Goal: Communication & Community: Connect with others

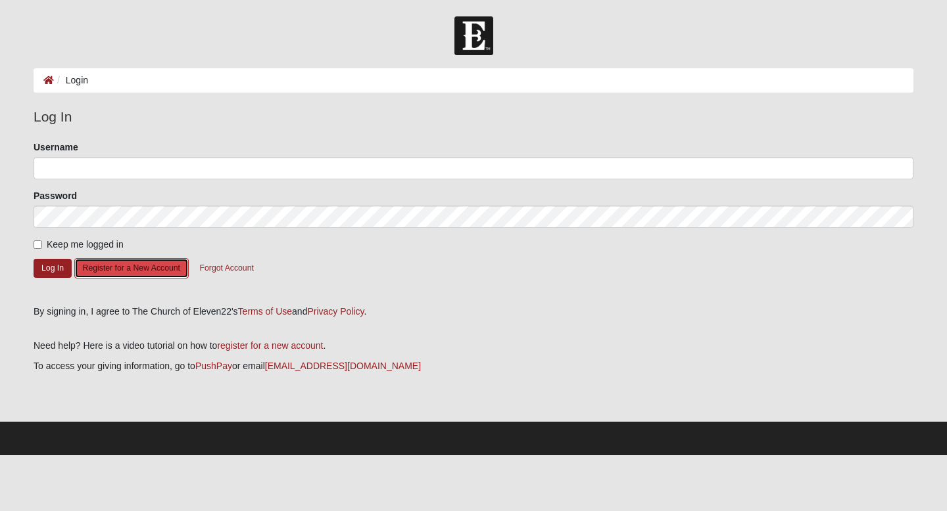
click at [126, 271] on button "Register for a New Account" at bounding box center [131, 268] width 114 height 20
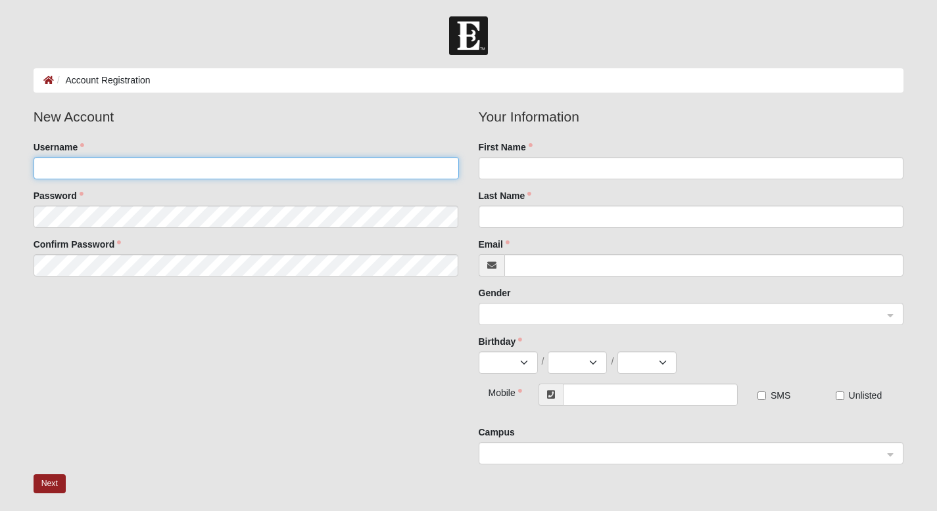
click at [170, 172] on input "Username" at bounding box center [246, 168] width 425 height 22
type input "sir904fl"
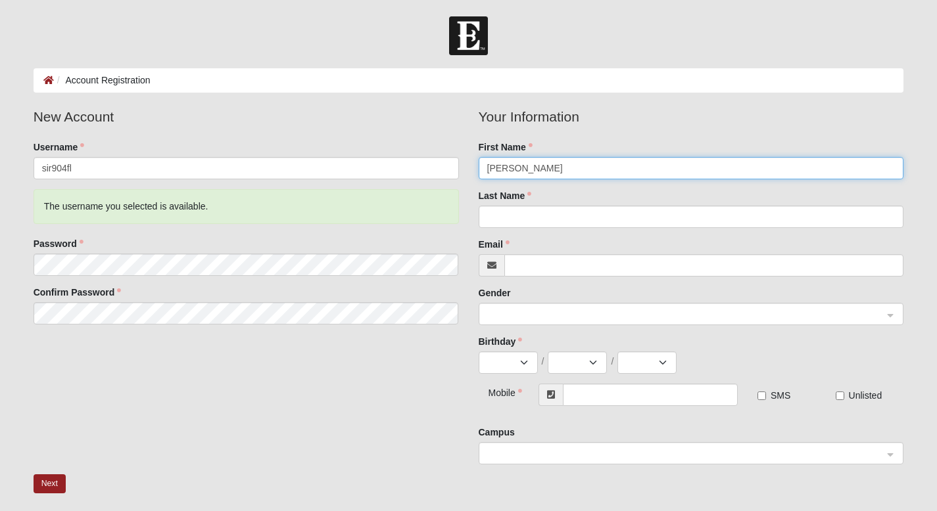
type input "[PERSON_NAME]"
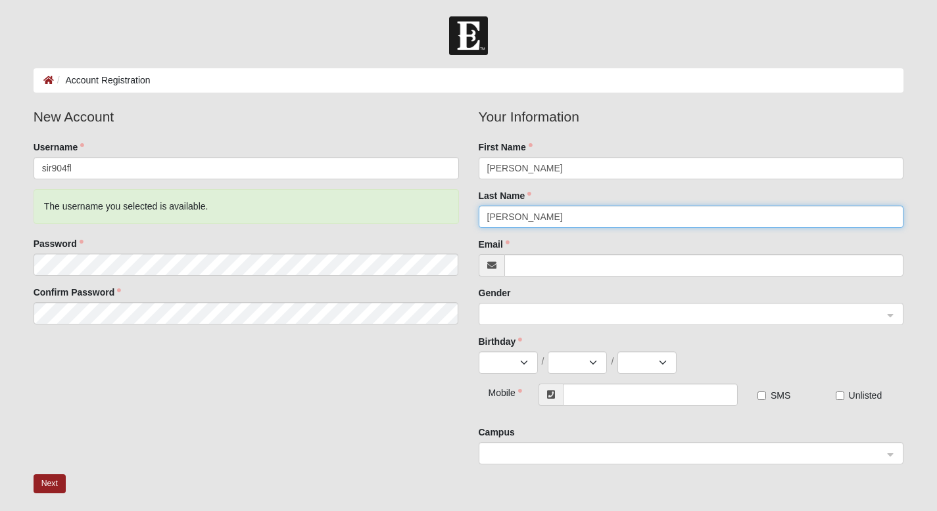
type input "[PERSON_NAME]"
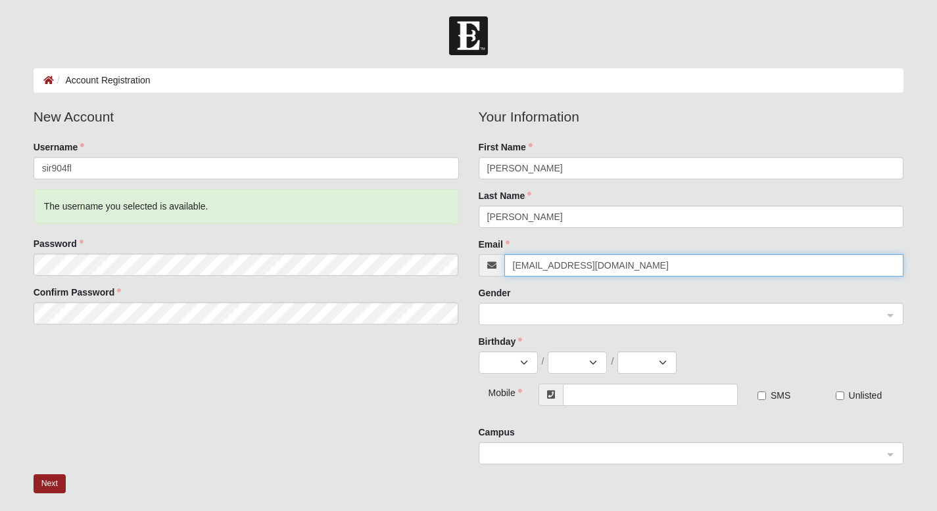
type input "[EMAIL_ADDRESS][DOMAIN_NAME]"
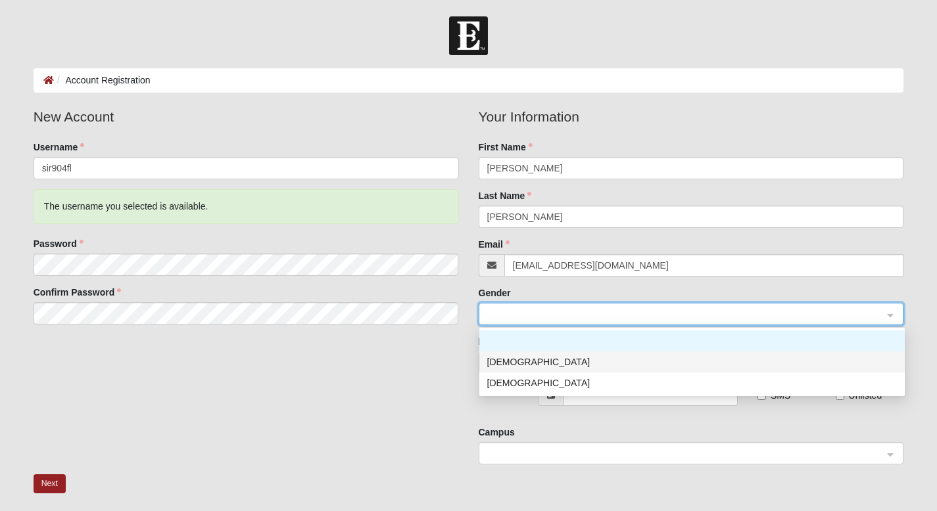
click at [524, 356] on div "[DEMOGRAPHIC_DATA]" at bounding box center [691, 362] width 409 height 14
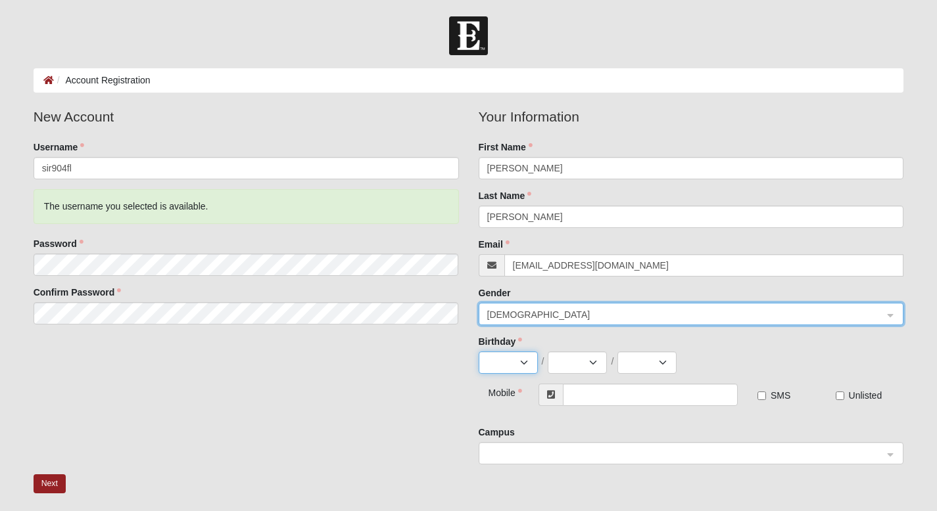
click at [515, 359] on select "Jan Feb Mar Apr May Jun Jul Aug Sep Oct Nov Dec" at bounding box center [508, 363] width 59 height 22
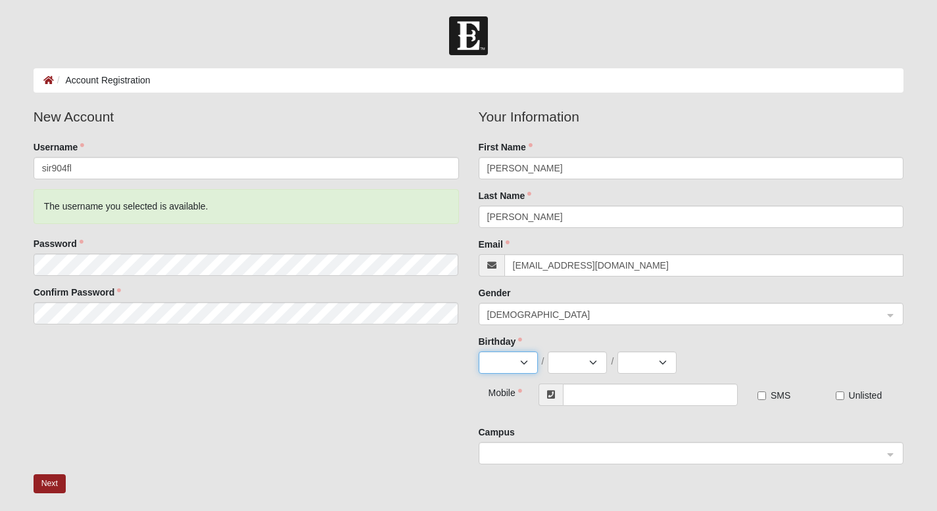
select select "11"
click at [479, 352] on select "Jan Feb Mar Apr May Jun Jul Aug Sep Oct Nov Dec" at bounding box center [508, 363] width 59 height 22
click at [594, 363] on select "1 2 3 4 5 6 7 8 9 10 11 12 13 14 15 16 17 18 19 20 21 22 23 24 25 26 27 28 29 30" at bounding box center [577, 363] width 59 height 22
select select "10"
click at [548, 352] on select "1 2 3 4 5 6 7 8 9 10 11 12 13 14 15 16 17 18 19 20 21 22 23 24 25 26 27 28 29 30" at bounding box center [577, 363] width 59 height 22
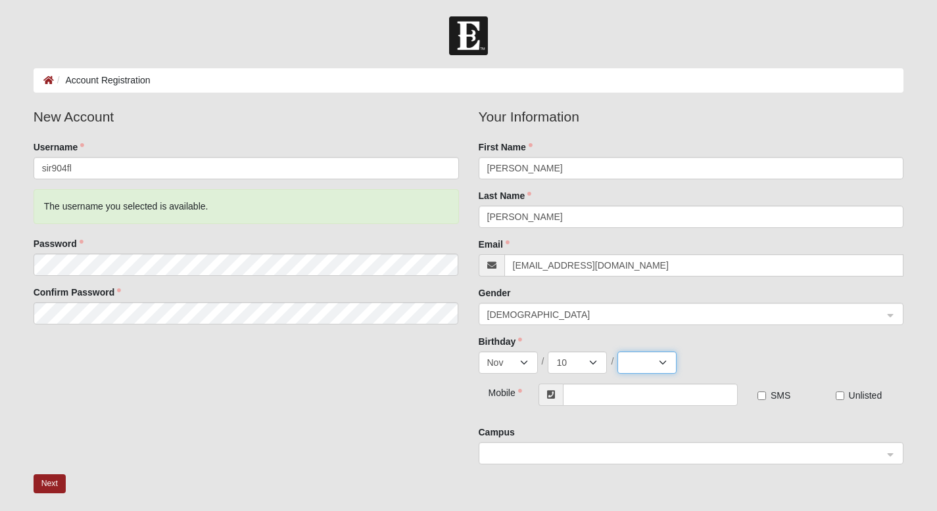
click at [655, 358] on select "2025 2024 2023 2022 2021 2020 2019 2018 2017 2016 2015 2014 2013 2012 2011 2010…" at bounding box center [646, 363] width 59 height 22
select select "1974"
click at [617, 352] on select "2025 2024 2023 2022 2021 2020 2019 2018 2017 2016 2015 2014 2013 2012 2011 2010…" at bounding box center [646, 363] width 59 height 22
click at [582, 391] on input "text" at bounding box center [650, 395] width 174 height 22
type input "[PHONE_NUMBER]"
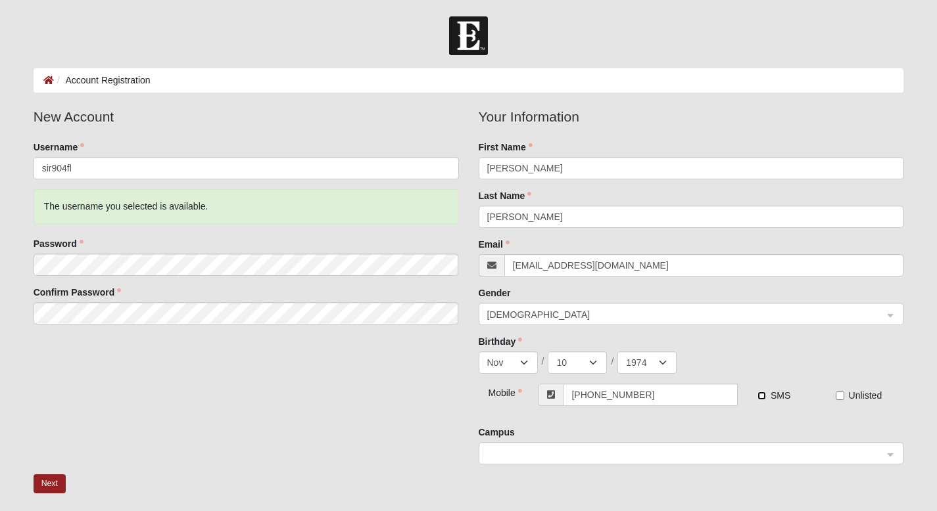
click at [764, 398] on input "SMS" at bounding box center [761, 396] width 9 height 9
checkbox input "true"
click at [587, 453] on span at bounding box center [685, 454] width 396 height 14
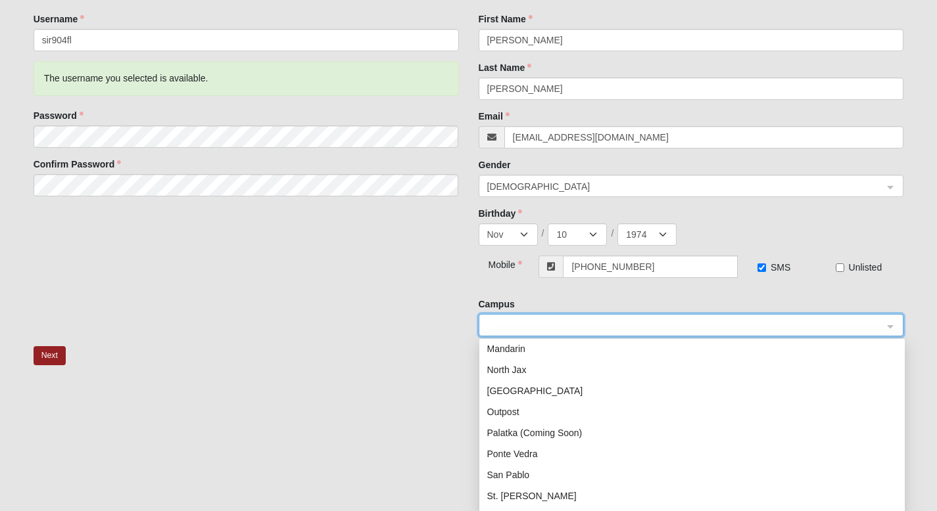
scroll to position [134, 0]
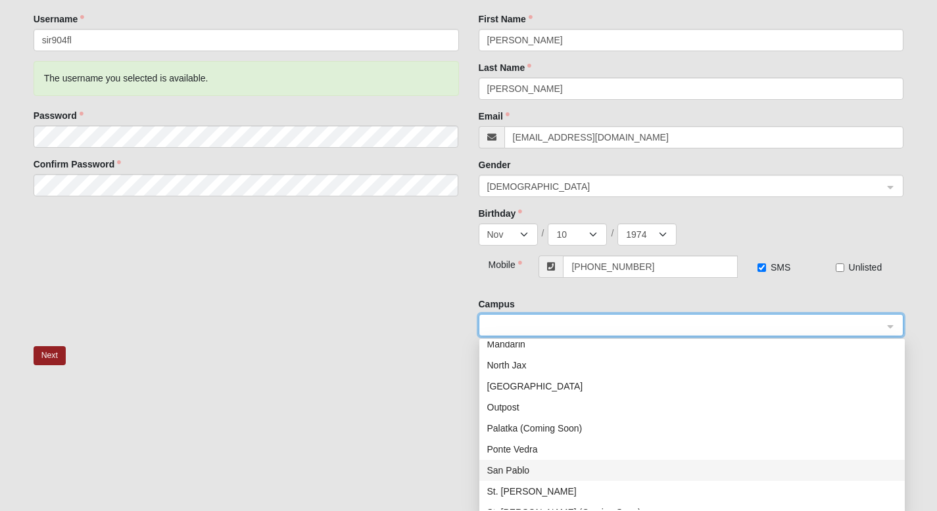
click at [571, 471] on div "San Pablo" at bounding box center [691, 470] width 409 height 14
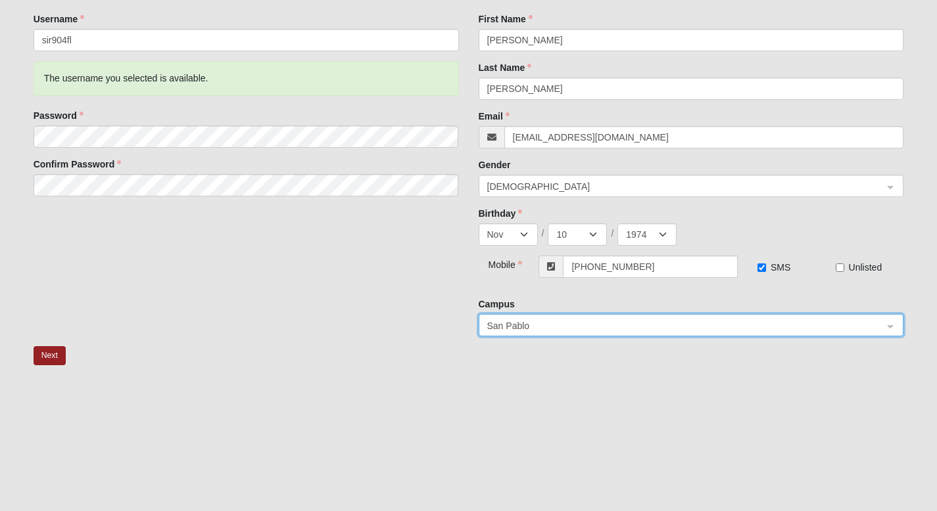
scroll to position [166, 0]
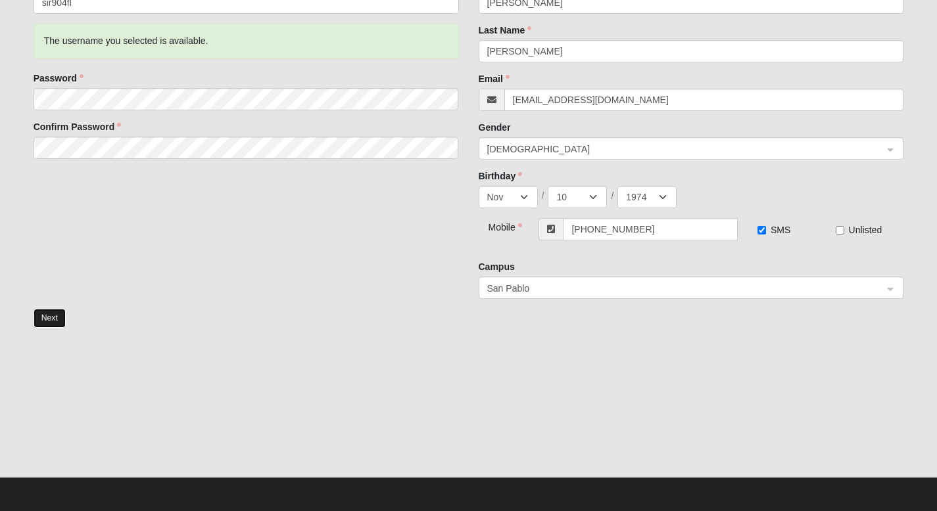
click at [55, 321] on button "Next" at bounding box center [50, 318] width 32 height 19
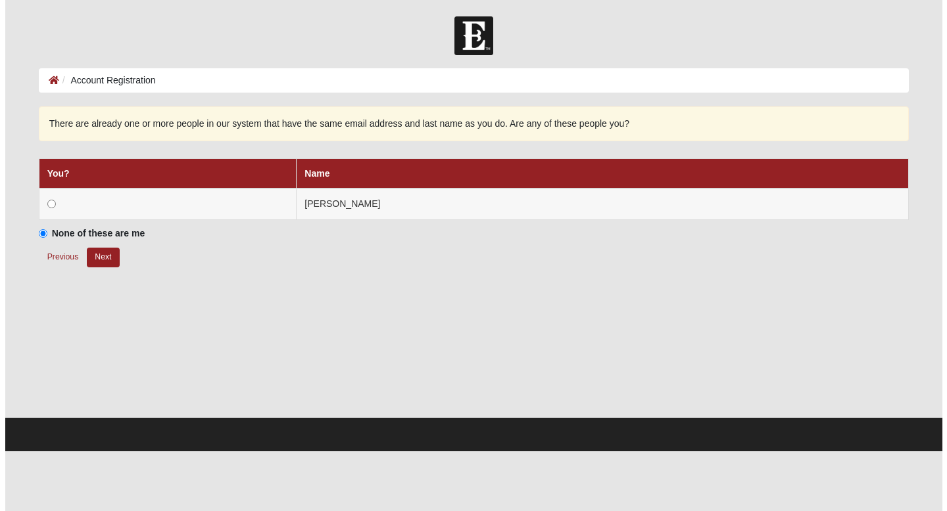
scroll to position [0, 0]
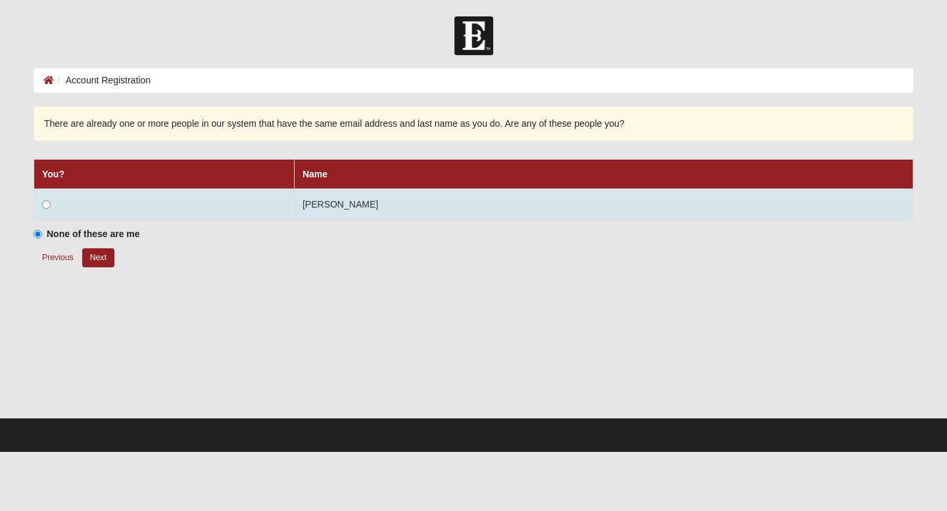
click at [47, 198] on td at bounding box center [164, 205] width 260 height 32
click at [47, 204] on input "radio" at bounding box center [46, 204] width 9 height 9
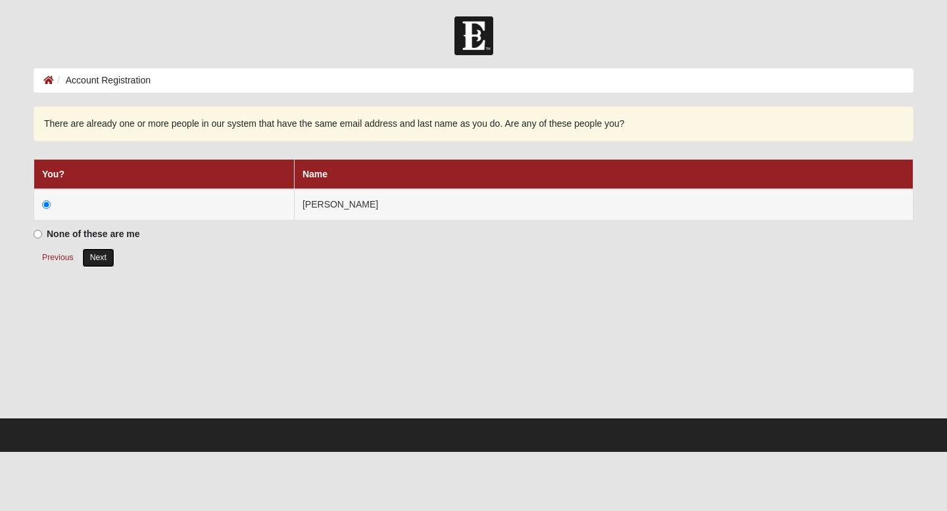
click at [103, 262] on button "Next" at bounding box center [98, 257] width 32 height 19
radio input "true"
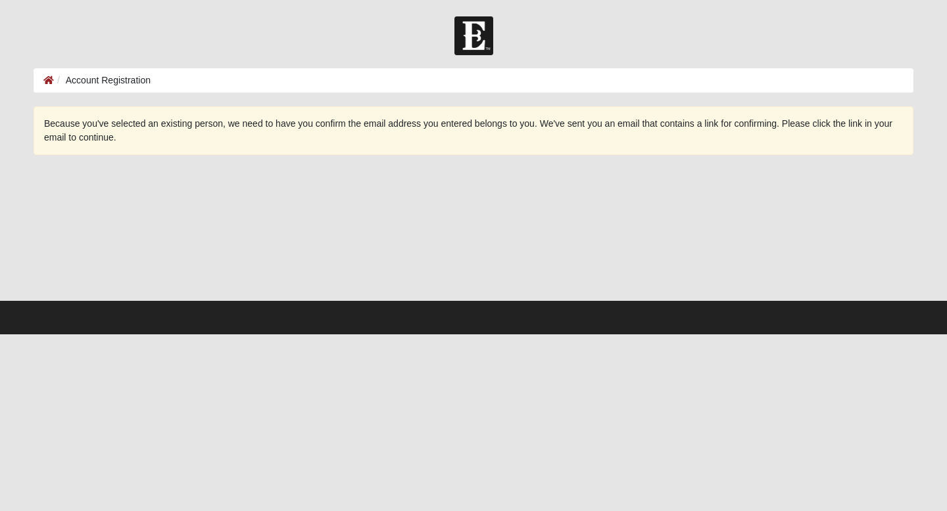
click at [103, 83] on li "Account Registration" at bounding box center [102, 81] width 97 height 14
click at [133, 149] on div "Because you've selected an existing person, we need to have you confirm the ema…" at bounding box center [473, 130] width 879 height 49
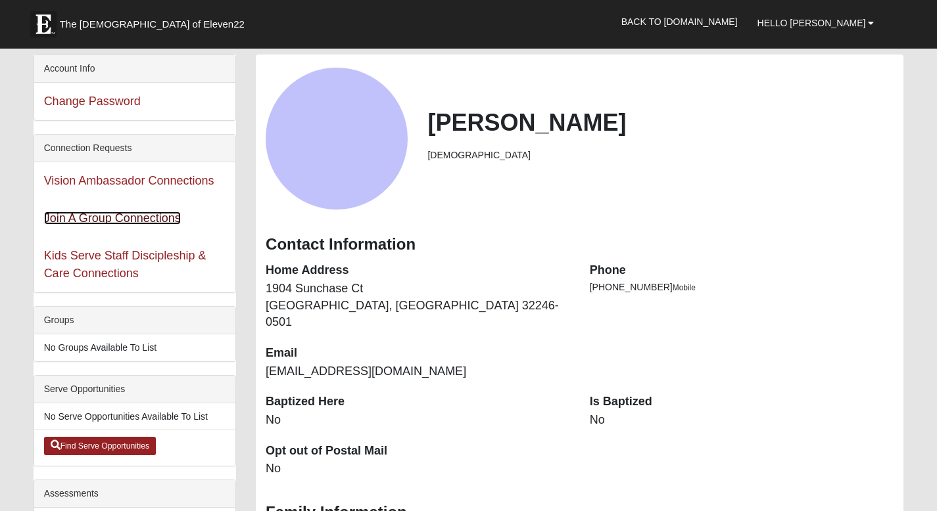
click at [156, 218] on link "Join A Group Connections" at bounding box center [112, 218] width 137 height 13
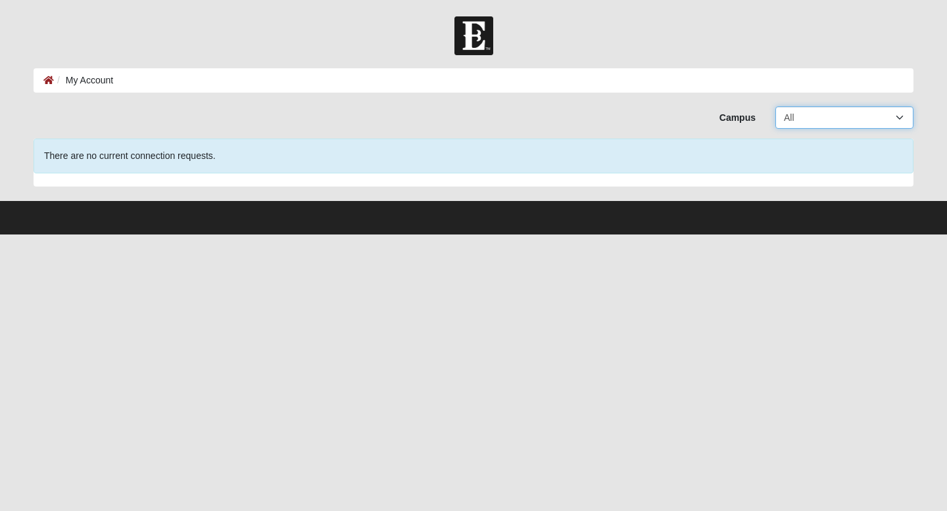
click at [909, 118] on select "All Arlington Baymeadows College Park Orlando (Coming Soon) Eleven22 Online Fle…" at bounding box center [844, 117] width 138 height 22
select select "3"
click at [775, 106] on select "All Arlington Baymeadows College Park Orlando (Coming Soon) Eleven22 Online Fle…" at bounding box center [844, 117] width 138 height 22
click at [101, 82] on li "My Account" at bounding box center [83, 81] width 59 height 14
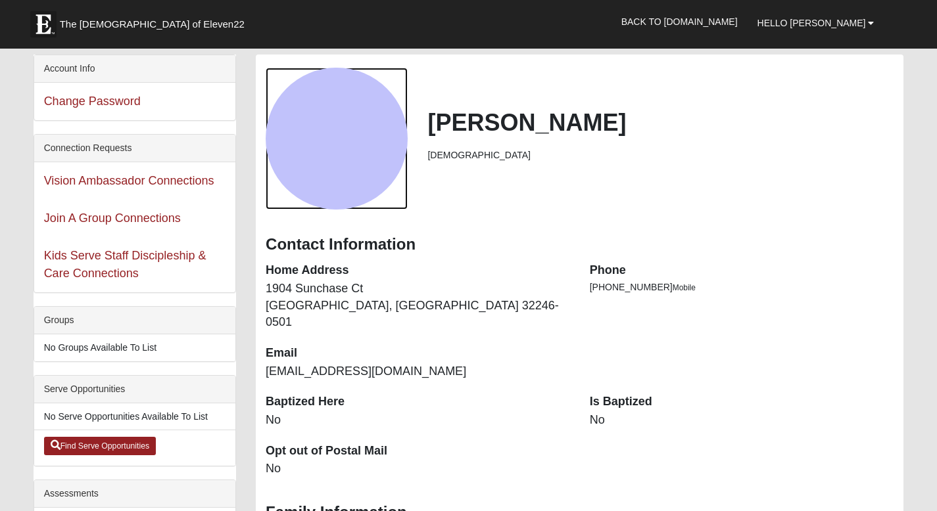
click at [354, 156] on div "View Fullsize Photo" at bounding box center [337, 139] width 142 height 142
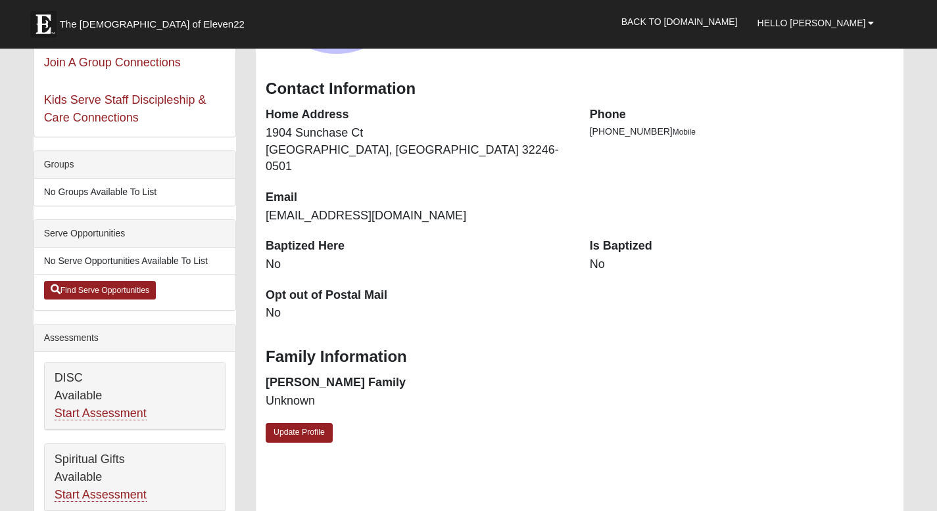
scroll to position [160, 0]
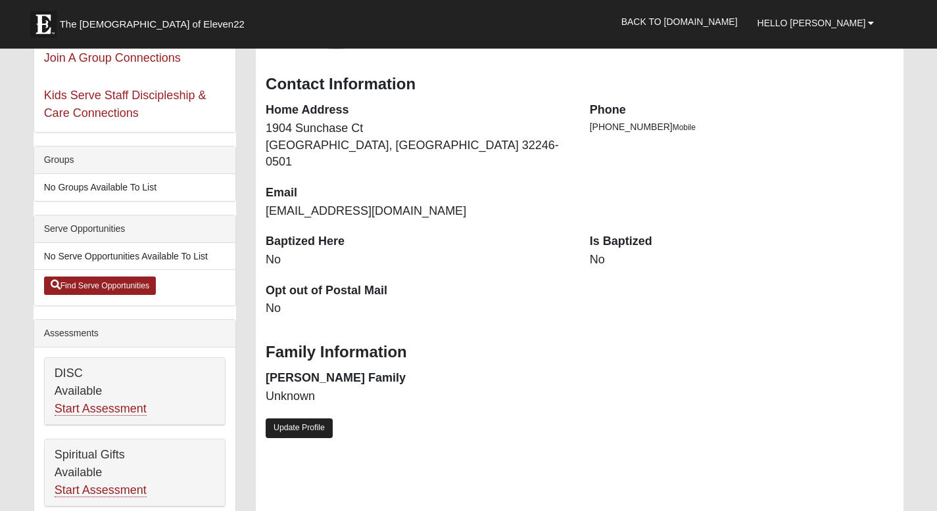
click at [316, 419] on link "Update Profile" at bounding box center [299, 428] width 67 height 19
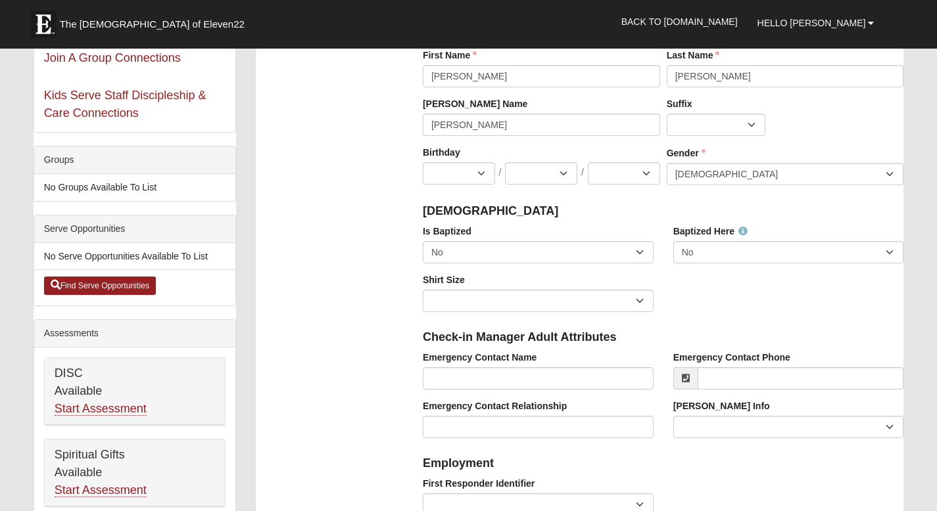
scroll to position [0, 0]
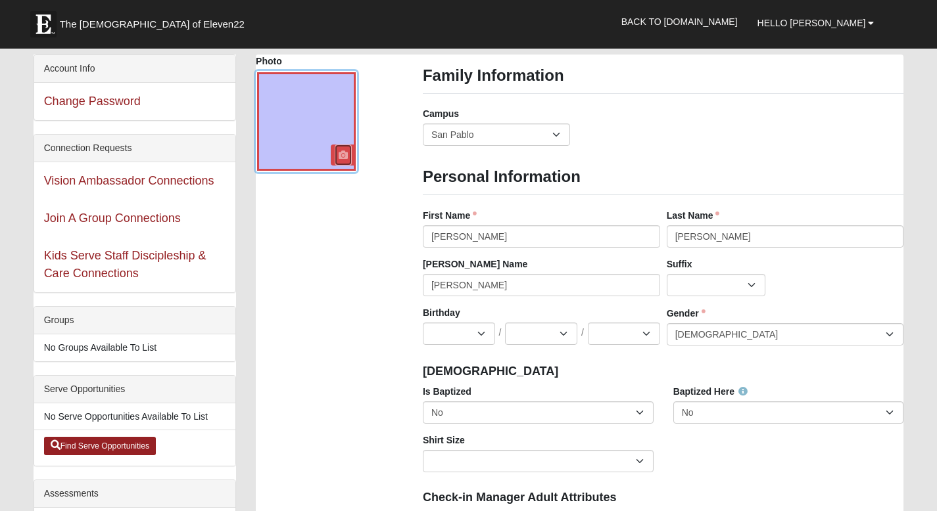
click at [345, 153] on icon at bounding box center [343, 155] width 9 height 9
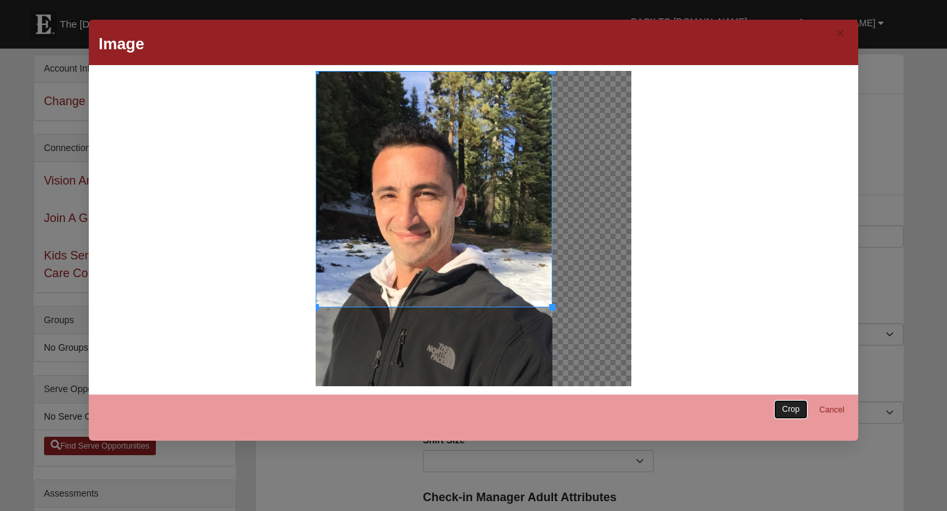
click at [784, 411] on link "Crop" at bounding box center [791, 409] width 34 height 19
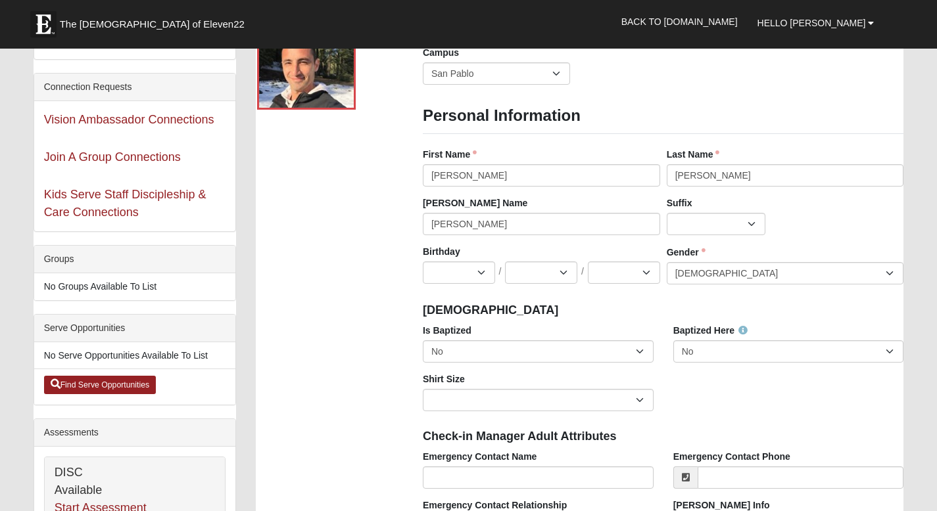
scroll to position [63, 0]
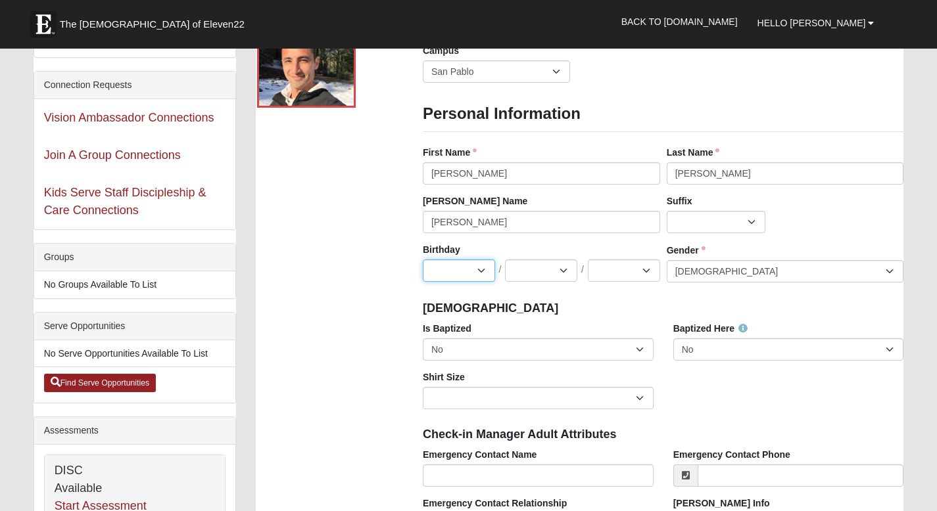
click at [482, 269] on select "Jan Feb Mar Apr May Jun Jul Aug Sep Oct Nov Dec" at bounding box center [459, 271] width 72 height 22
select select "11"
click at [423, 260] on select "Jan Feb Mar Apr May Jun Jul Aug Sep Oct Nov Dec" at bounding box center [459, 271] width 72 height 22
click at [561, 279] on select "1 2 3 4 5 6 7 8 9 10 11 12 13 14 15 16 17 18 19 20 21 22 23 24 25 26 27 28 29 3…" at bounding box center [541, 271] width 72 height 22
select select "10"
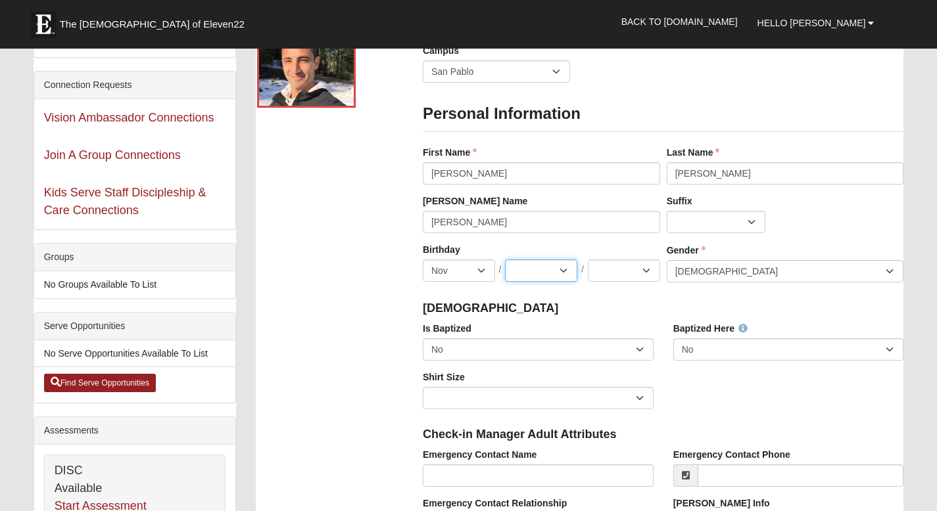
click at [505, 260] on select "1 2 3 4 5 6 7 8 9 10 11 12 13 14 15 16 17 18 19 20 21 22 23 24 25 26 27 28 29 3…" at bounding box center [541, 271] width 72 height 22
click at [638, 281] on div "Birthday Jan Feb Mar Apr May Jun Jul Aug Sep Oct Nov Dec / 1 2 3 4 5 6 7 8 9 10…" at bounding box center [541, 267] width 244 height 49
click at [643, 271] on select "2025 2024 2023 2022 2021 2020 2019 2018 2017 2016 2015 2014 2013 2012 2011 2010…" at bounding box center [624, 271] width 72 height 22
select select "1974"
click at [588, 260] on select "2025 2024 2023 2022 2021 2020 2019 2018 2017 2016 2015 2014 2013 2012 2011 2010…" at bounding box center [624, 271] width 72 height 22
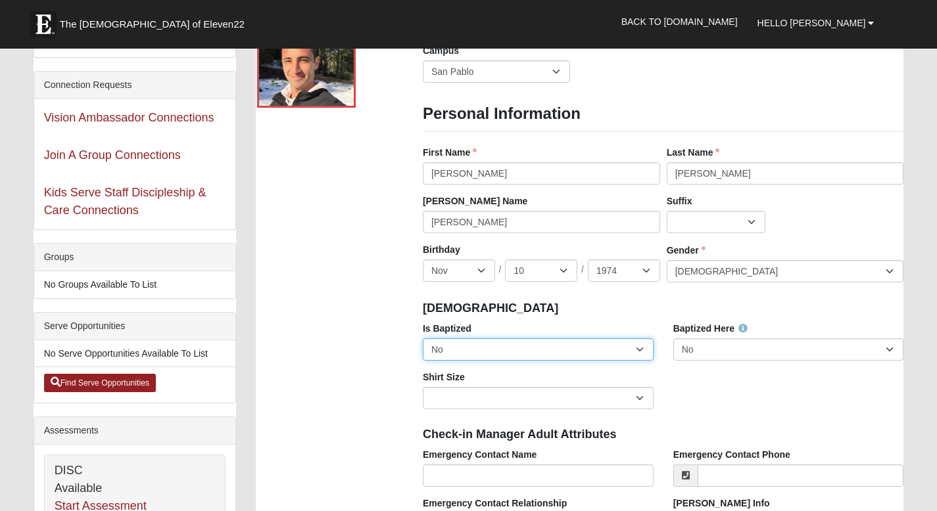
click at [645, 351] on select "No Yes" at bounding box center [538, 350] width 231 height 22
select select "True"
click at [423, 339] on select "No Yes" at bounding box center [538, 350] width 231 height 22
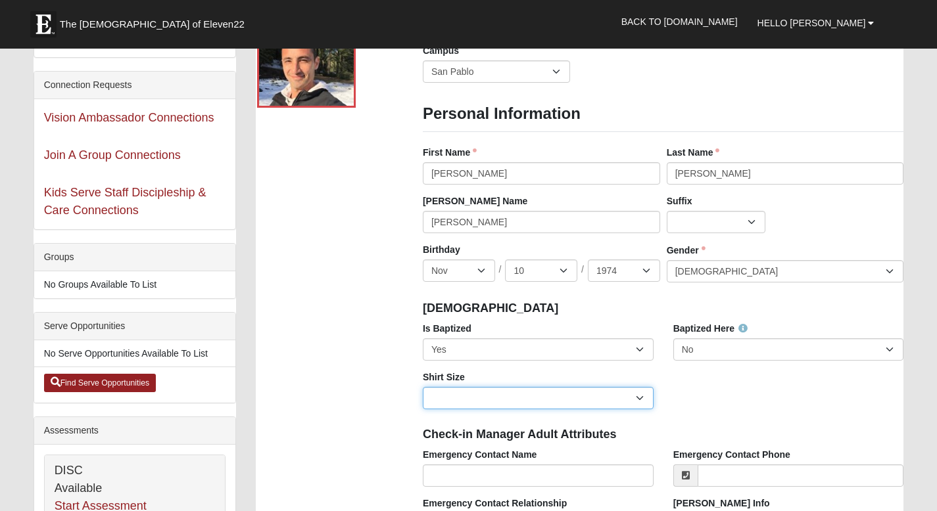
click at [636, 396] on select "Adult Small Adult Medium Adult Large Adult XL Adult XXL Adult 3XL Adult 4XL You…" at bounding box center [538, 398] width 231 height 22
select select "Adult Medium"
click at [423, 387] on select "Adult Small Adult Medium Adult Large Adult XL Adult XXL Adult 3XL Adult 4XL You…" at bounding box center [538, 398] width 231 height 22
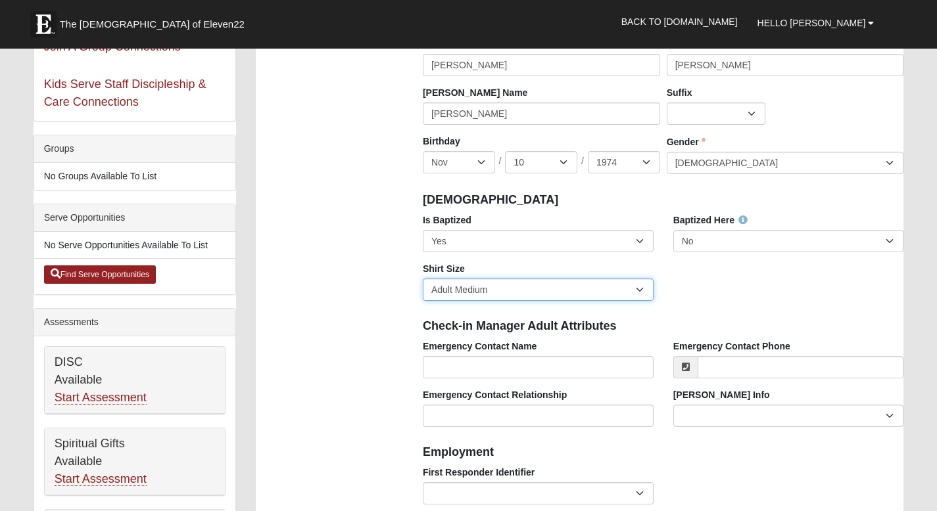
scroll to position [175, 0]
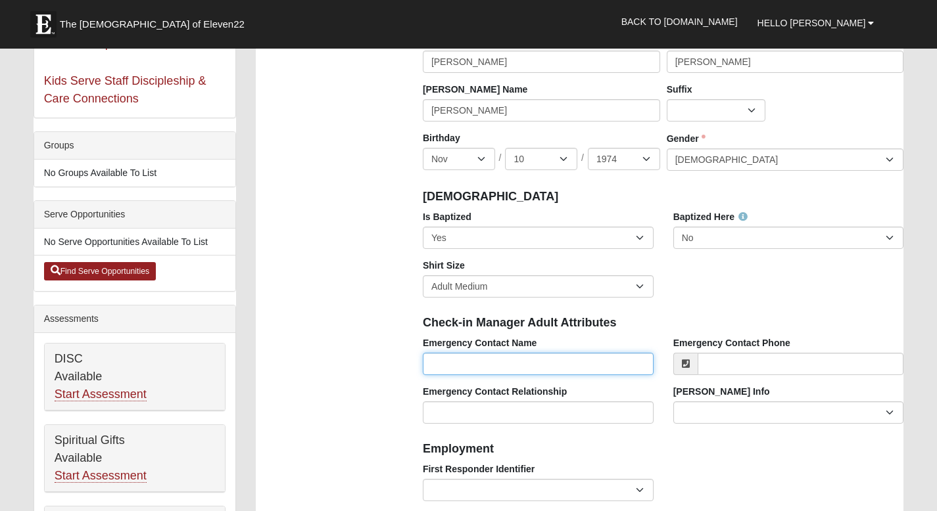
click at [555, 368] on input "Emergency Contact Name" at bounding box center [538, 364] width 231 height 22
type input "[PERSON_NAME]"
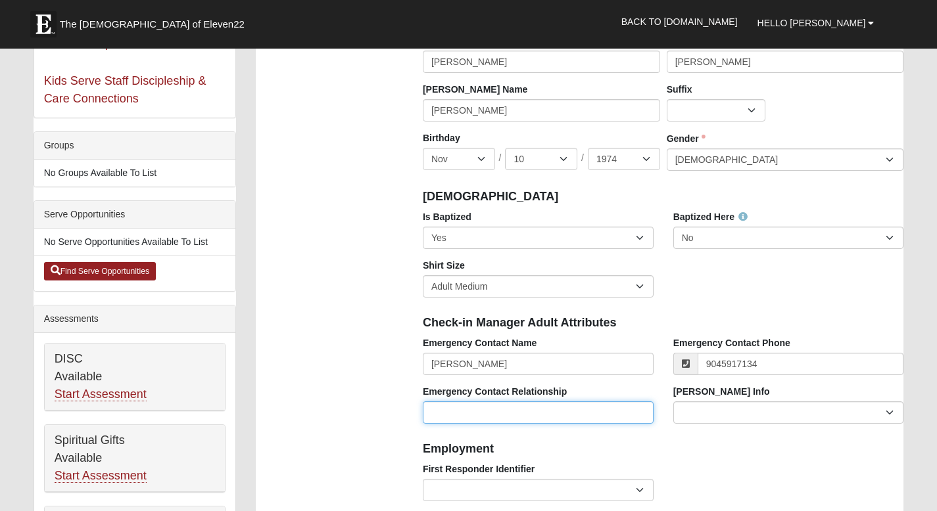
type input "(904) 591-7134"
type input "Sister"
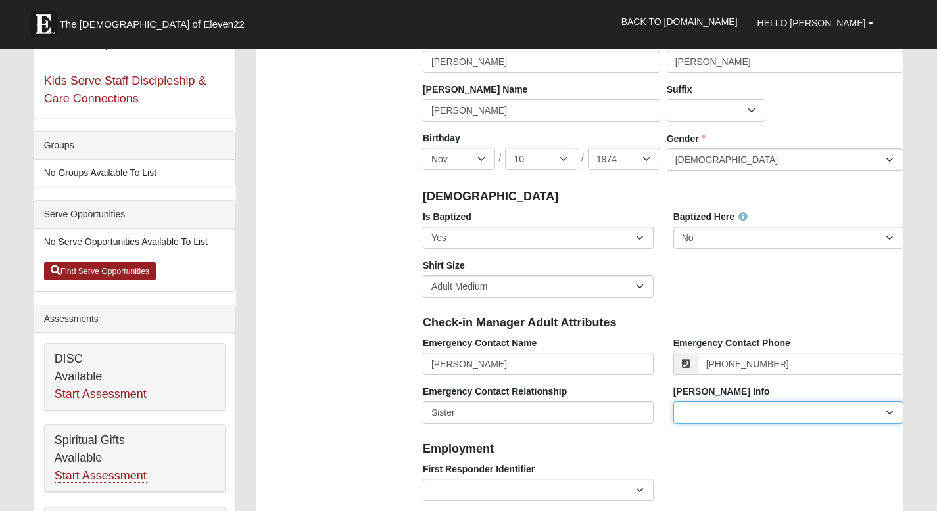
click at [897, 409] on select "Current Foster Child Current Foster Parent Former Foster Child Former Foster Pa…" at bounding box center [788, 413] width 231 height 22
click at [673, 402] on select "Current Foster Child Current Foster Parent Former Foster Child Former Foster Pa…" at bounding box center [788, 413] width 231 height 22
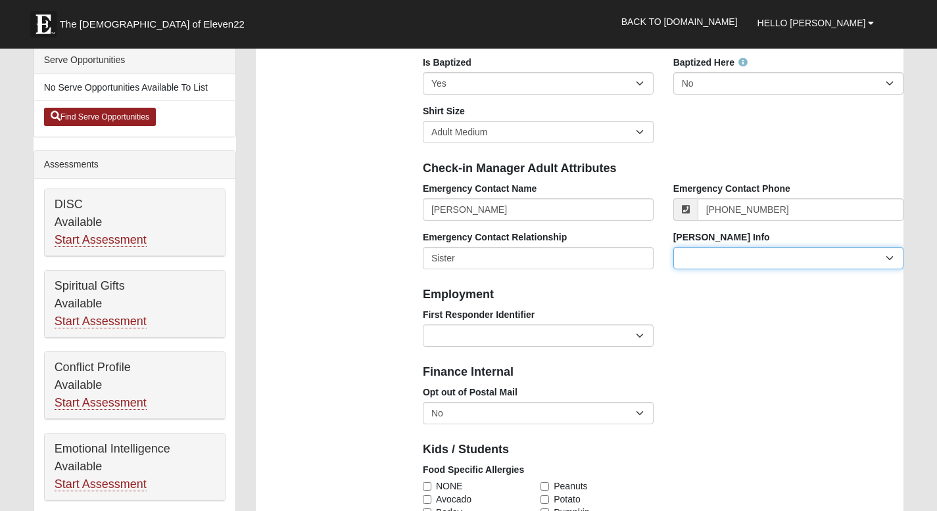
scroll to position [339, 0]
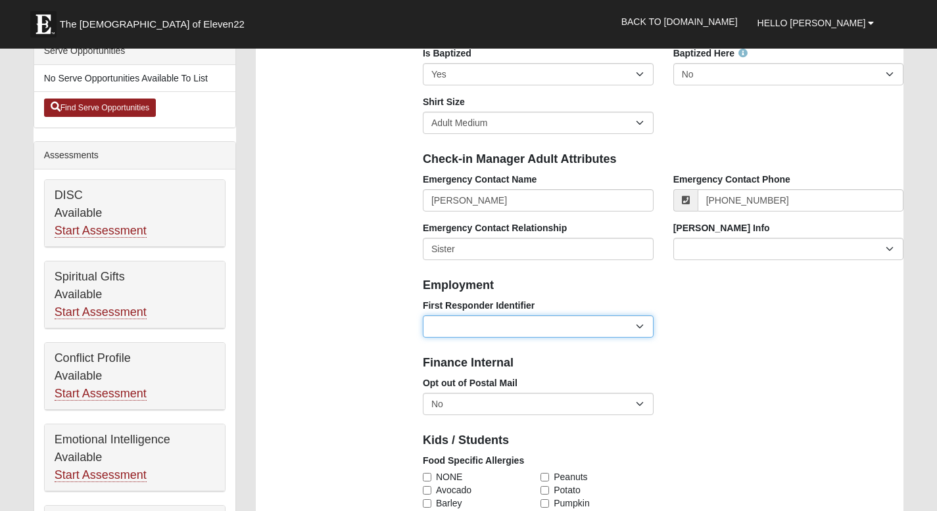
click at [643, 334] on select "EMT | Paramedic | Medical Firefighter | Fire Department Police Officer | Sherif…" at bounding box center [538, 327] width 231 height 22
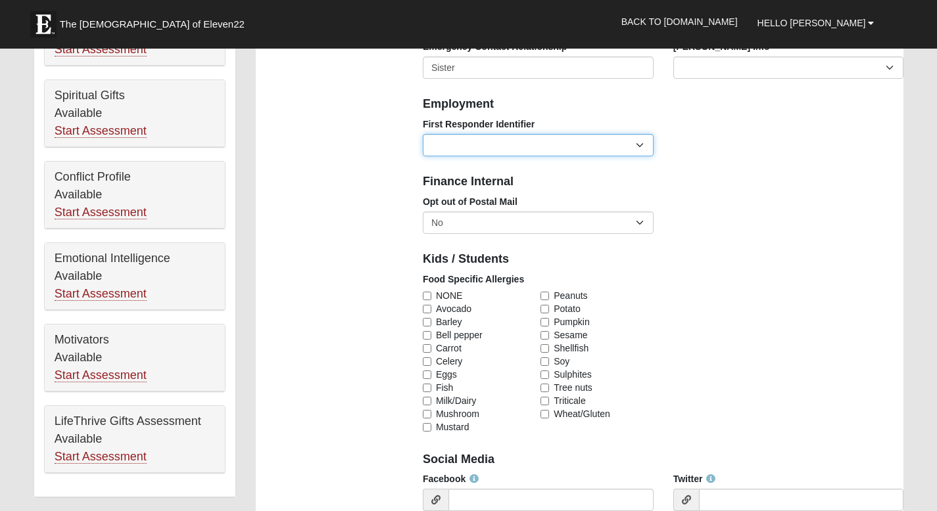
scroll to position [523, 0]
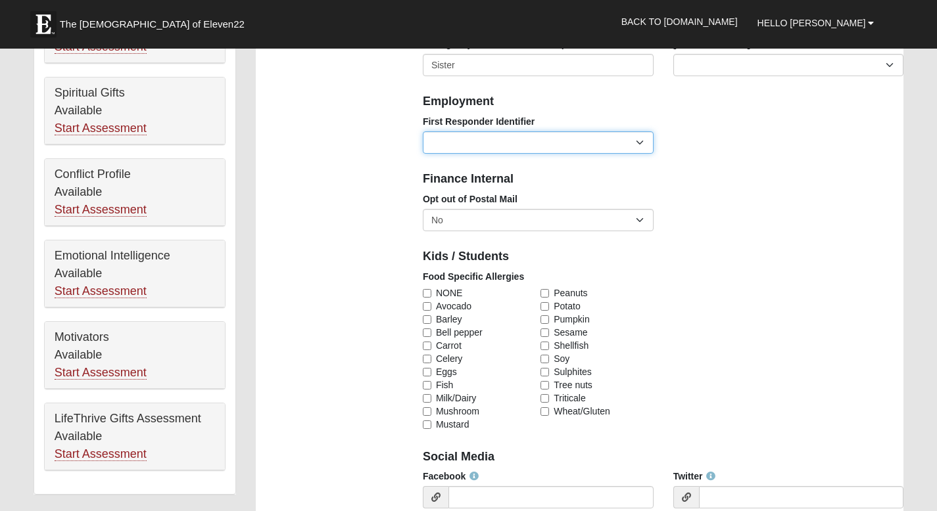
click at [641, 144] on select "EMT | Paramedic | Medical Firefighter | Fire Department Police Officer | Sherif…" at bounding box center [538, 142] width 231 height 22
select select "2461"
click at [423, 131] on select "EMT | Paramedic | Medical Firefighter | Fire Department Police Officer | Sherif…" at bounding box center [538, 142] width 231 height 22
click at [645, 149] on select "EMT | Paramedic | Medical Firefighter | Fire Department Police Officer | Sherif…" at bounding box center [538, 142] width 231 height 22
select select
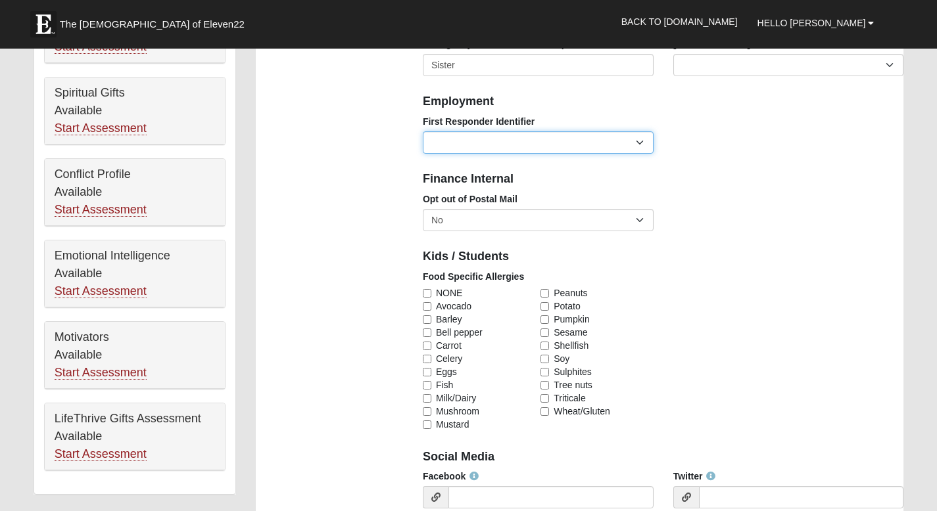
click at [423, 131] on select "EMT | Paramedic | Medical Firefighter | Fire Department Police Officer | Sherif…" at bounding box center [538, 142] width 231 height 22
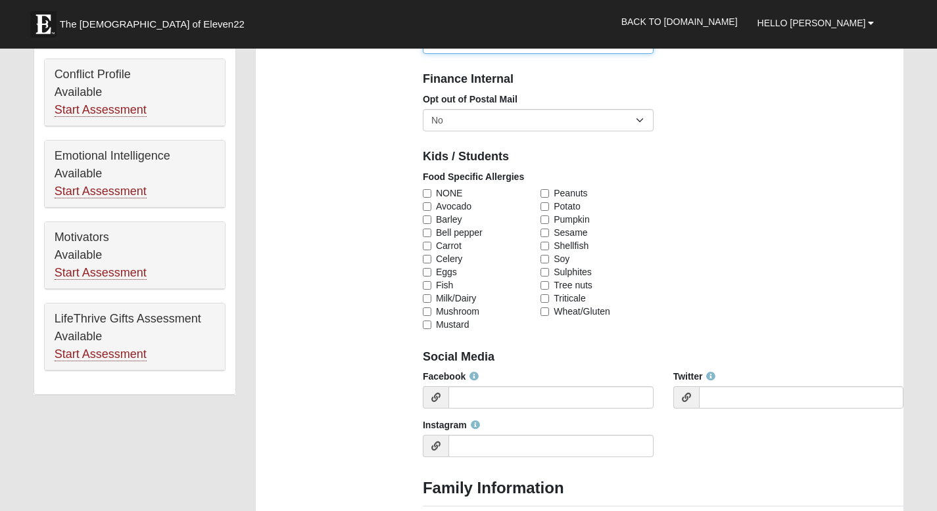
scroll to position [623, 0]
click at [428, 192] on input "NONE" at bounding box center [427, 193] width 9 height 9
checkbox input "true"
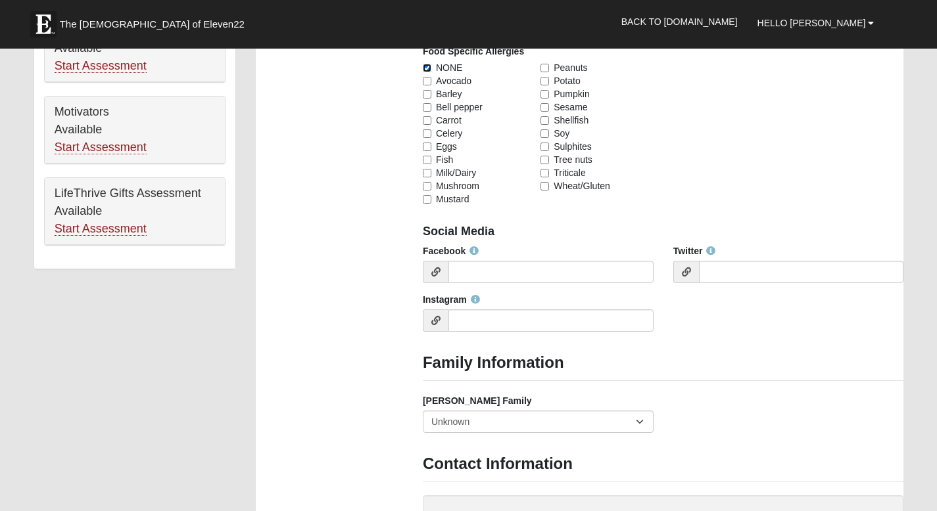
scroll to position [749, 0]
click at [510, 275] on input "Facebook" at bounding box center [550, 271] width 205 height 22
paste input "https://www.facebook.com/shanerandall111"
type input "https://www.facebook.com/shanerandall111"
click at [521, 316] on input "Instagram" at bounding box center [550, 320] width 205 height 22
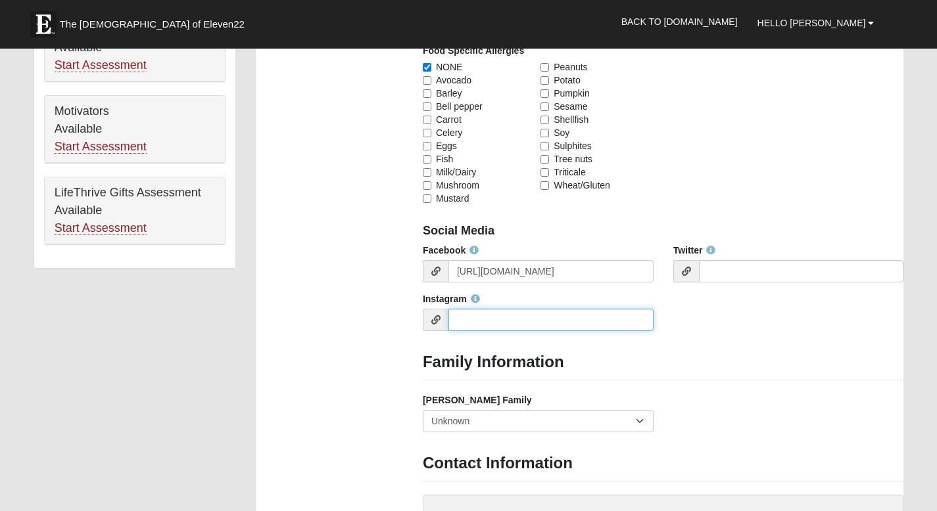
paste input "https://www.instagram.com/shanerandall111?igsh=MW90NW80enV3MTk0dQ%3D%3D&utm_sou…"
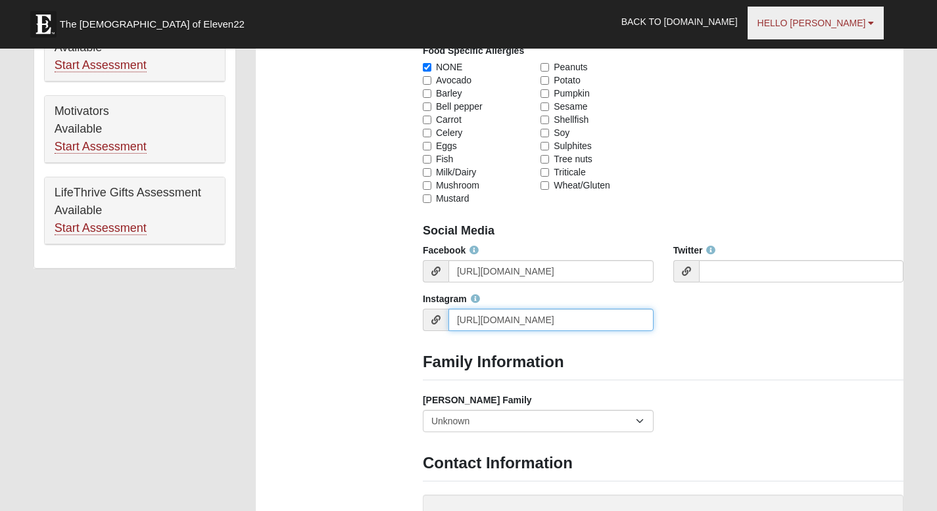
type input "https://www.instagram.com/shanerandall111?igsh=MW90NW80enV3MTk0dQ%3D%3D&utm_sou…"
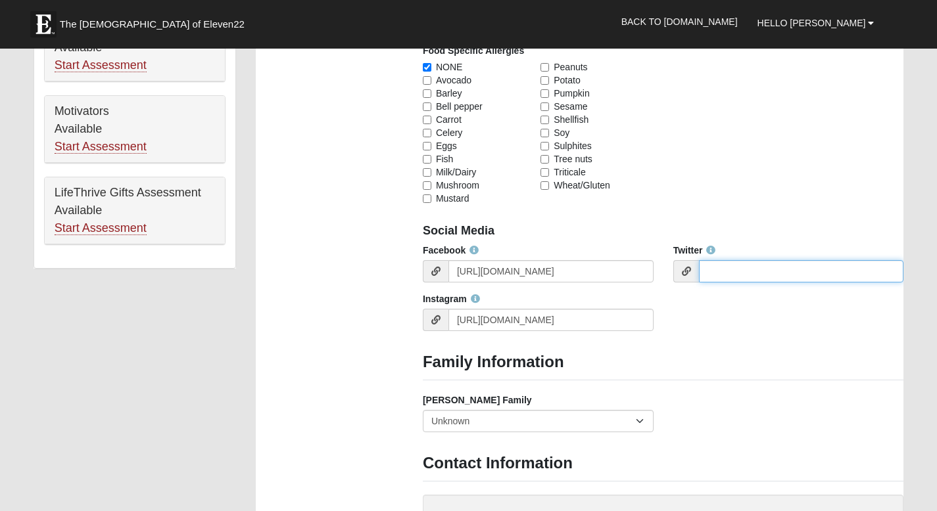
click at [717, 277] on input "Twitter" at bounding box center [801, 271] width 205 height 22
paste input "https://x.com/shanerandall111"
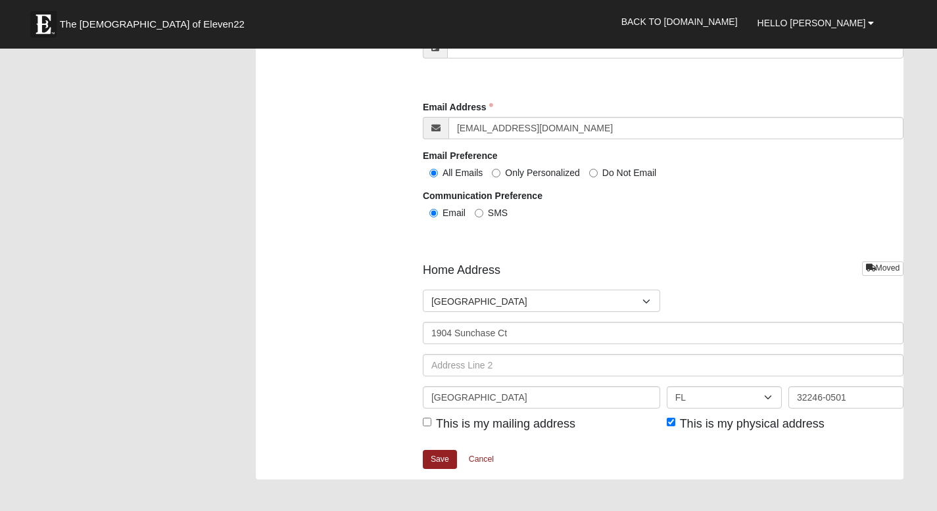
scroll to position [1390, 0]
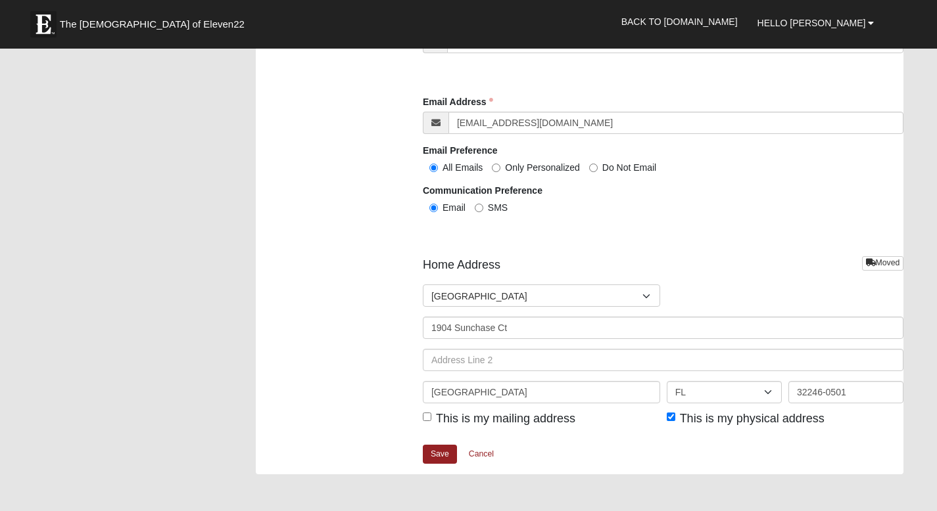
type input "https://x.com/shanerandall111"
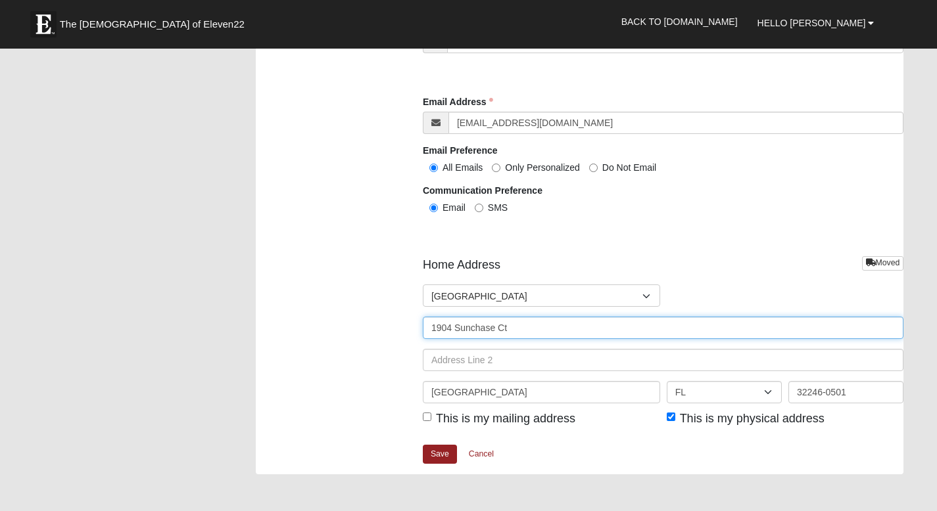
drag, startPoint x: 550, startPoint y: 327, endPoint x: 300, endPoint y: 323, distance: 250.5
type input "f"
type input "[STREET_ADDRESS][PERSON_NAME]"
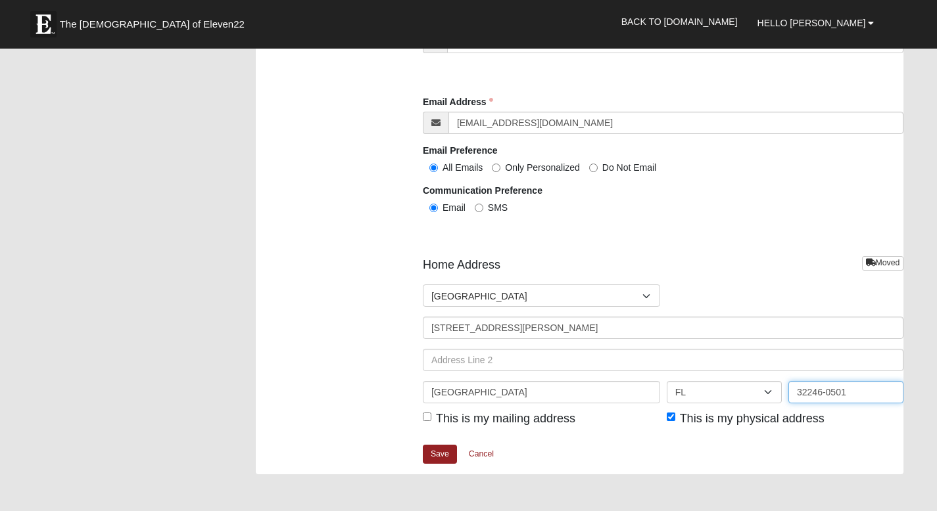
type input "k"
type input "32225"
click at [427, 415] on input "This is my mailing address" at bounding box center [427, 417] width 9 height 9
checkbox input "true"
click at [436, 457] on link "Save" at bounding box center [440, 454] width 34 height 19
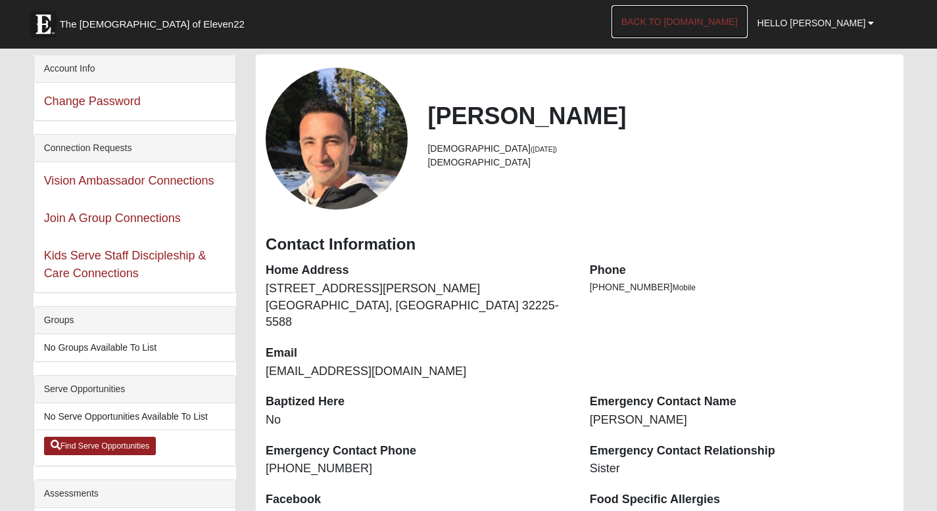
click at [719, 24] on link "Back to [DOMAIN_NAME]" at bounding box center [679, 21] width 136 height 33
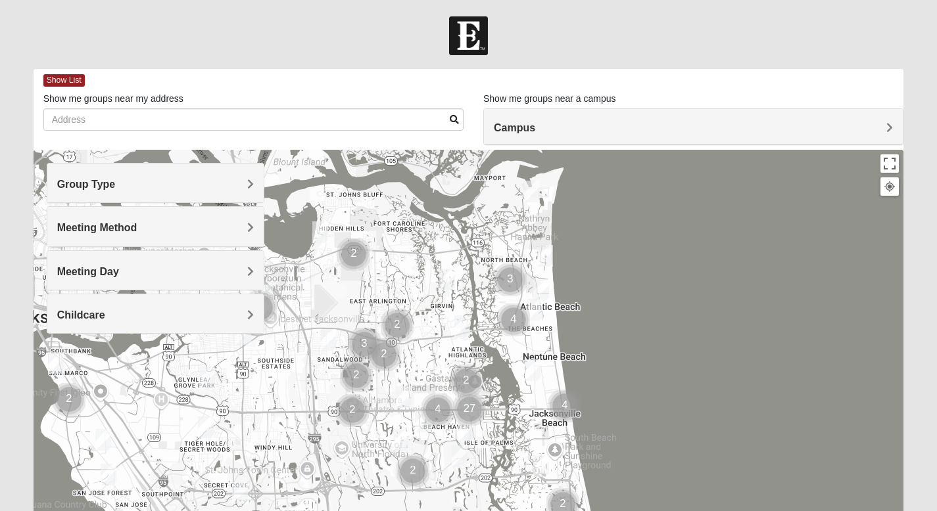
click at [116, 183] on span "Group Type" at bounding box center [86, 184] width 58 height 11
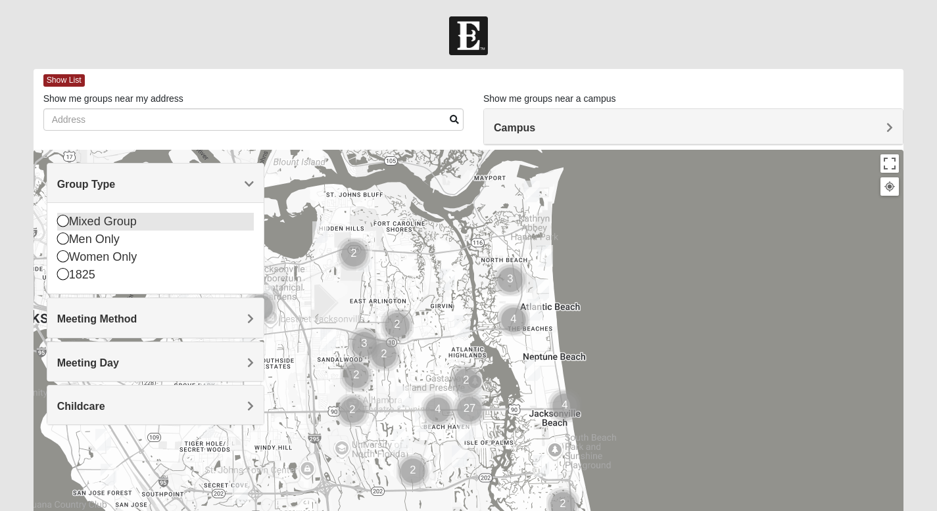
click at [62, 221] on icon at bounding box center [63, 221] width 12 height 12
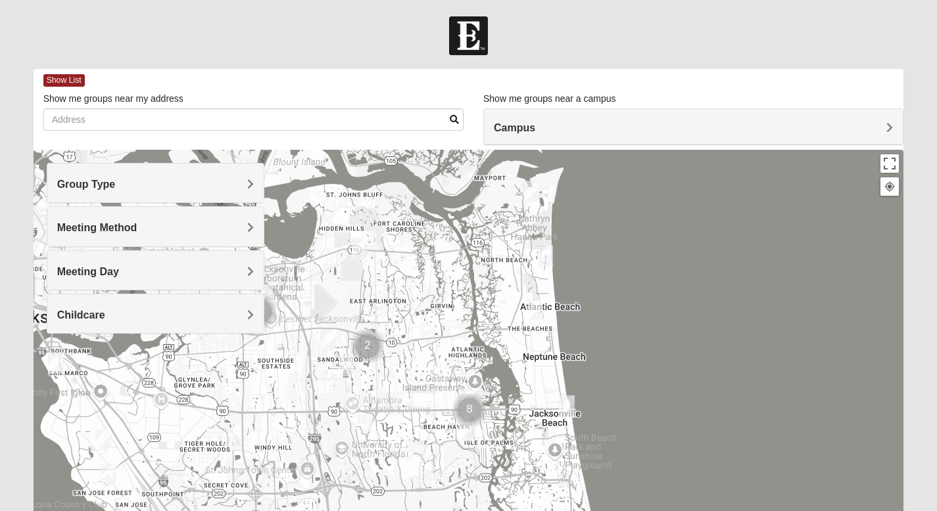
click at [243, 231] on h4 "Meeting Method" at bounding box center [155, 228] width 197 height 12
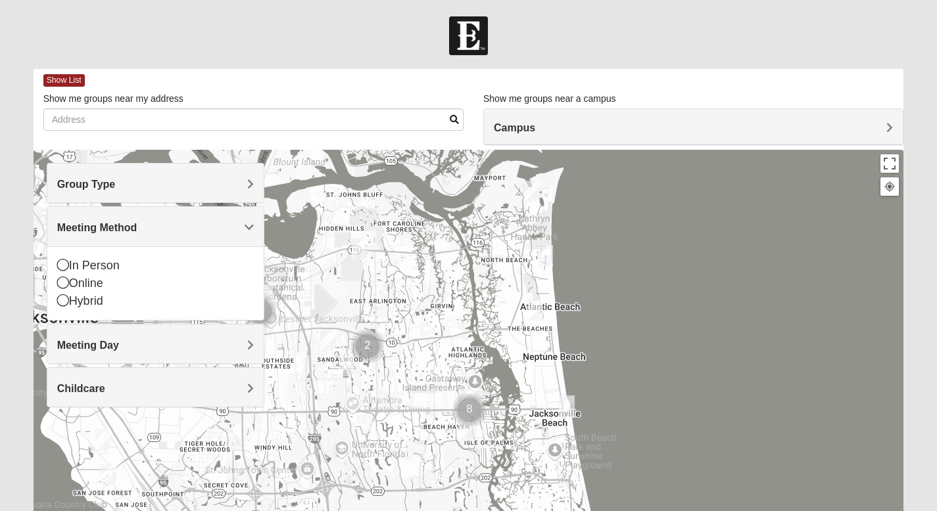
click at [116, 179] on span "Group Type" at bounding box center [86, 184] width 58 height 11
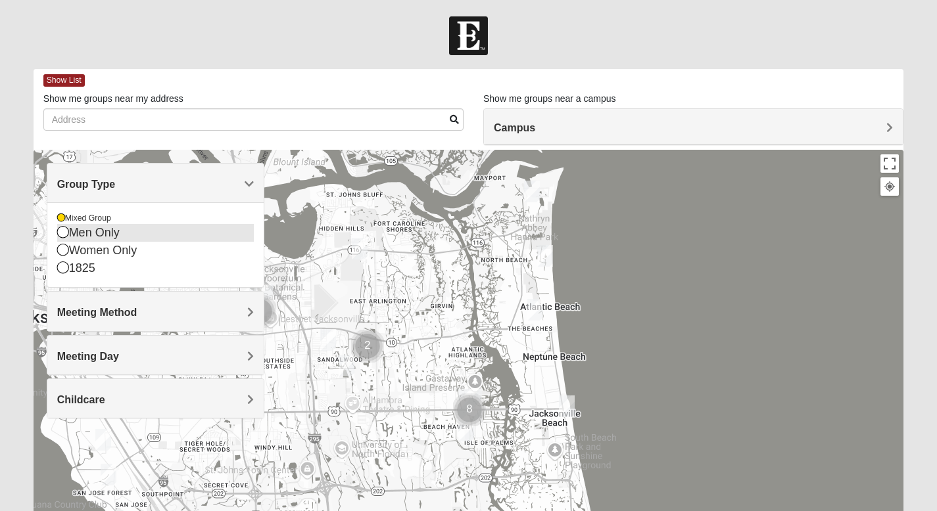
click at [61, 233] on icon at bounding box center [63, 232] width 12 height 12
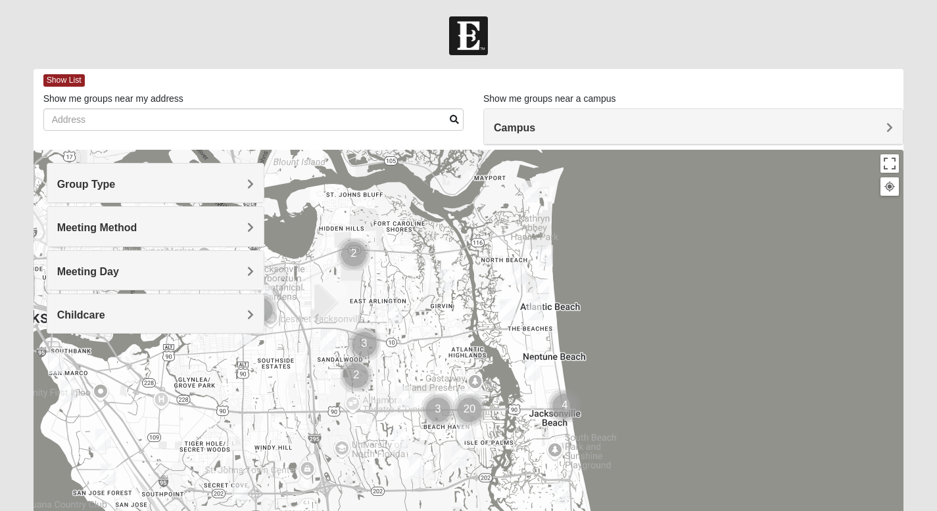
click at [243, 229] on h4 "Meeting Method" at bounding box center [155, 228] width 197 height 12
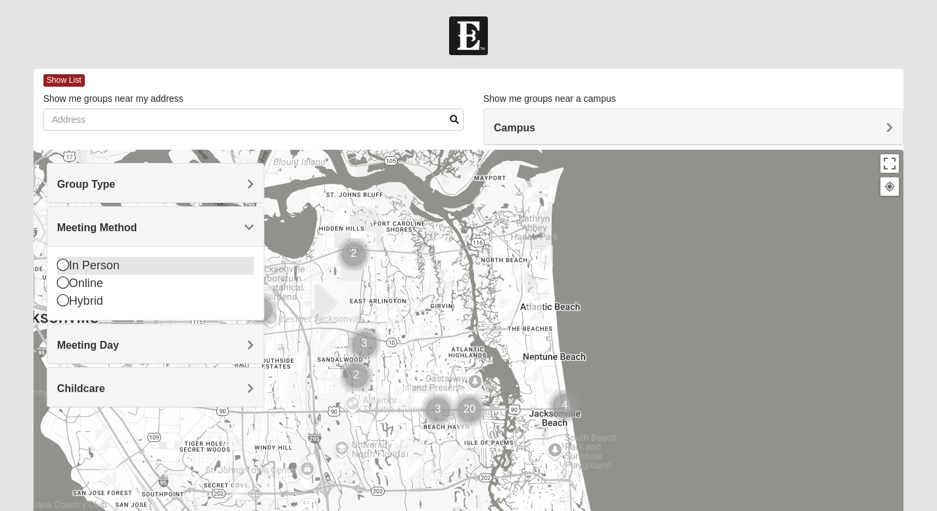
click at [58, 265] on icon at bounding box center [63, 265] width 12 height 12
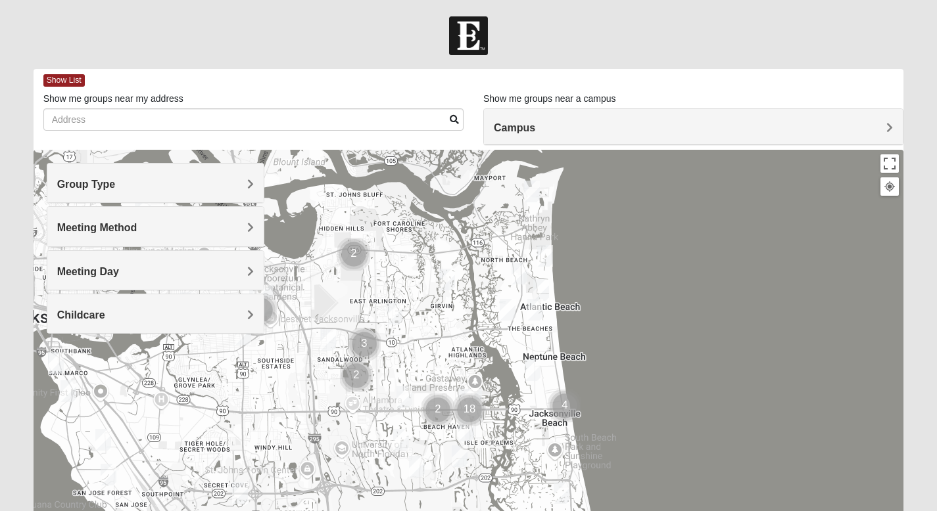
click at [245, 277] on h4 "Meeting Day" at bounding box center [155, 272] width 197 height 12
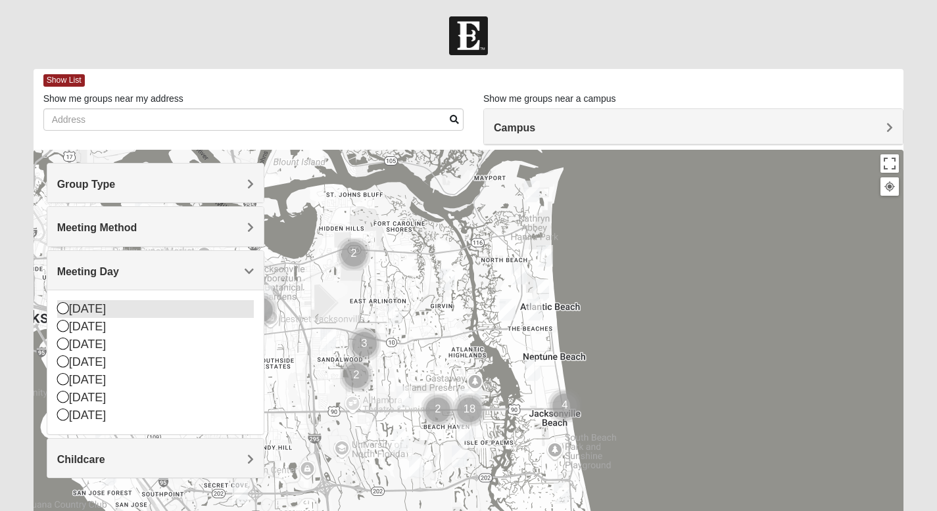
click at [62, 309] on icon at bounding box center [63, 308] width 12 height 12
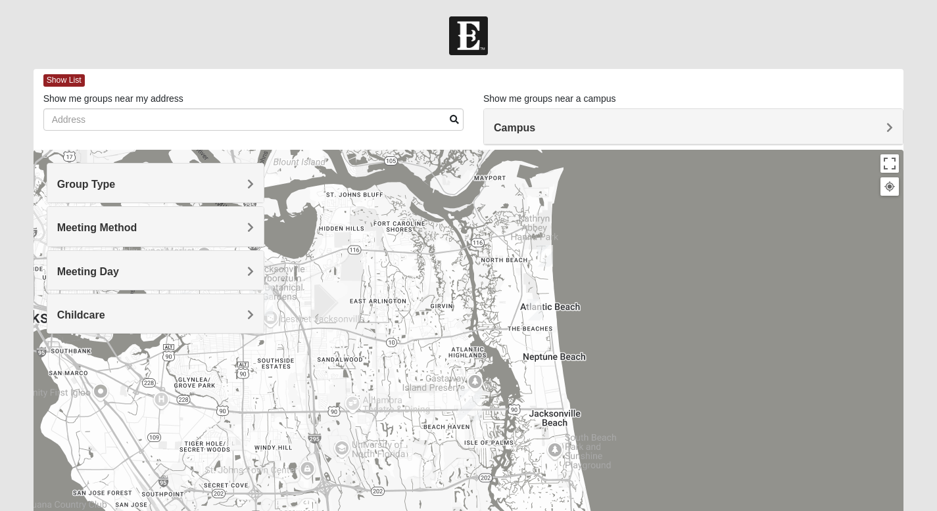
click at [239, 320] on h4 "Childcare" at bounding box center [155, 315] width 197 height 12
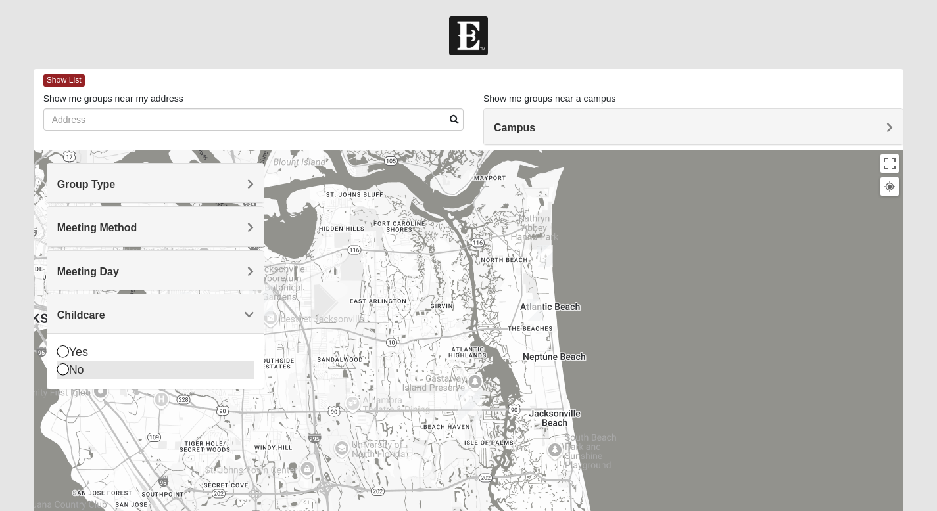
click at [65, 369] on icon at bounding box center [63, 369] width 12 height 12
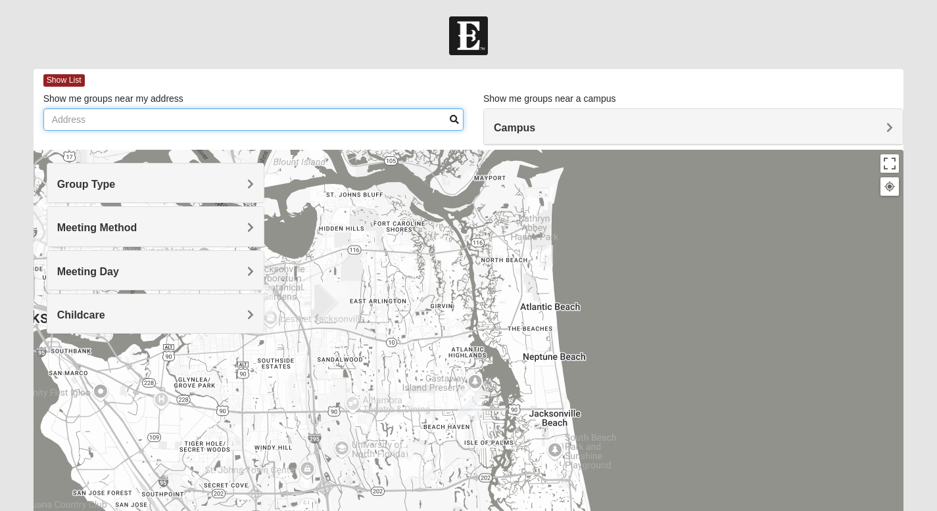
click at [281, 122] on input "Show me groups near my address" at bounding box center [253, 119] width 420 height 22
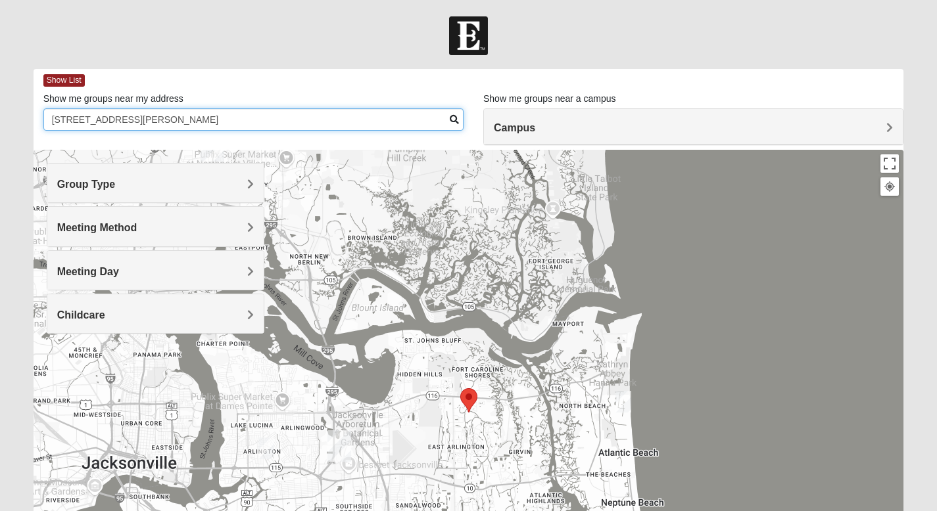
type input "12569 Kernan Forest Blvd, Jacksonville fl 32225"
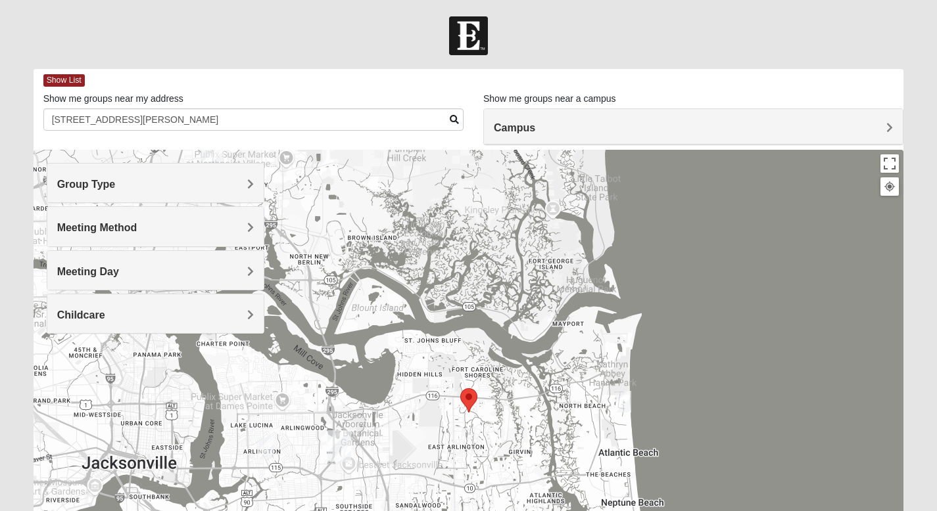
click at [535, 131] on span "Campus" at bounding box center [514, 127] width 41 height 11
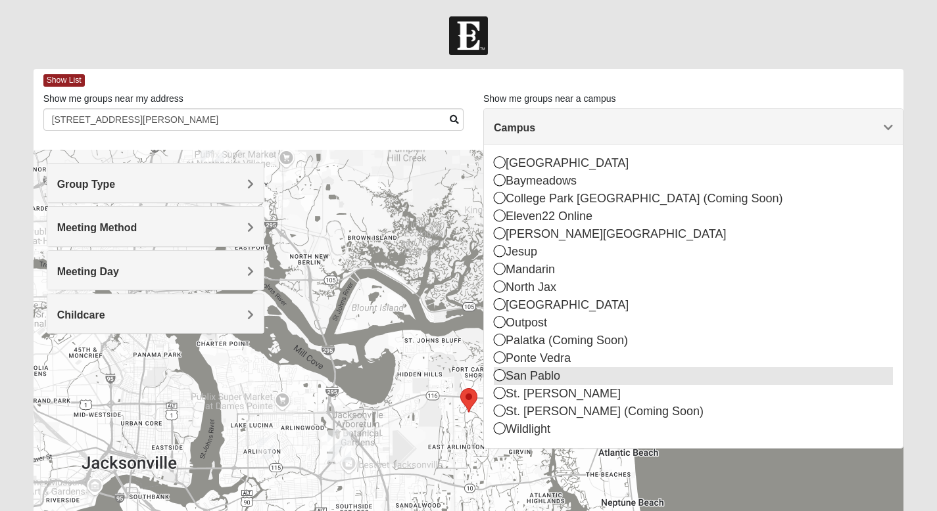
click at [496, 377] on icon at bounding box center [500, 375] width 12 height 12
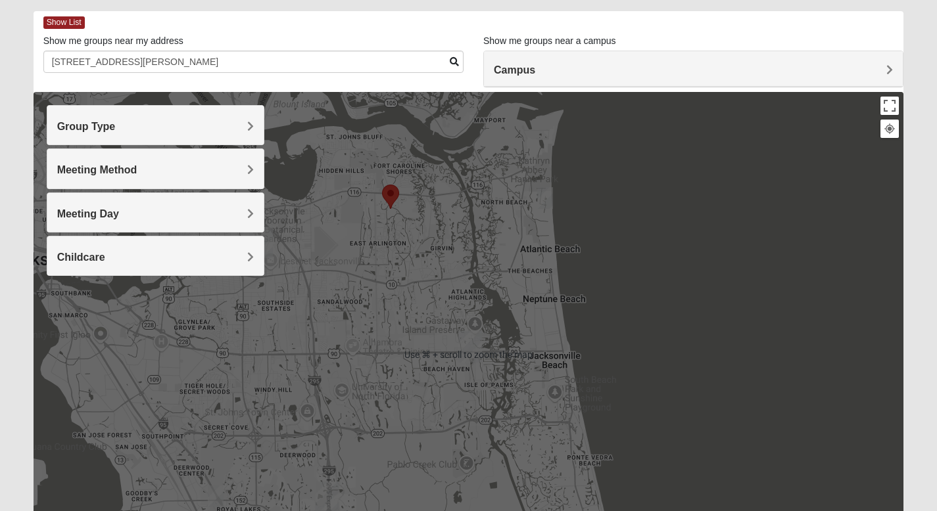
scroll to position [53, 0]
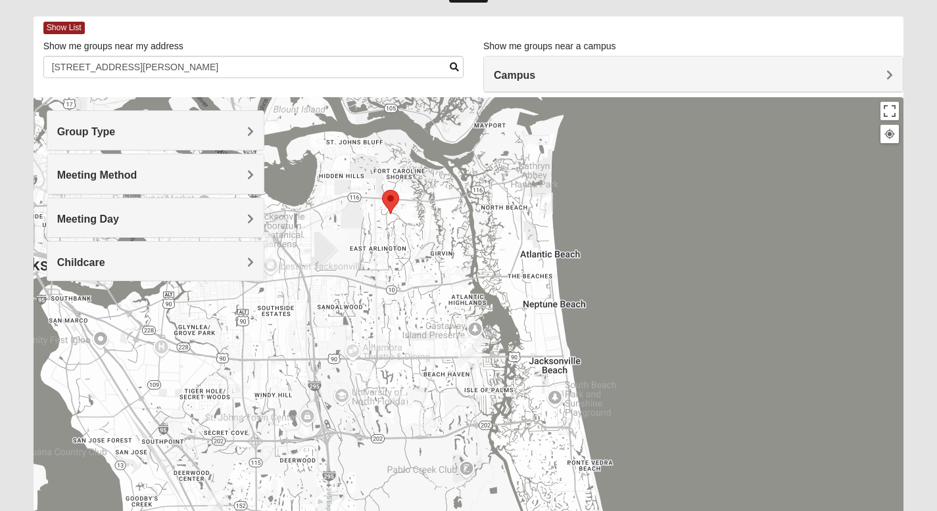
click at [546, 206] on img "Mixed Lammie 32233" at bounding box center [545, 204] width 16 height 22
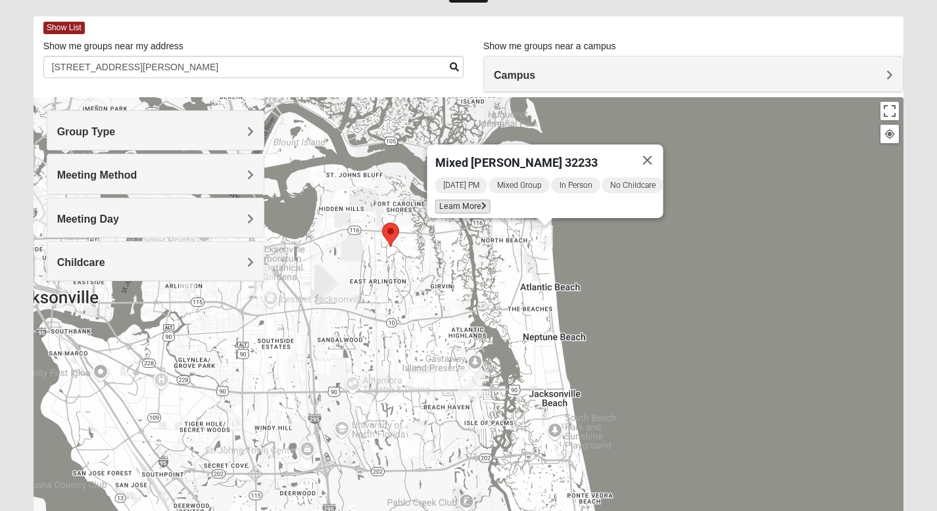
click at [459, 200] on span "Learn More" at bounding box center [461, 207] width 55 height 14
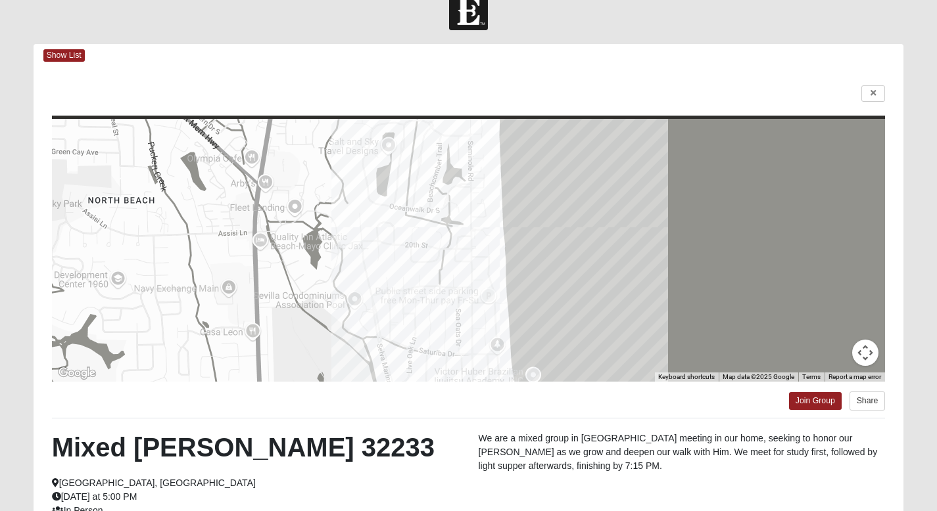
scroll to position [0, 0]
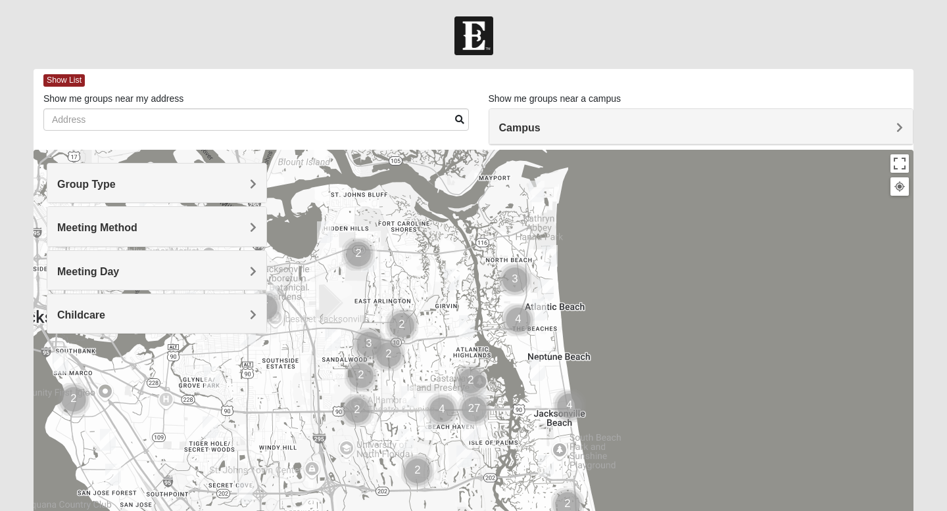
click at [245, 185] on h4 "Group Type" at bounding box center [156, 184] width 199 height 12
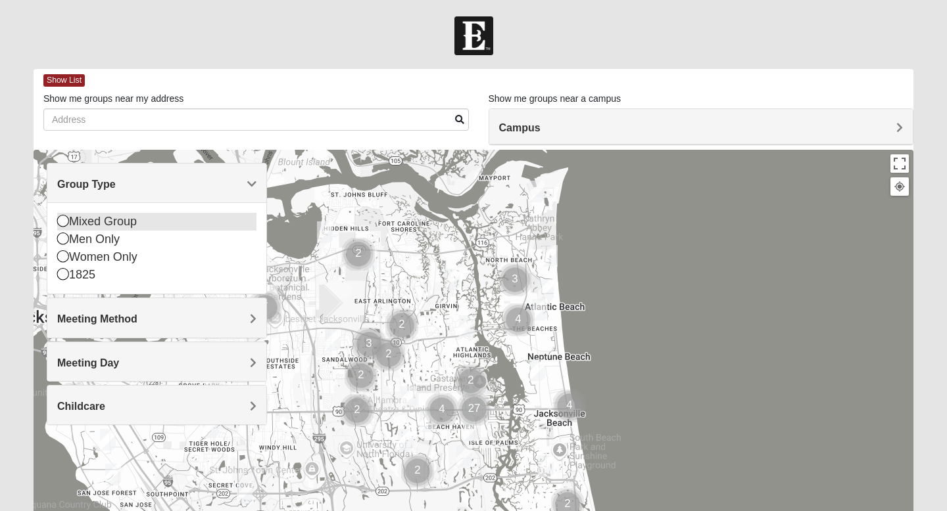
click at [61, 224] on icon at bounding box center [63, 221] width 12 height 12
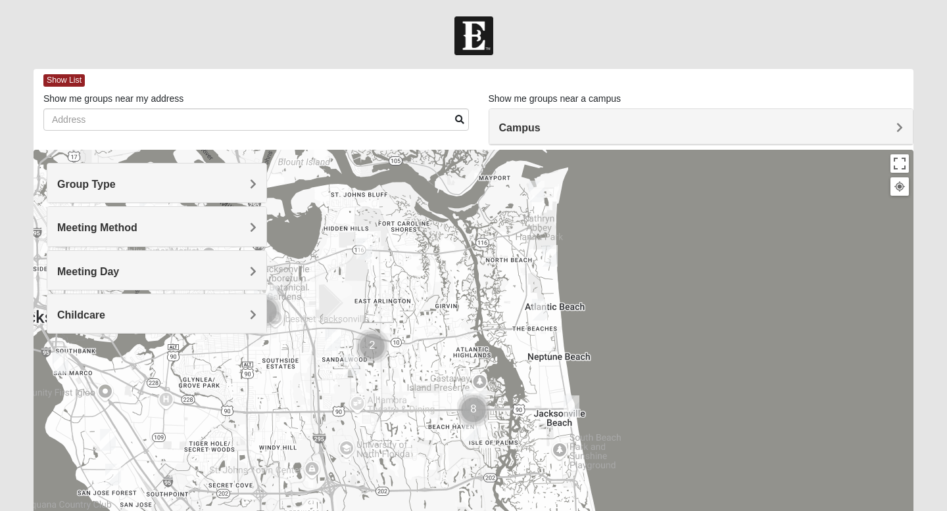
click at [242, 190] on h4 "Group Type" at bounding box center [156, 184] width 199 height 12
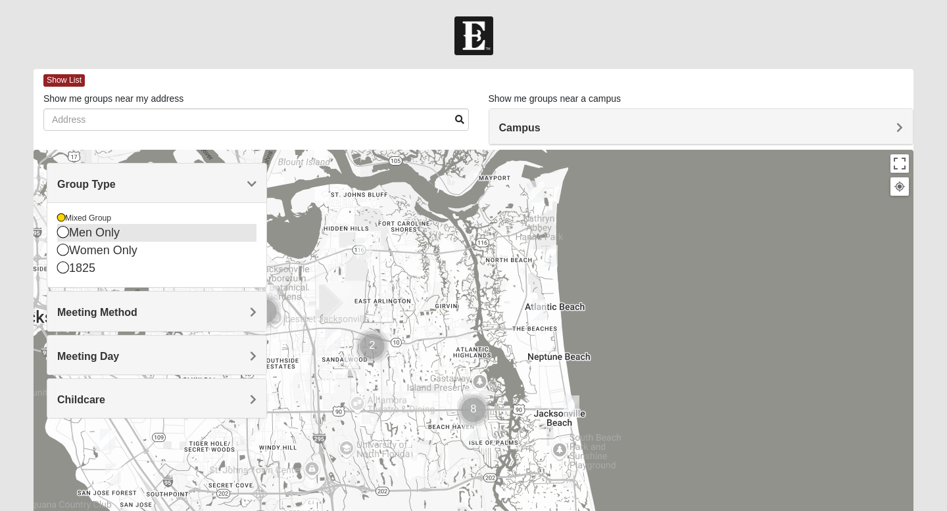
click at [64, 231] on icon at bounding box center [63, 232] width 12 height 12
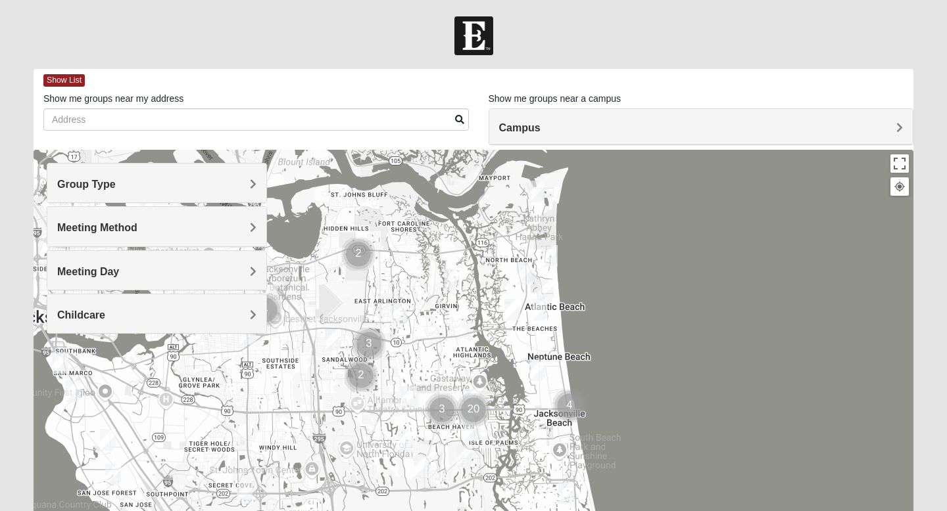
click at [137, 233] on span "Meeting Method" at bounding box center [97, 227] width 80 height 11
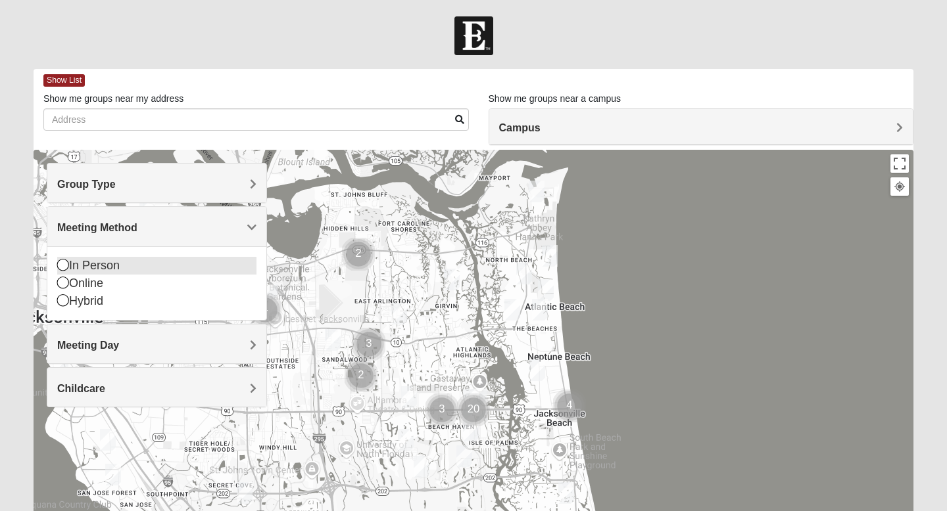
click at [61, 268] on icon at bounding box center [63, 265] width 12 height 12
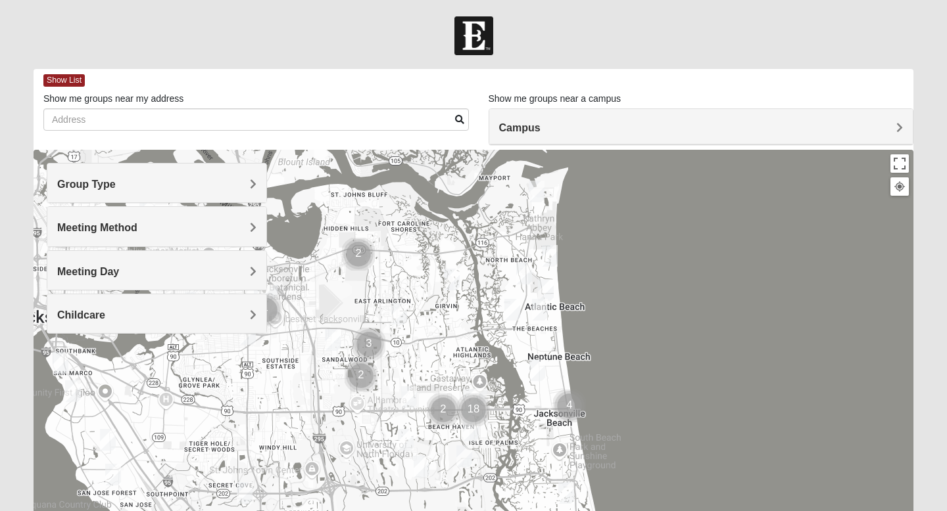
click at [119, 275] on span "Meeting Day" at bounding box center [88, 271] width 62 height 11
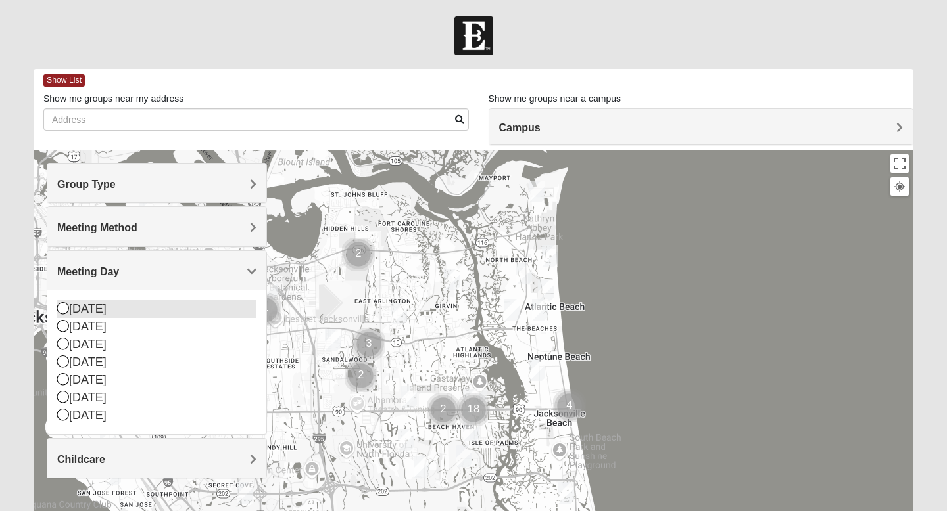
click at [63, 311] on icon at bounding box center [63, 308] width 12 height 12
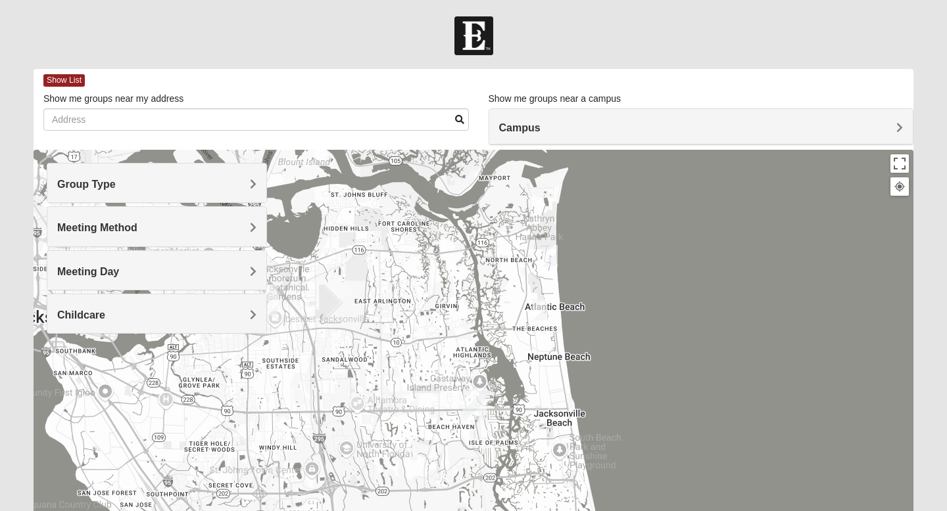
click at [105, 311] on span "Childcare" at bounding box center [81, 315] width 48 height 11
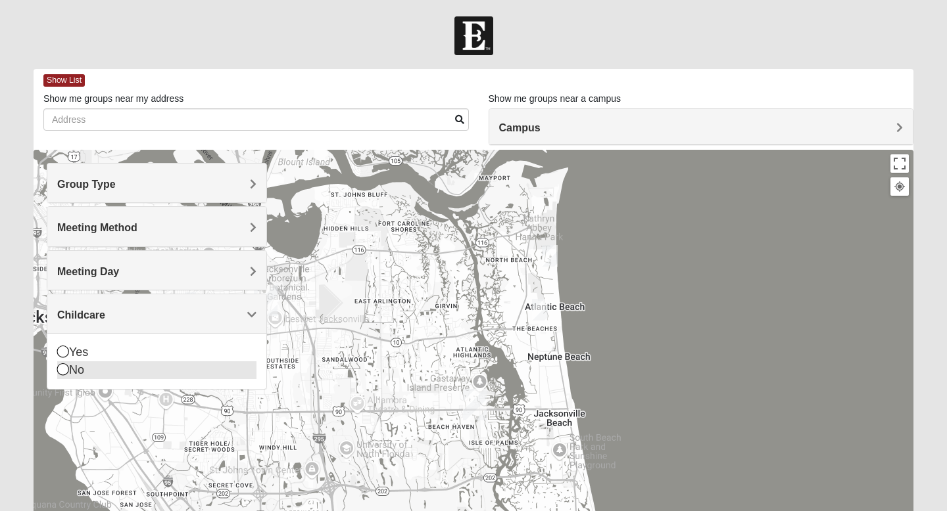
click at [64, 371] on icon at bounding box center [63, 369] width 12 height 12
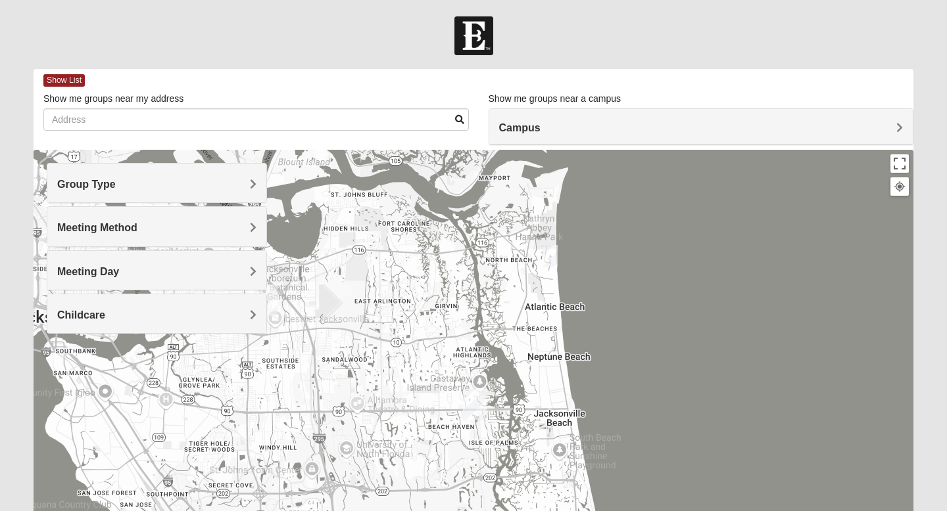
click at [688, 124] on h4 "Campus" at bounding box center [701, 128] width 404 height 12
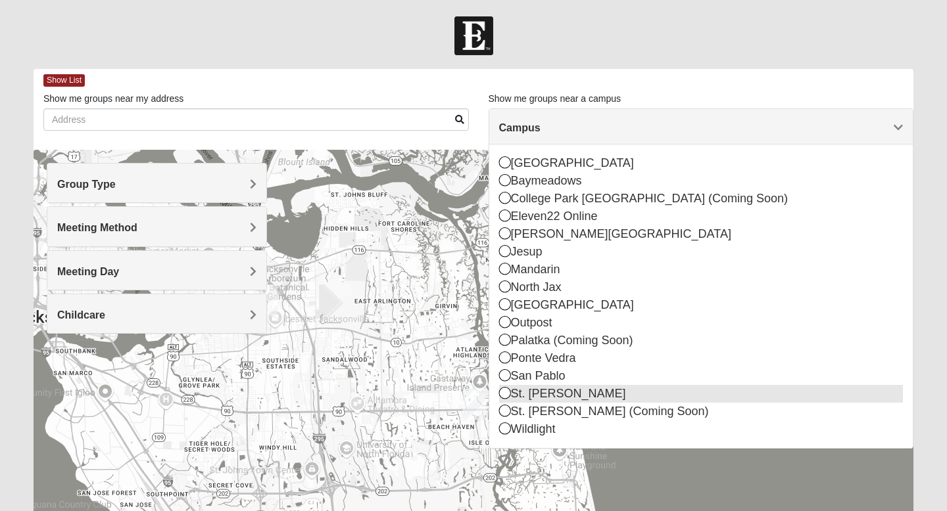
scroll to position [1, 0]
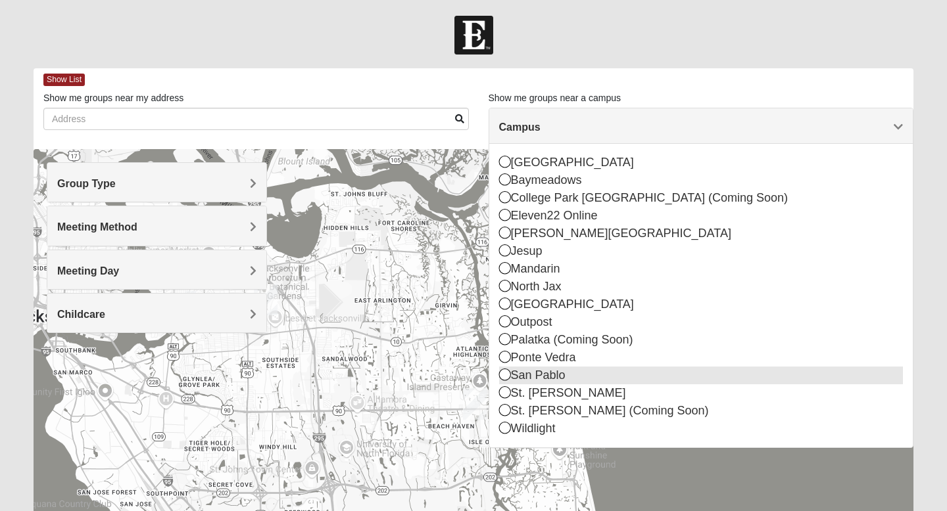
click at [632, 372] on div "San Pablo" at bounding box center [701, 376] width 404 height 18
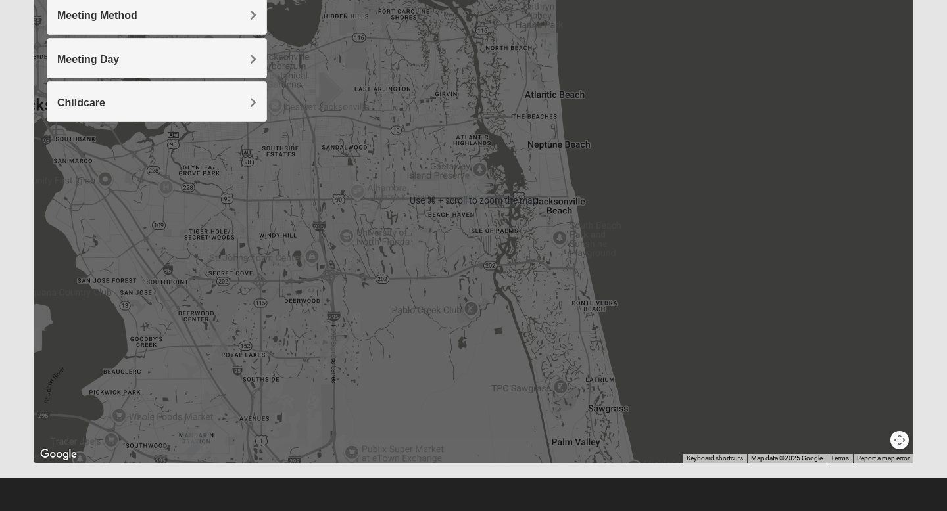
scroll to position [0, 0]
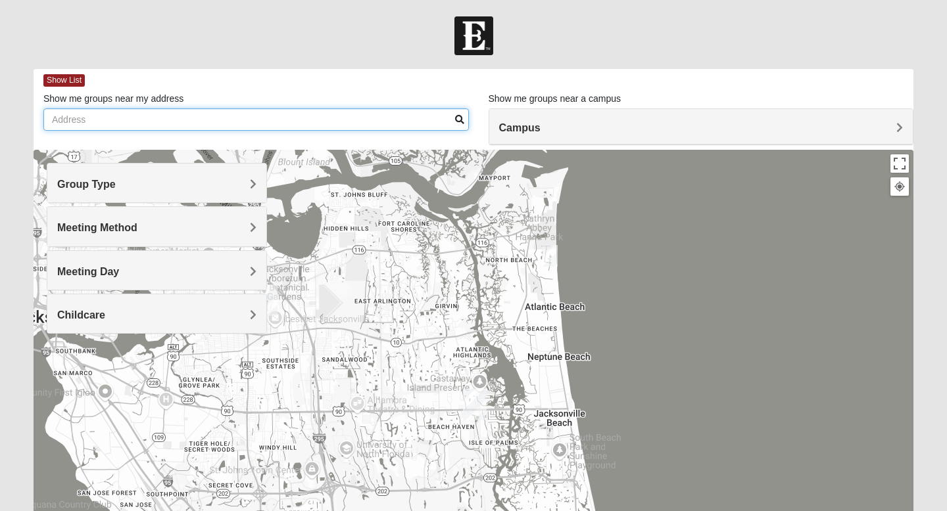
click at [268, 124] on input "Show me groups near my address" at bounding box center [255, 119] width 425 height 22
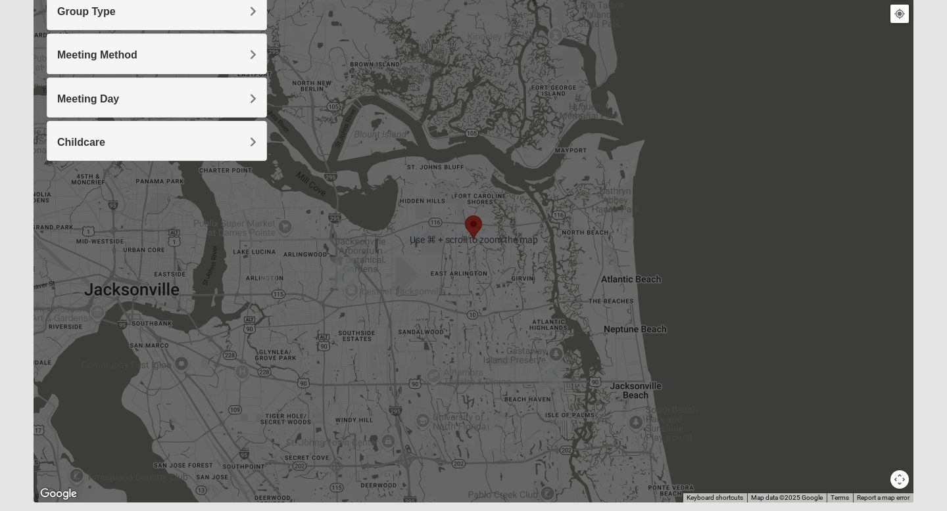
scroll to position [174, 0]
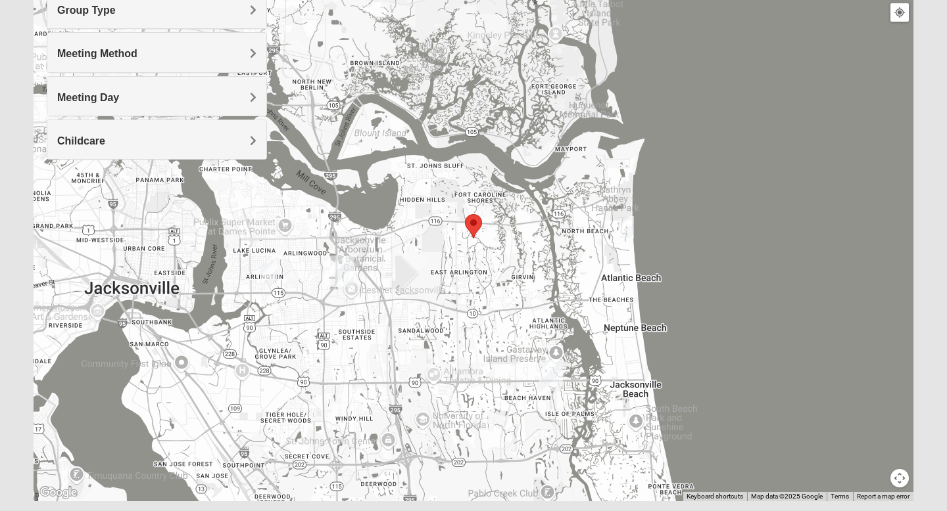
type input "12596 Kernan Forest Blvd, Jacksonville fl 32225"
click at [269, 272] on img "Mens Smith/McGhee 32277" at bounding box center [269, 274] width 16 height 22
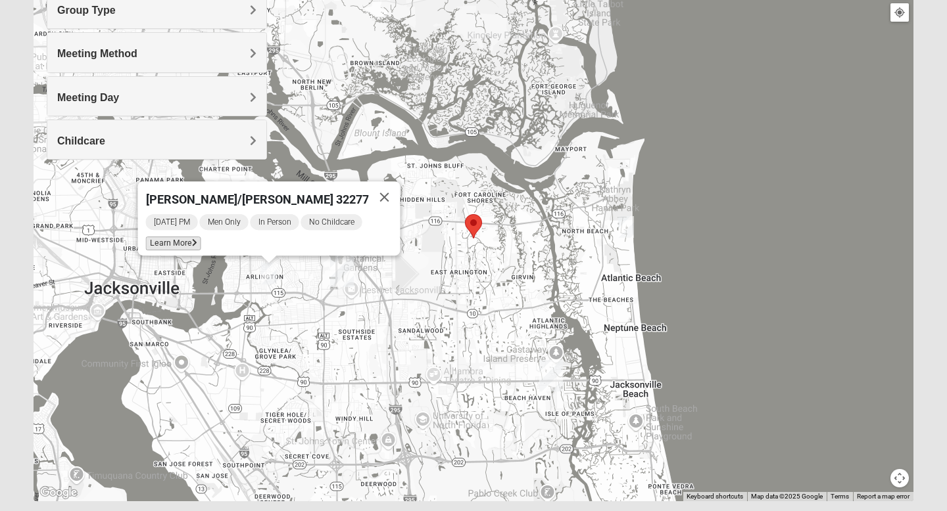
click at [191, 237] on span "Learn More" at bounding box center [173, 244] width 55 height 14
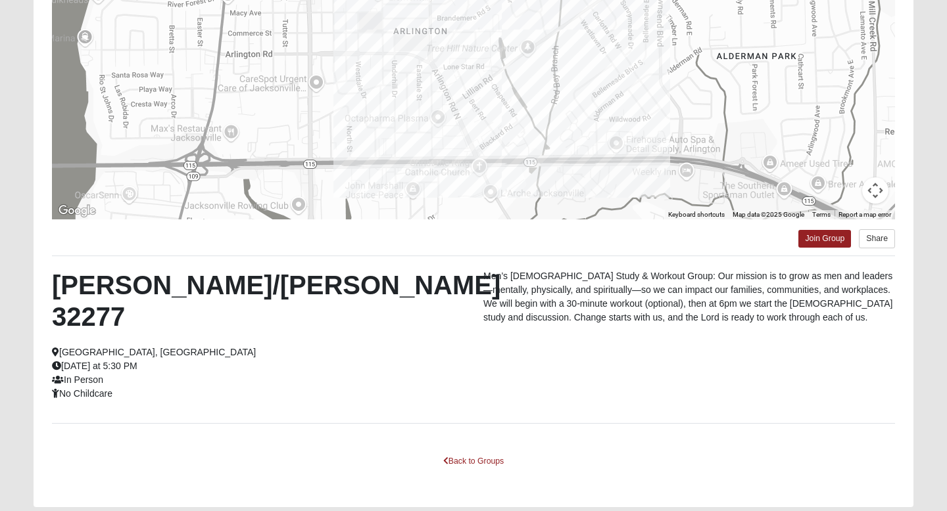
scroll to position [191, 0]
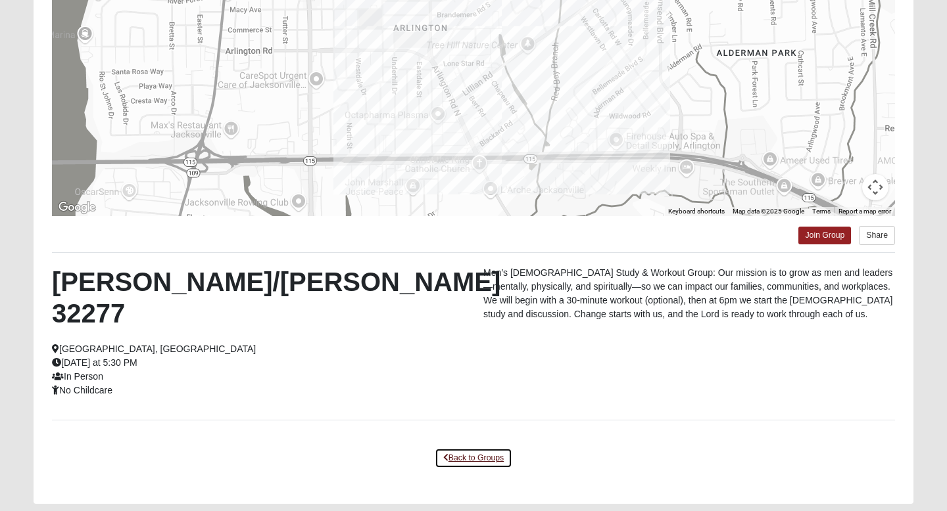
click at [465, 448] on link "Back to Groups" at bounding box center [473, 458] width 78 height 20
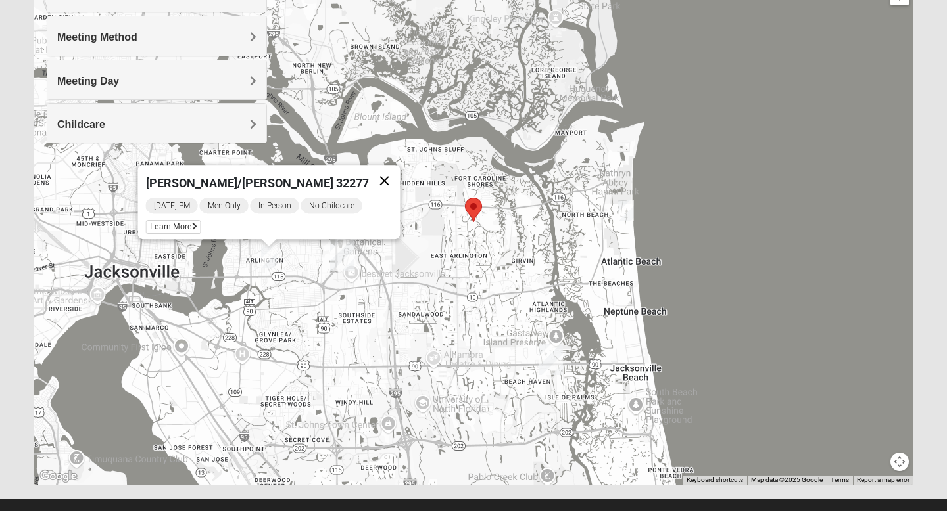
click at [371, 172] on button "Close" at bounding box center [385, 181] width 32 height 32
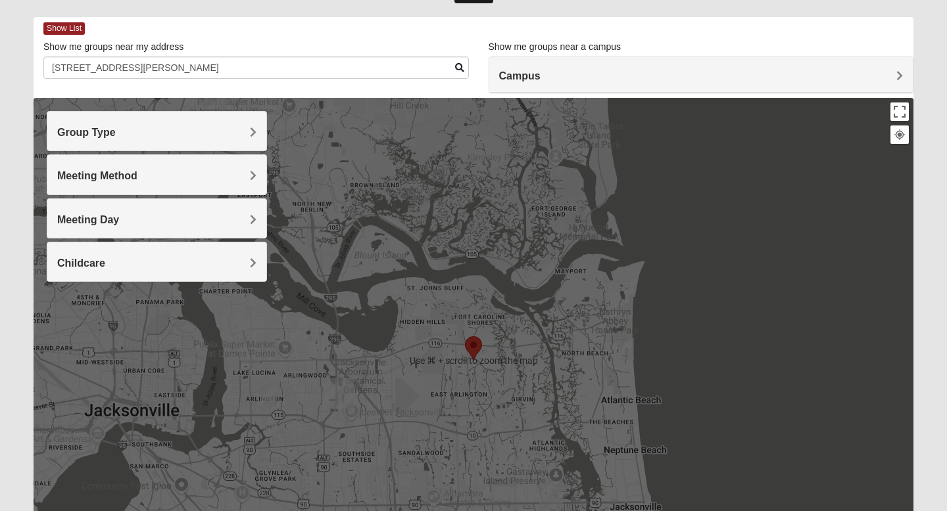
scroll to position [51, 0]
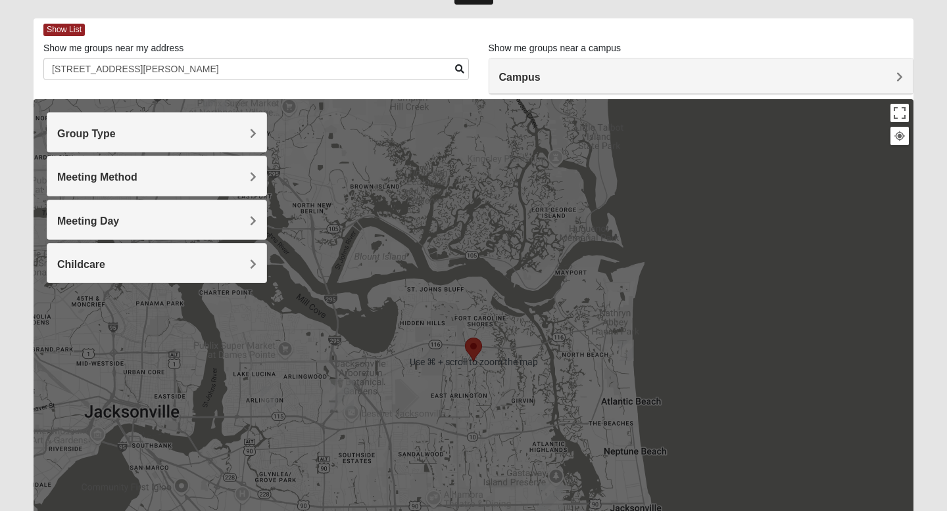
click at [816, 68] on div "Campus" at bounding box center [701, 75] width 424 height 35
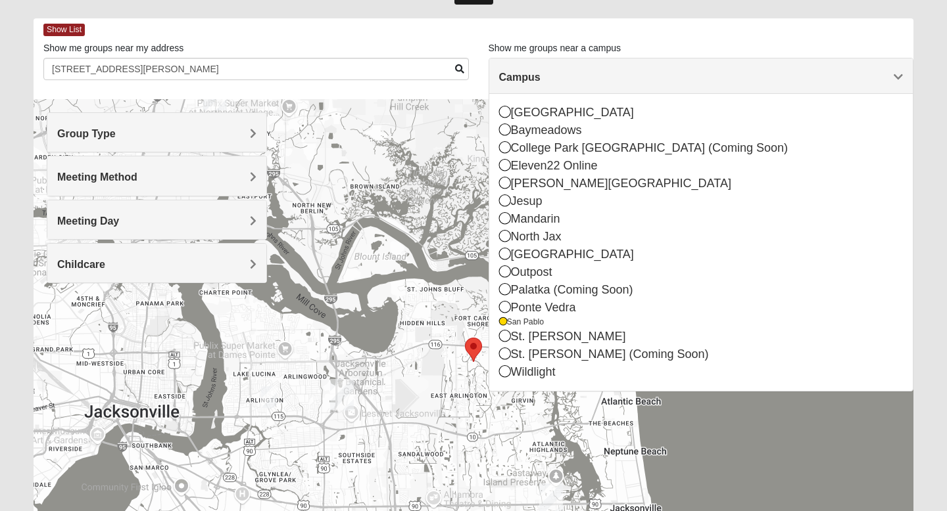
click at [716, 434] on div at bounding box center [473, 362] width 879 height 526
click at [116, 137] on span "Group Type" at bounding box center [86, 133] width 58 height 11
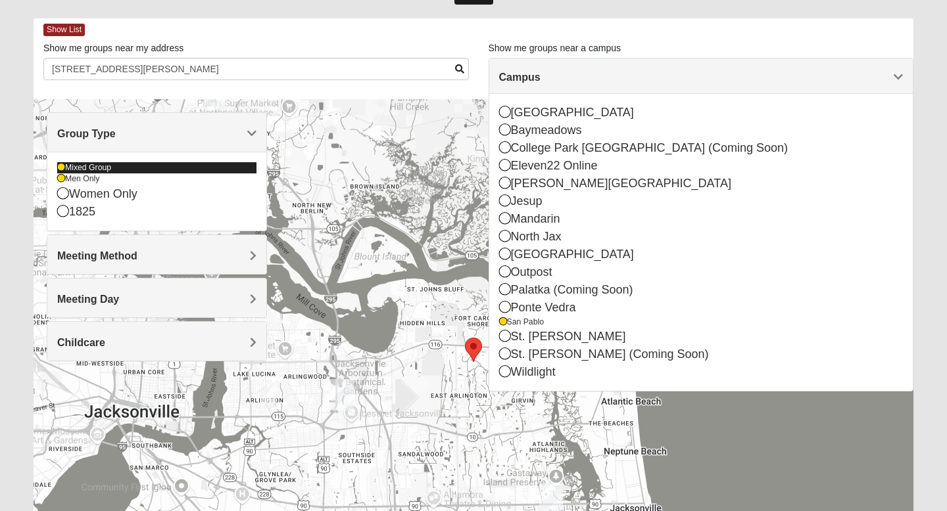
click at [62, 168] on icon at bounding box center [61, 168] width 8 height 8
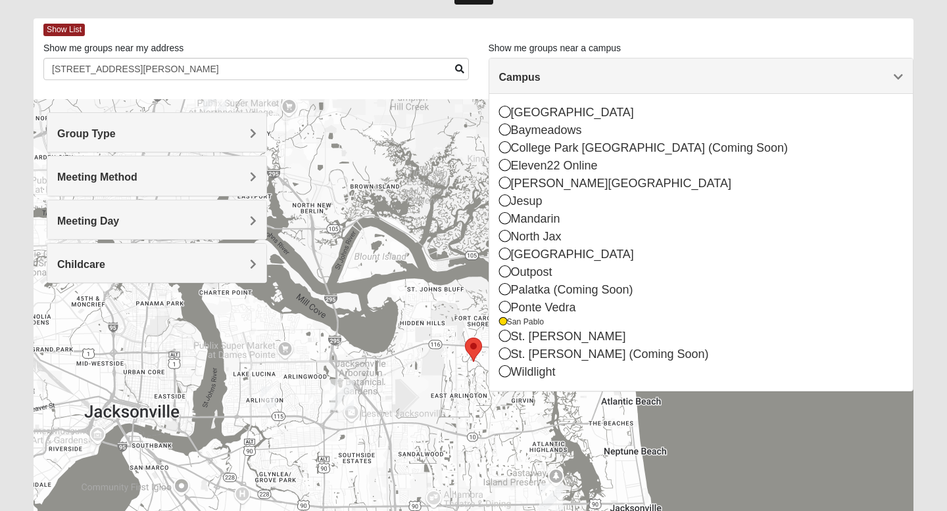
click at [116, 135] on span "Group Type" at bounding box center [86, 133] width 58 height 11
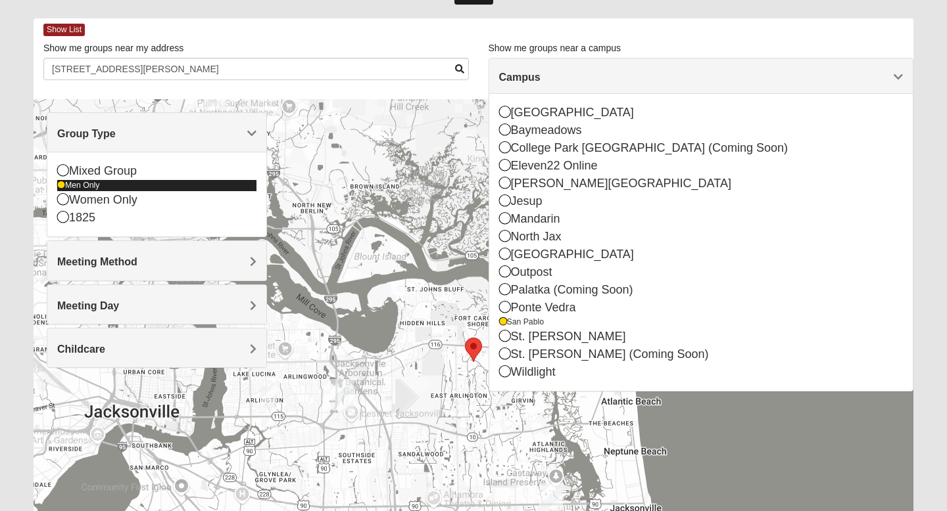
click at [65, 186] on div "Men Only" at bounding box center [156, 185] width 199 height 11
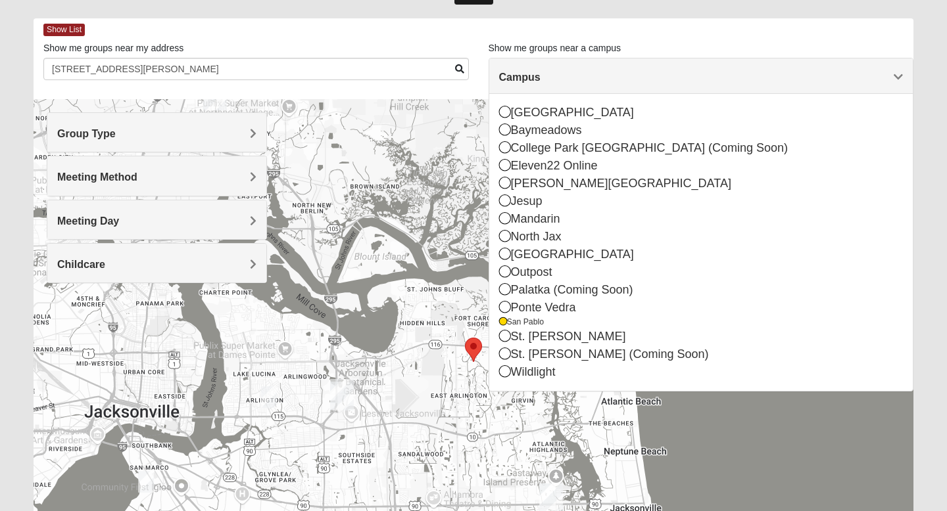
click at [137, 179] on span "Meeting Method" at bounding box center [97, 177] width 80 height 11
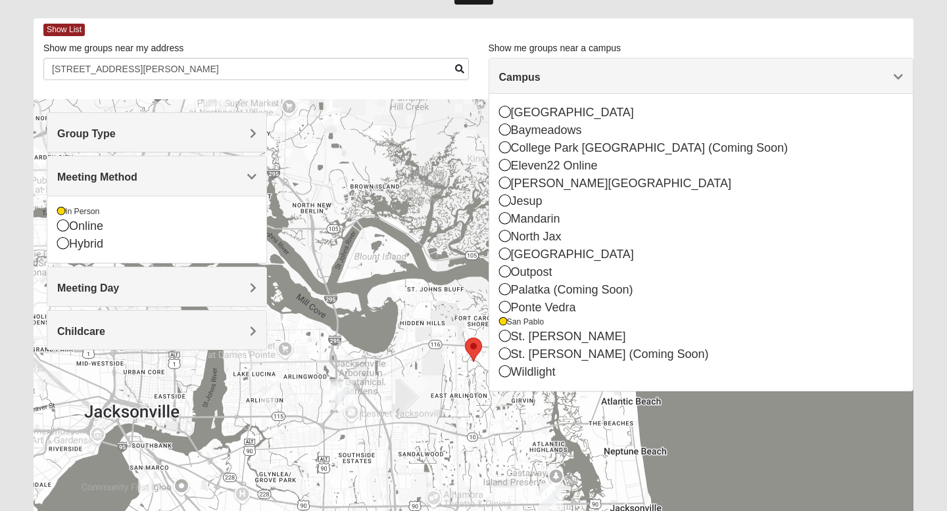
click at [119, 284] on span "Meeting Day" at bounding box center [88, 288] width 62 height 11
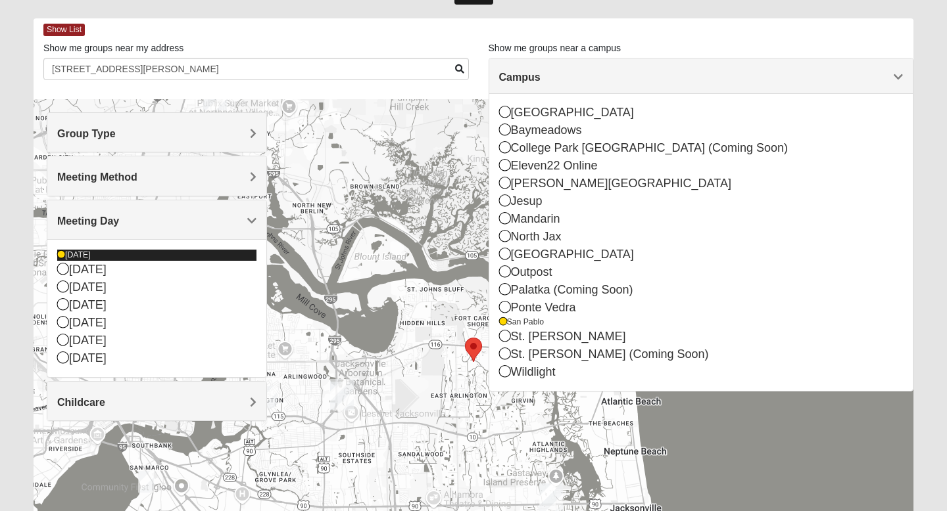
click at [60, 254] on icon at bounding box center [61, 255] width 8 height 8
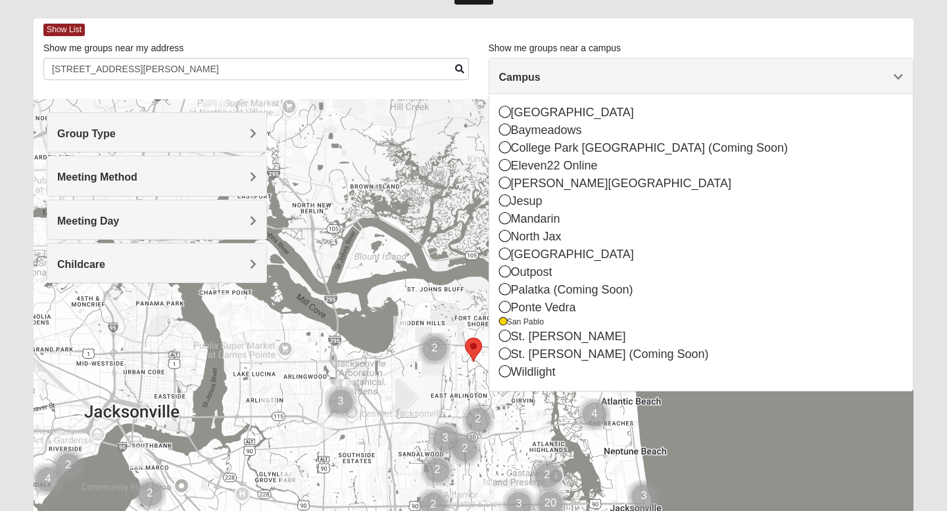
scroll to position [62, 0]
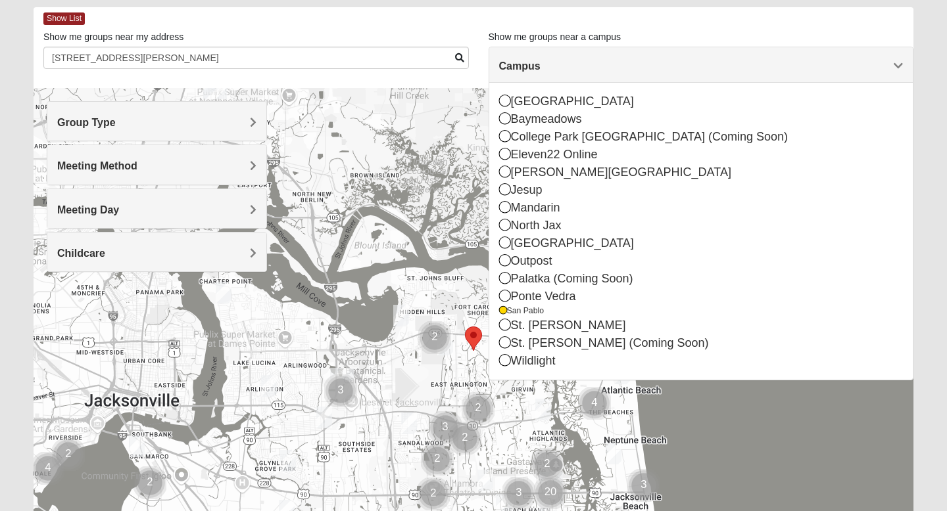
click at [243, 258] on h4 "Childcare" at bounding box center [156, 253] width 199 height 12
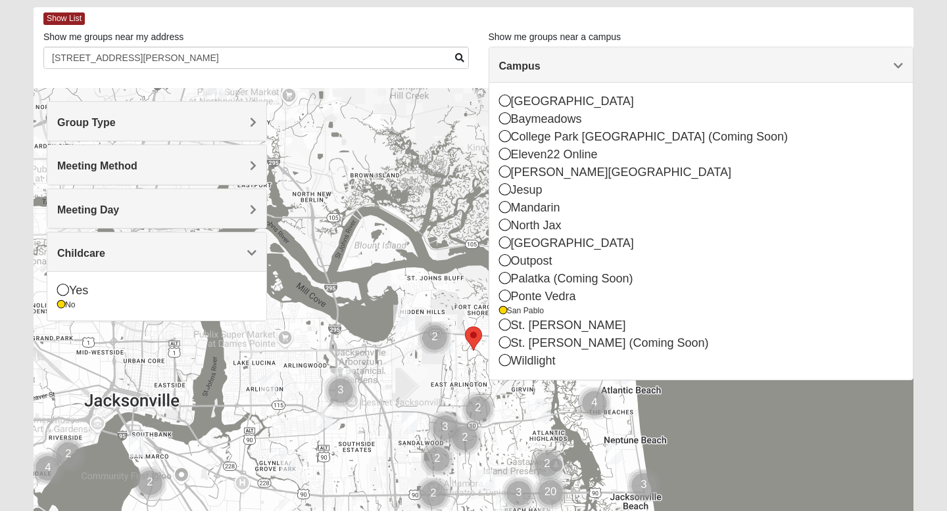
click at [252, 260] on div "Childcare" at bounding box center [156, 252] width 219 height 39
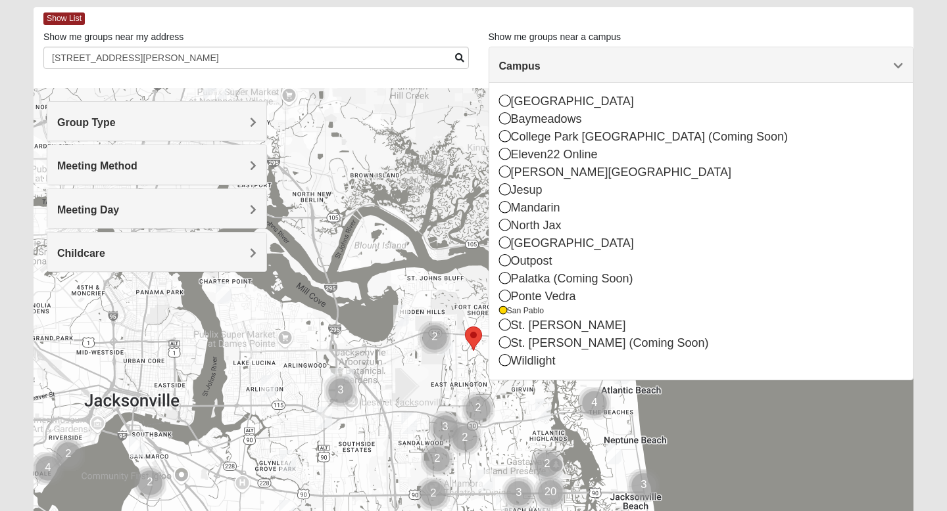
click at [764, 417] on div at bounding box center [473, 351] width 879 height 526
click at [902, 63] on div "Campus" at bounding box center [701, 64] width 424 height 35
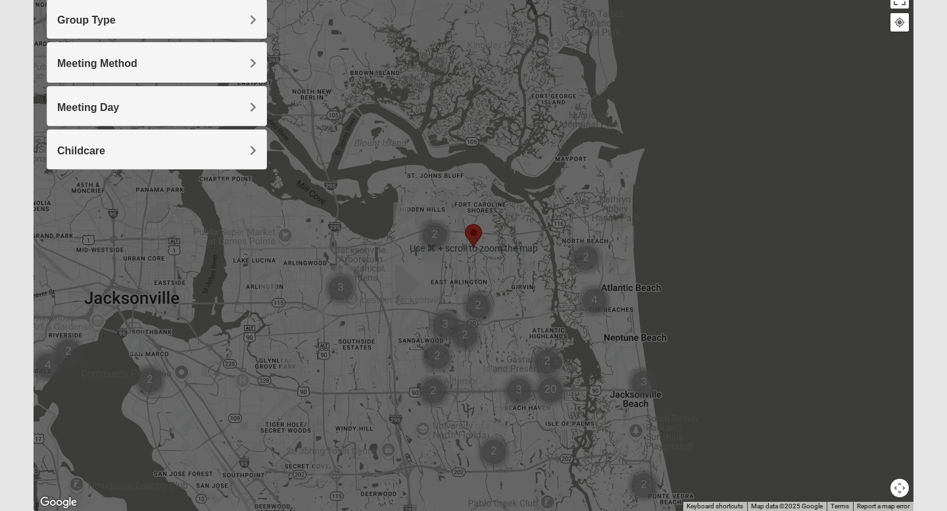
scroll to position [166, 0]
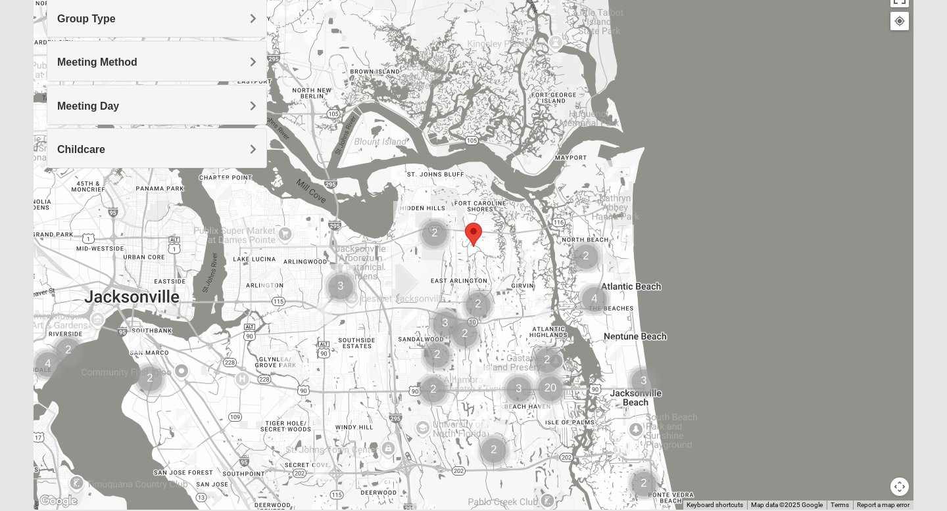
click at [617, 172] on img "Mixed Reed-Watkins 32266" at bounding box center [613, 171] width 16 height 22
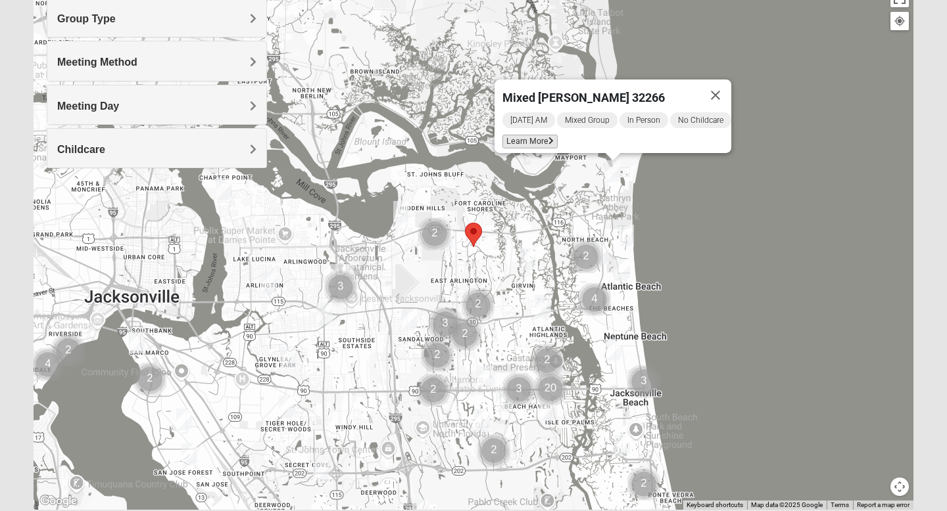
click at [531, 135] on span "Learn More" at bounding box center [529, 142] width 55 height 14
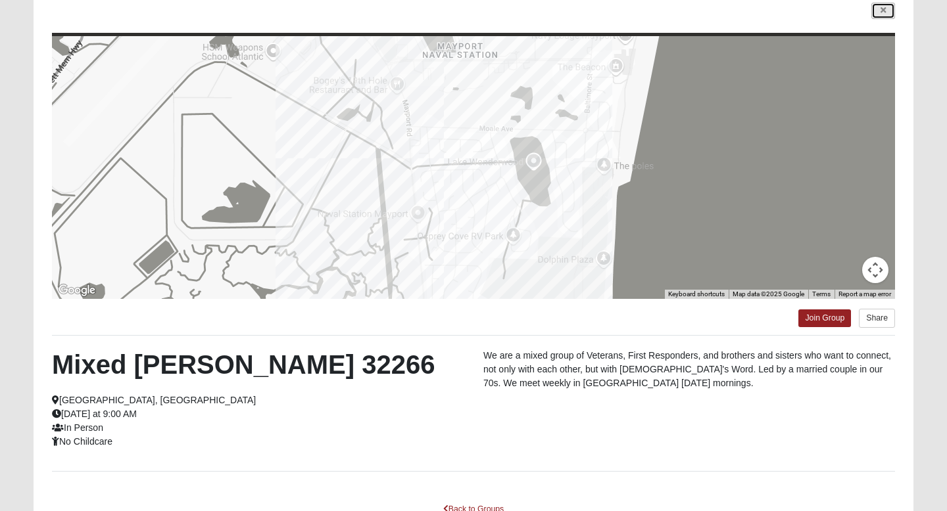
click at [881, 14] on icon at bounding box center [882, 11] width 5 height 8
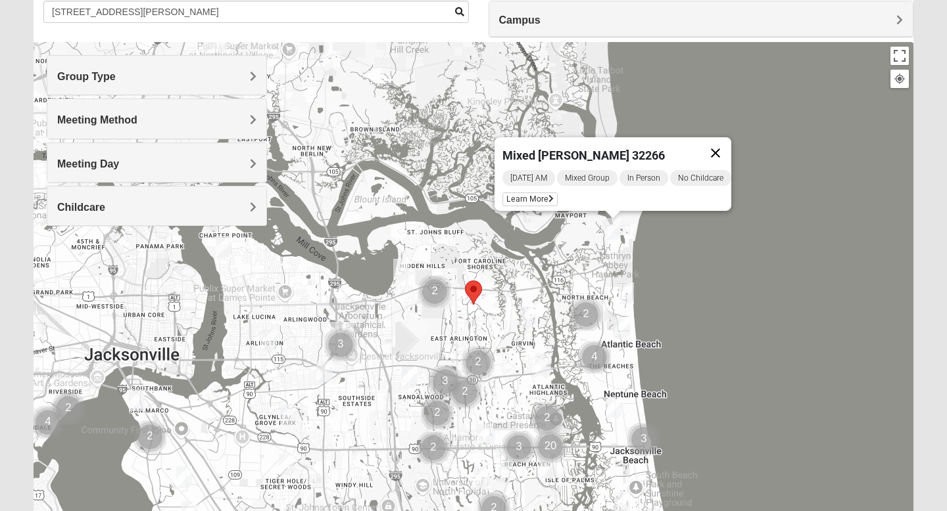
click at [724, 147] on button "Close" at bounding box center [715, 153] width 32 height 32
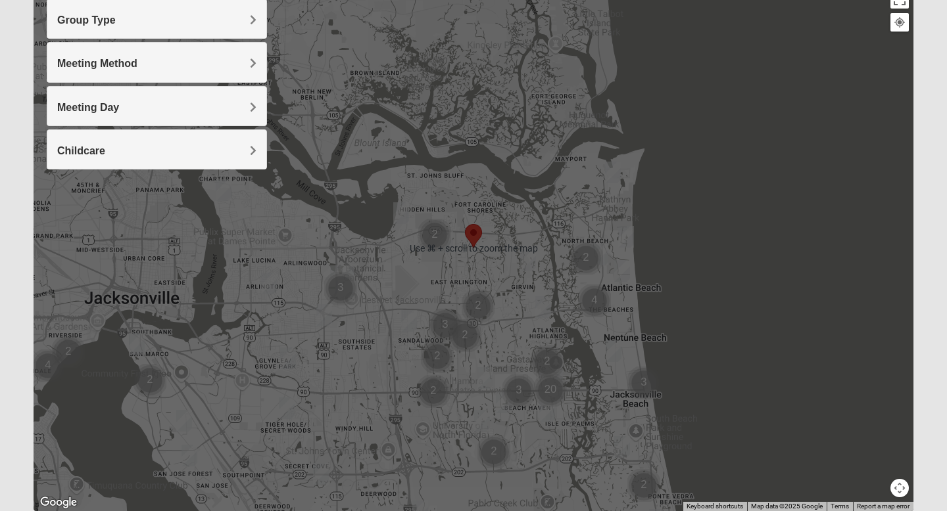
scroll to position [167, 0]
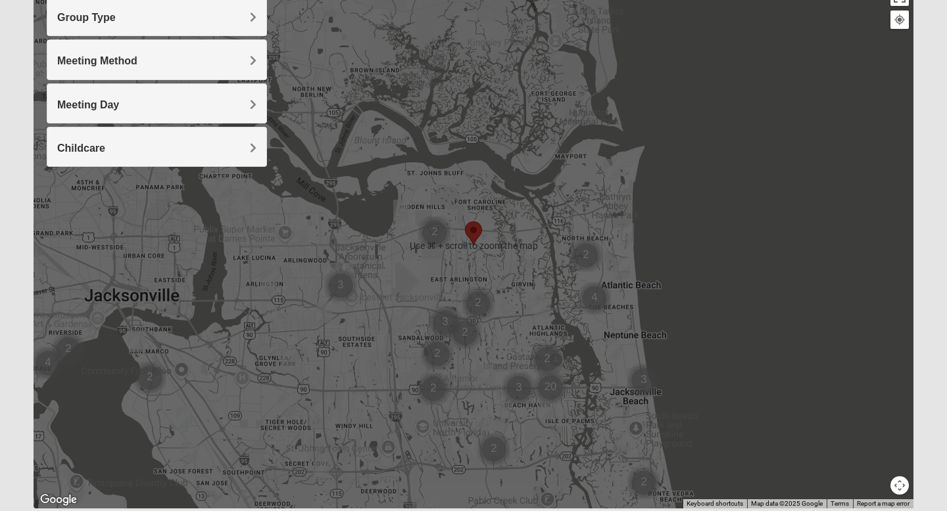
click at [628, 237] on img "Mixed Lammie 32233" at bounding box center [626, 234] width 16 height 22
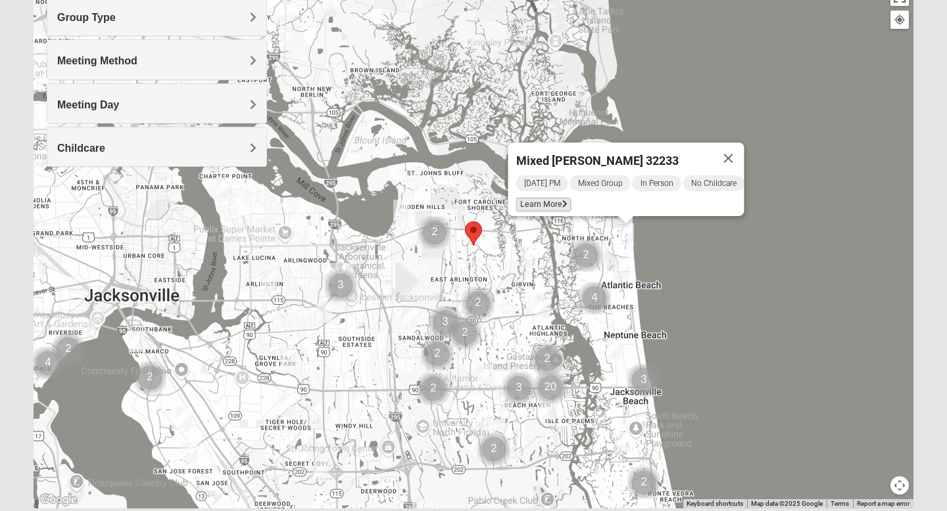
click at [536, 198] on span "Learn More" at bounding box center [543, 205] width 55 height 14
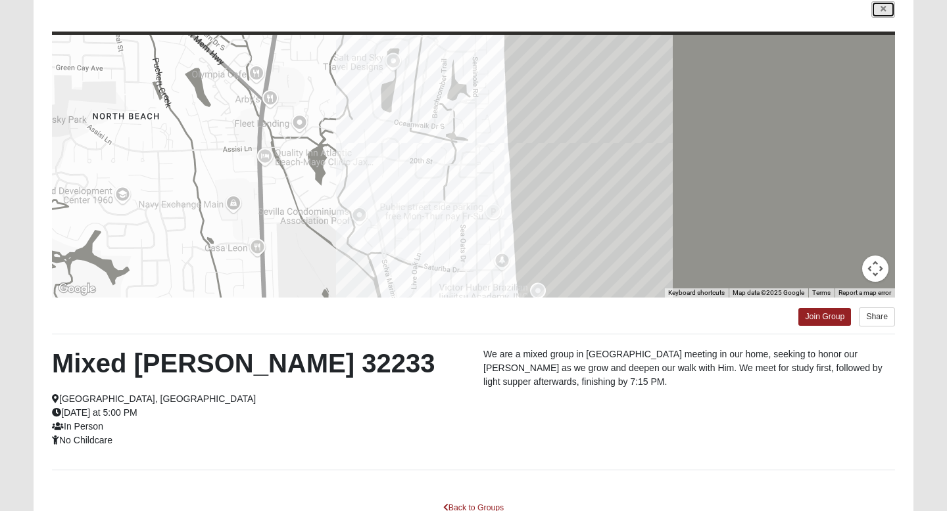
click at [881, 11] on icon at bounding box center [882, 9] width 5 height 8
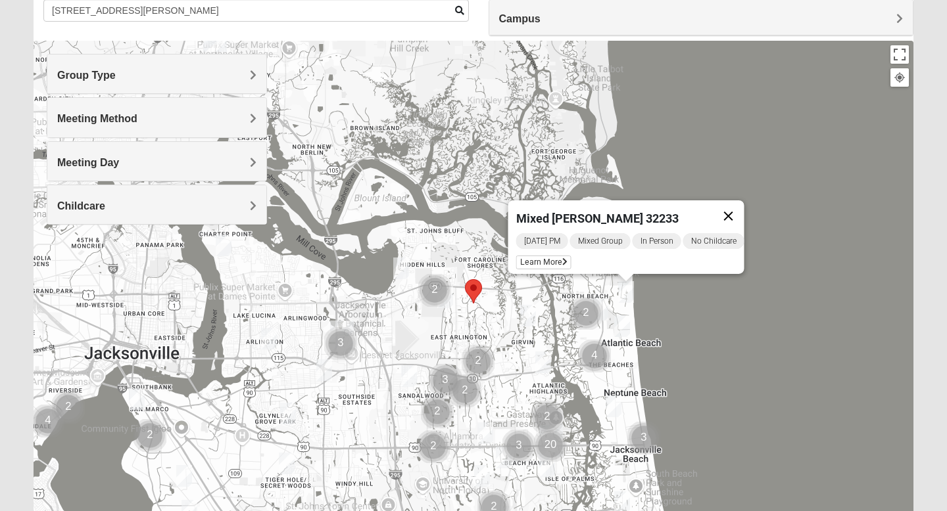
click at [739, 208] on button "Close" at bounding box center [729, 216] width 32 height 32
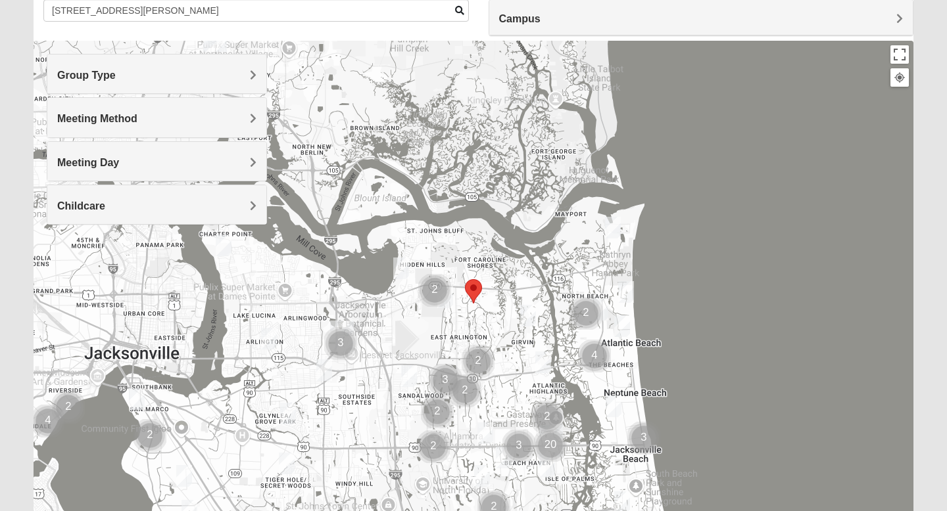
click at [601, 307] on img "Cluster of 2 groups" at bounding box center [585, 313] width 33 height 33
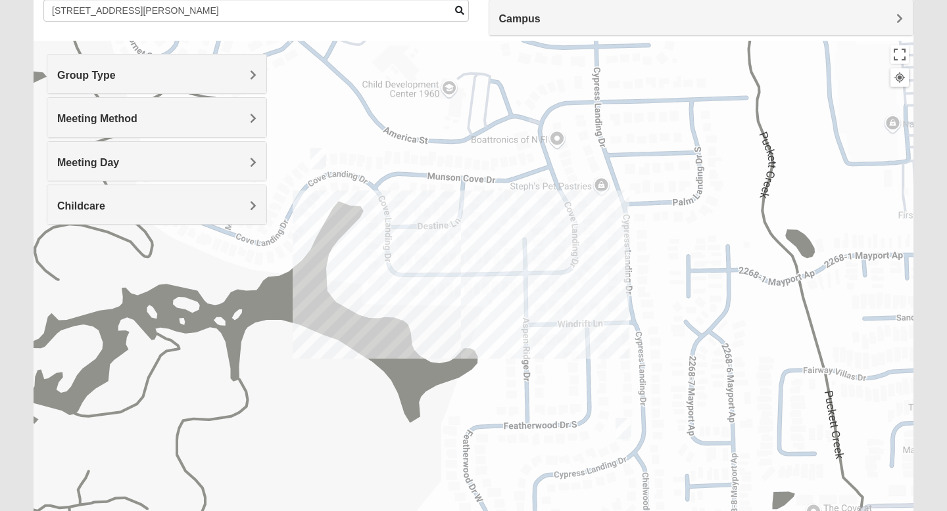
click at [540, 16] on span "Campus" at bounding box center [519, 18] width 41 height 11
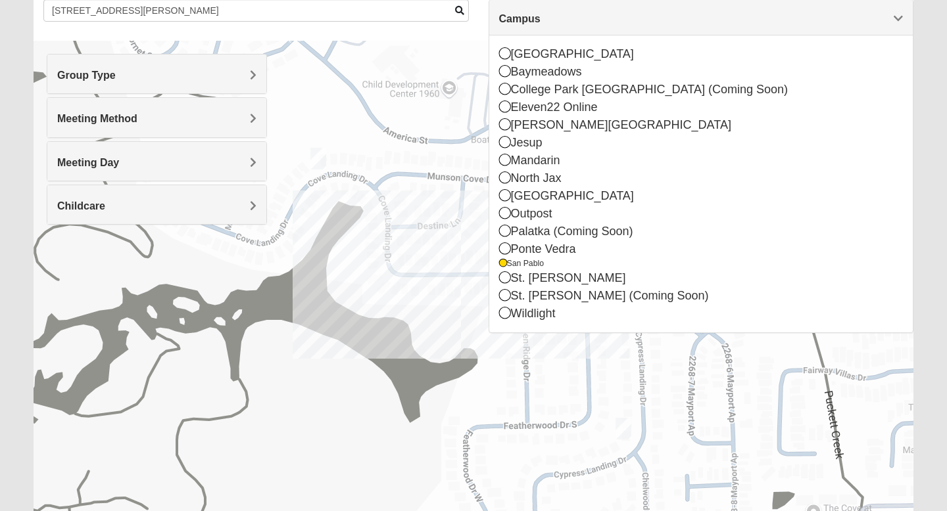
click at [941, 82] on form "Hello Shane My Account Log Out Find A Group Error" at bounding box center [473, 260] width 947 height 707
click at [937, 120] on form "Hello Shane My Account Log Out Find A Group Error" at bounding box center [473, 260] width 947 height 707
click at [540, 22] on span "Campus" at bounding box center [519, 18] width 41 height 11
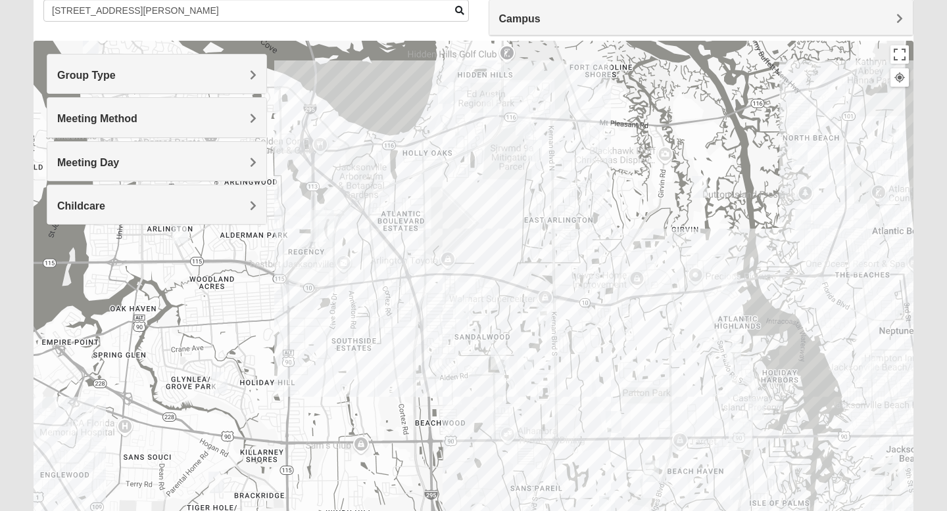
click at [885, 212] on img "Mens Militello 32233" at bounding box center [887, 209] width 16 height 22
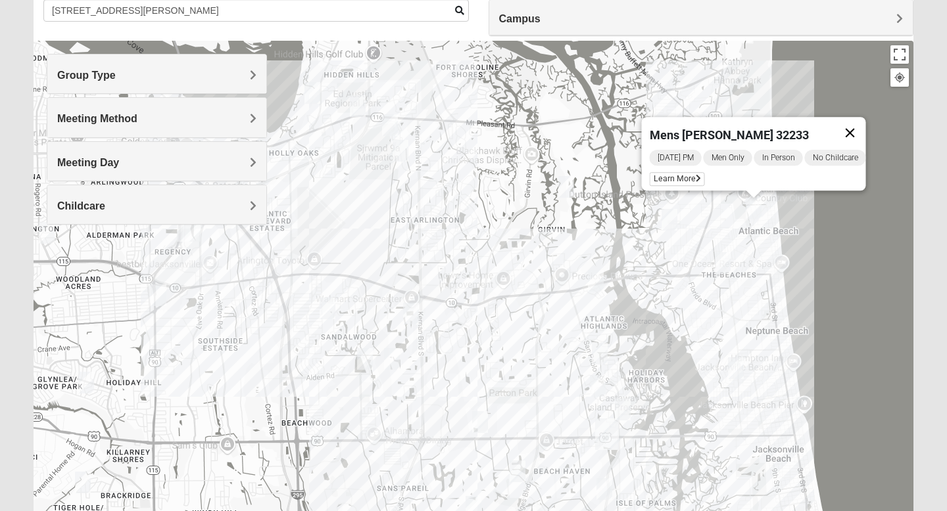
click at [858, 128] on button "Close" at bounding box center [850, 133] width 32 height 32
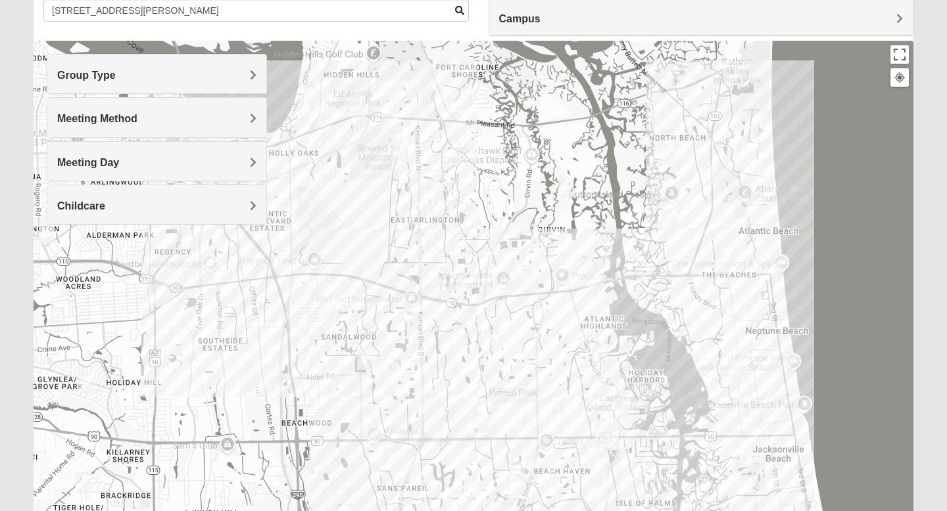
click at [709, 175] on img "Mens McCann 32233" at bounding box center [709, 175] width 16 height 22
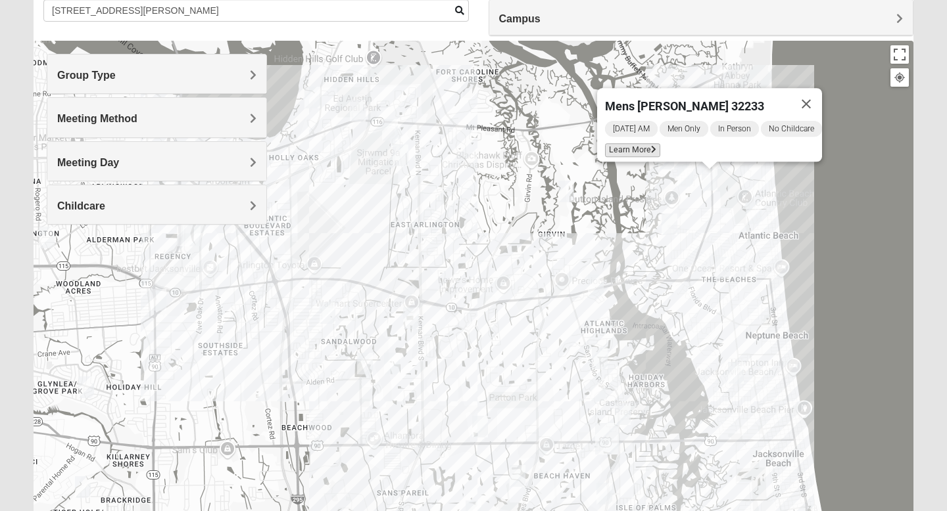
click at [626, 145] on span "Learn More" at bounding box center [632, 150] width 55 height 14
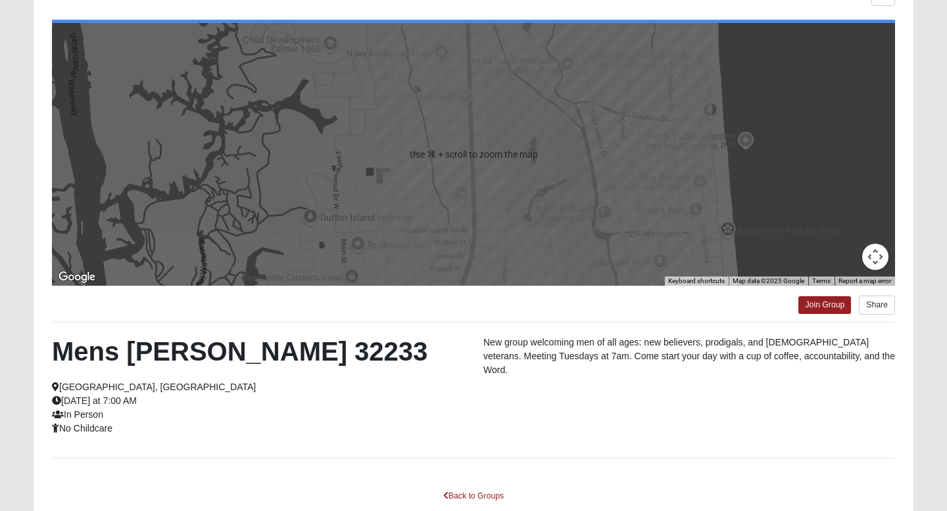
scroll to position [132, 0]
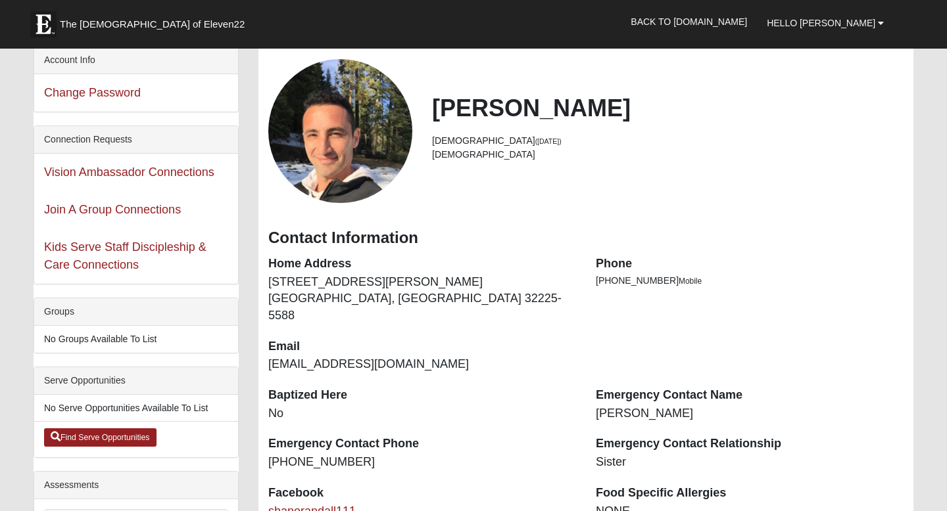
scroll to position [9, 0]
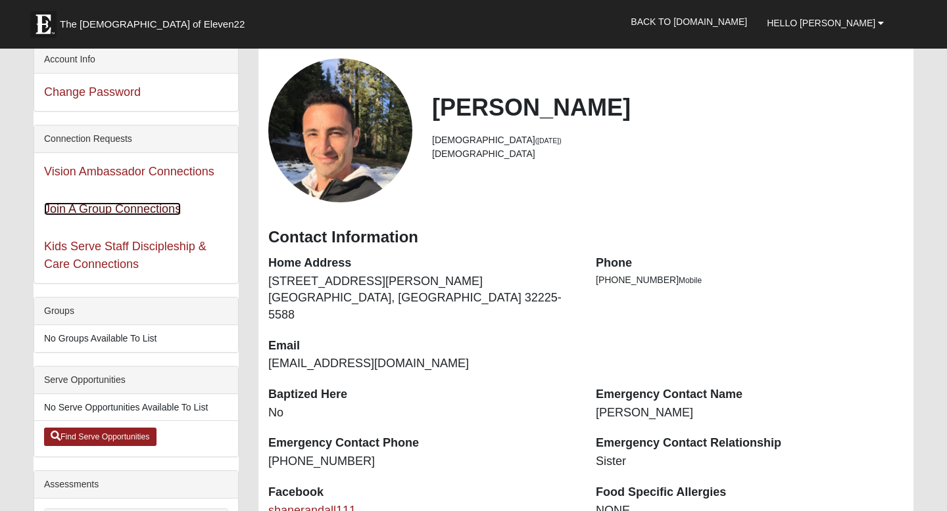
click at [124, 209] on link "Join A Group Connections" at bounding box center [112, 208] width 137 height 13
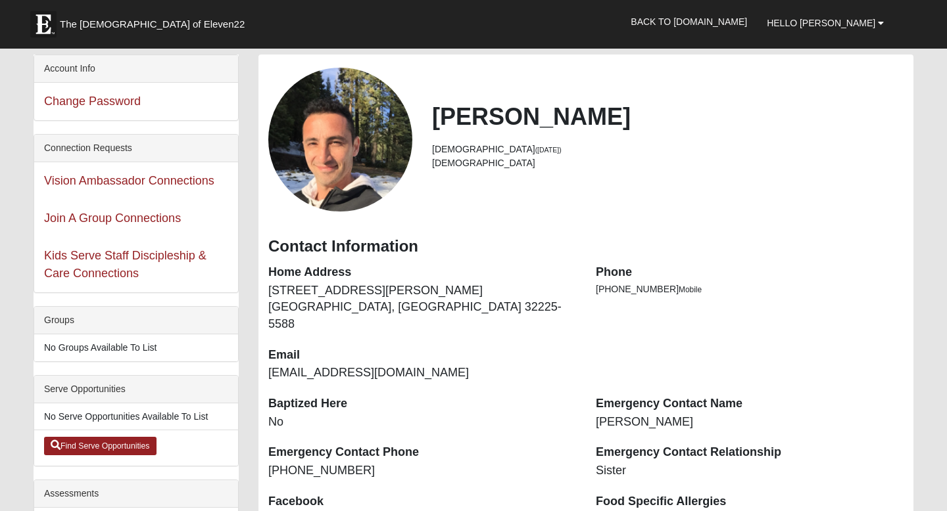
scroll to position [9, 0]
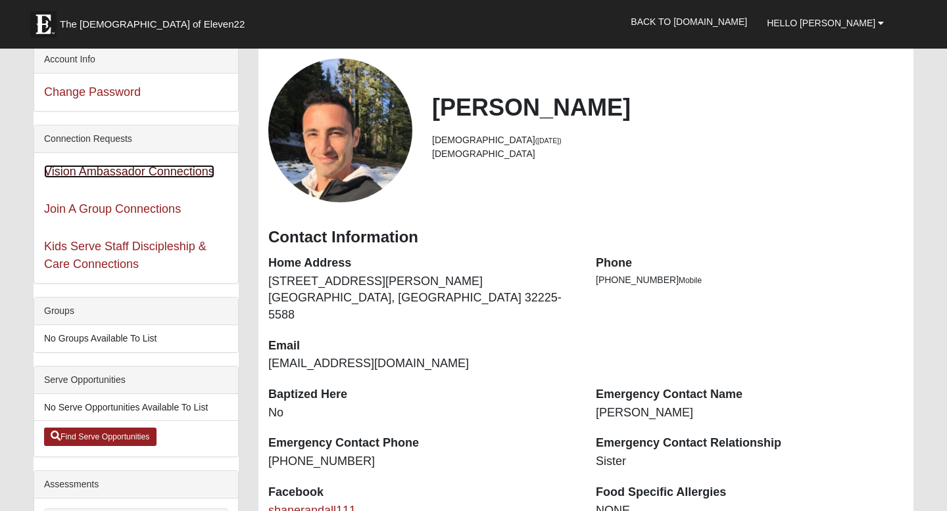
click at [99, 174] on link "Vision Ambassador Connections" at bounding box center [129, 171] width 170 height 13
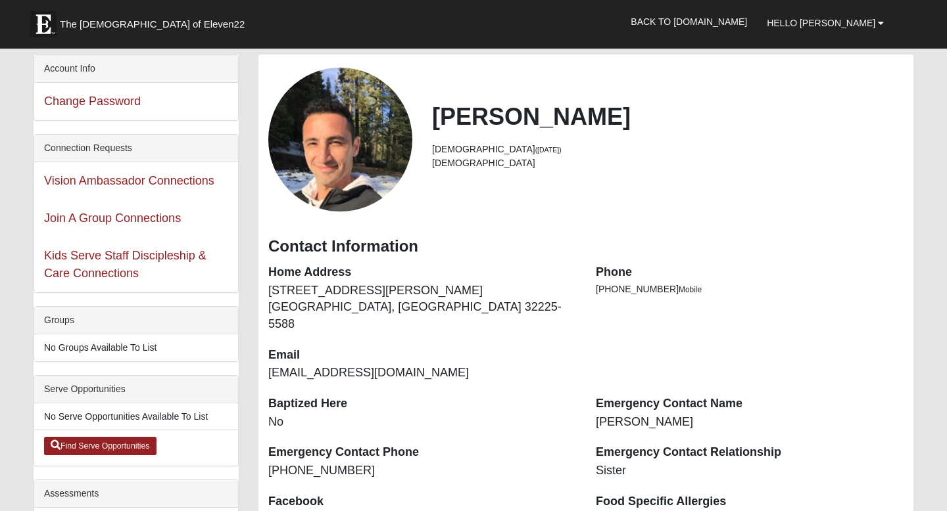
scroll to position [9, 0]
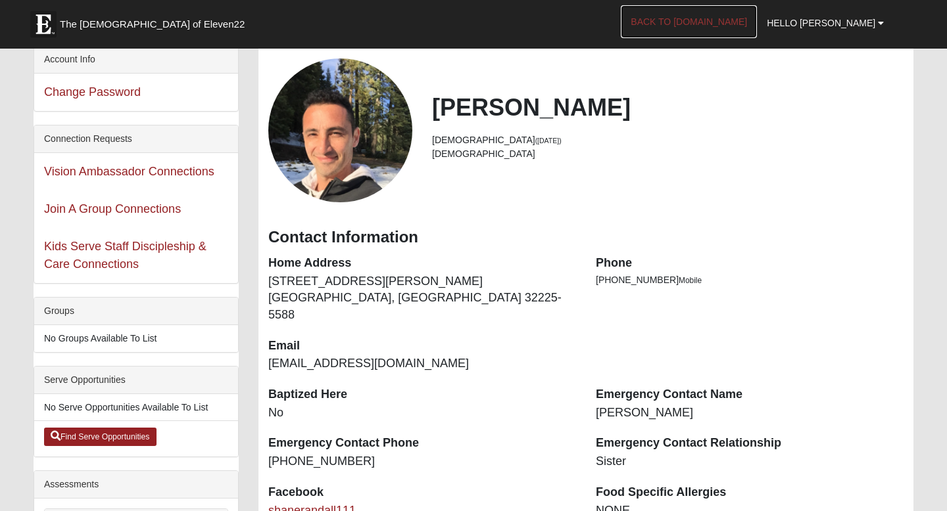
click at [749, 24] on link "Back to [DOMAIN_NAME]" at bounding box center [688, 21] width 136 height 33
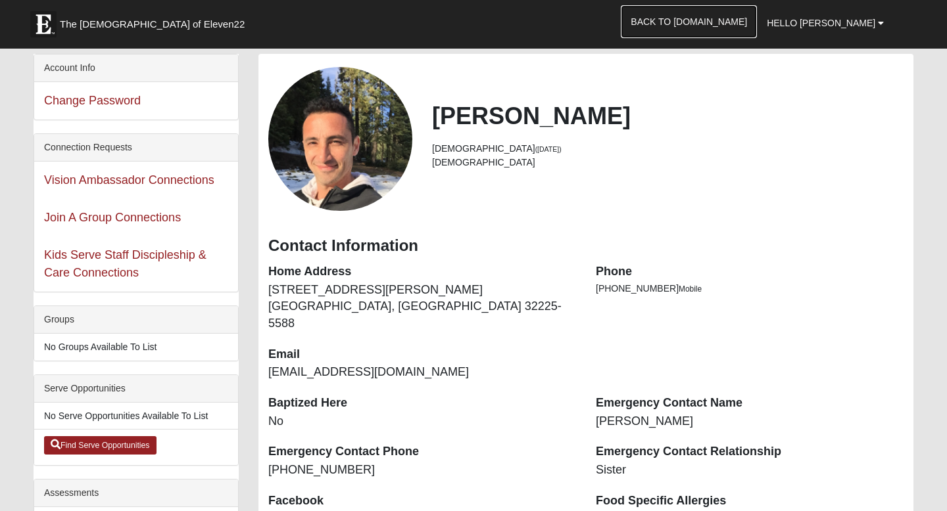
scroll to position [0, 0]
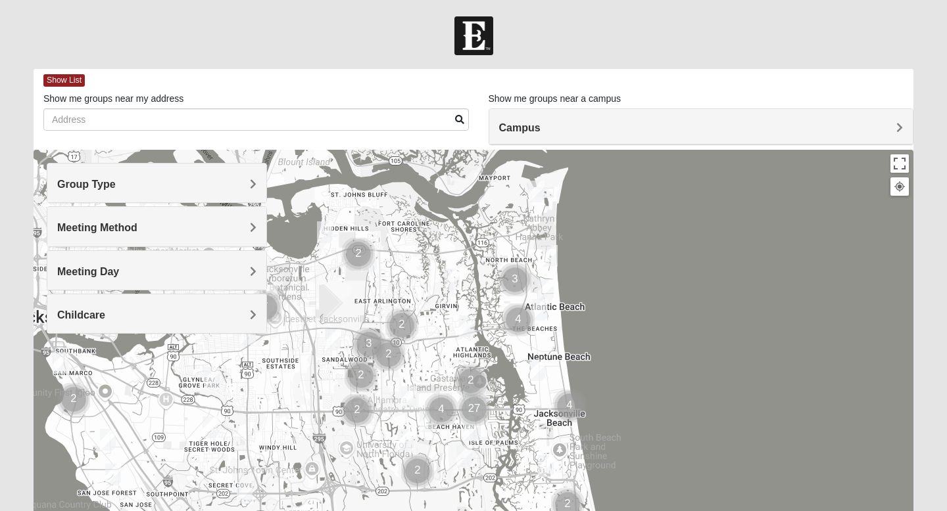
click at [547, 288] on img "Mens Militello 32233" at bounding box center [546, 290] width 16 height 22
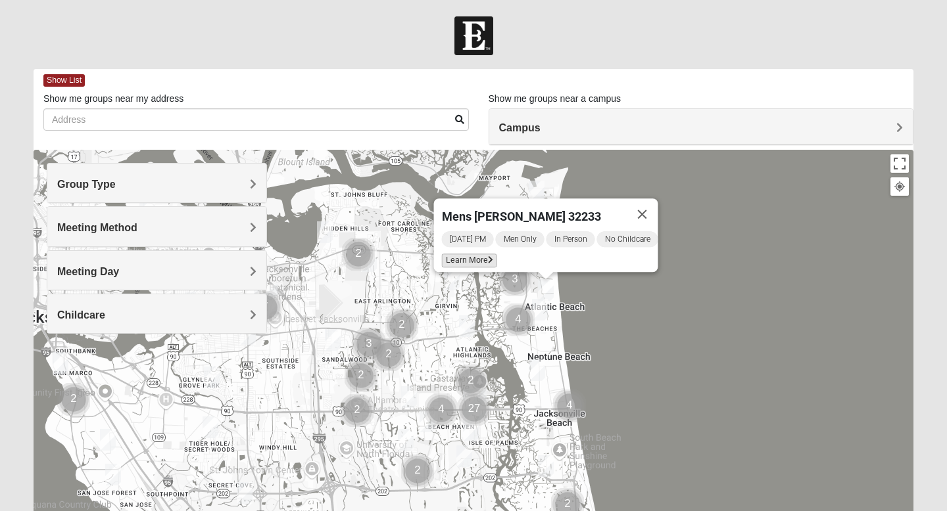
click at [455, 255] on span "Learn More" at bounding box center [469, 261] width 55 height 14
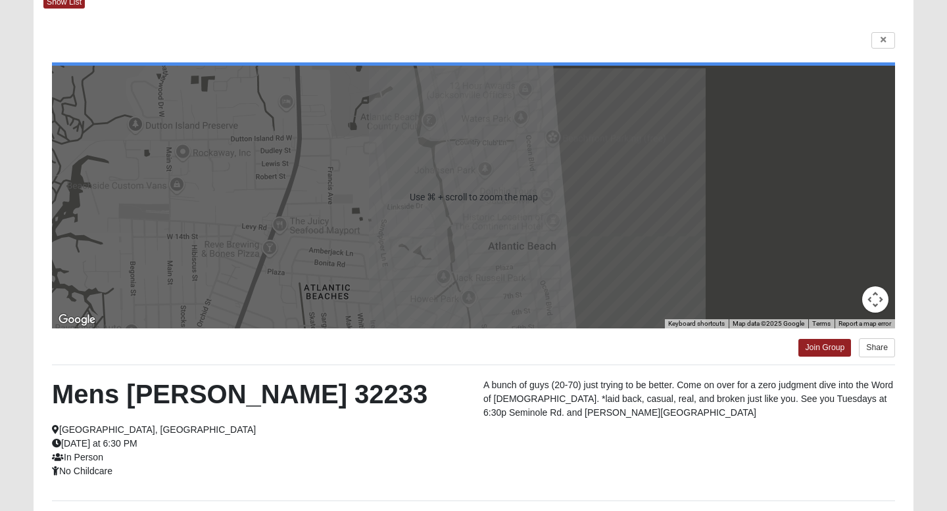
scroll to position [87, 0]
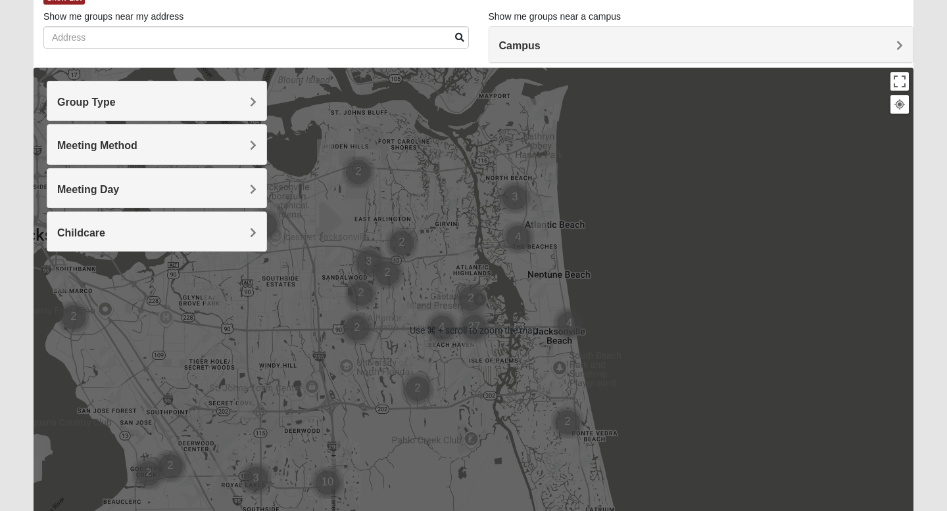
scroll to position [89, 0]
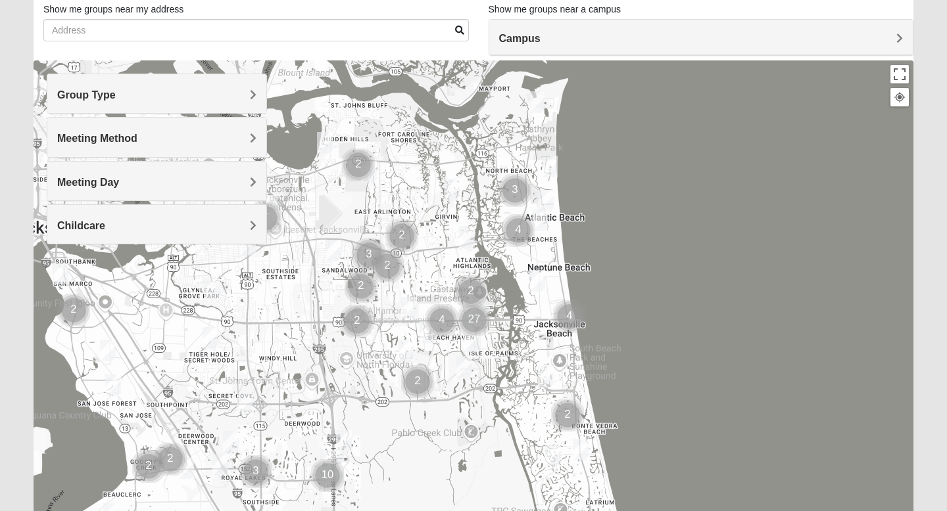
click at [469, 235] on img "1825 Womens Carkhuff 32224" at bounding box center [467, 237] width 16 height 22
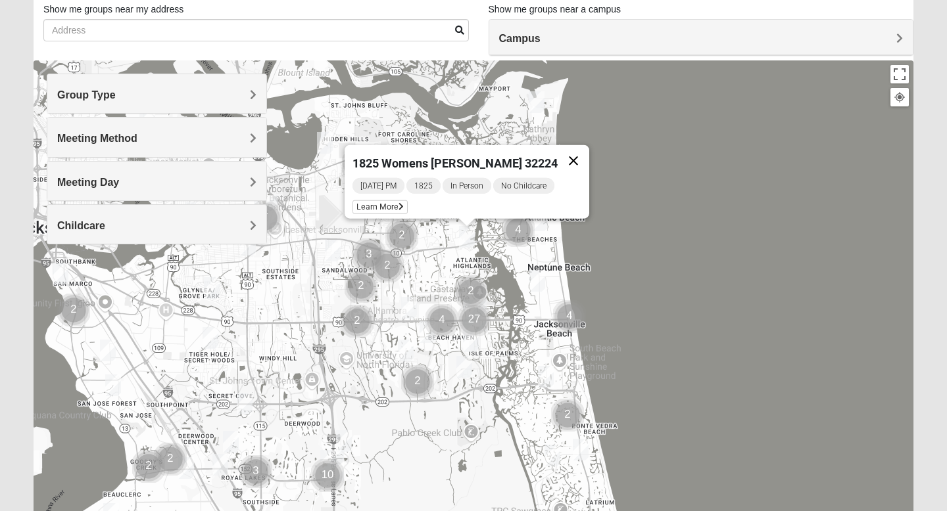
click at [569, 153] on button "Close" at bounding box center [573, 161] width 32 height 32
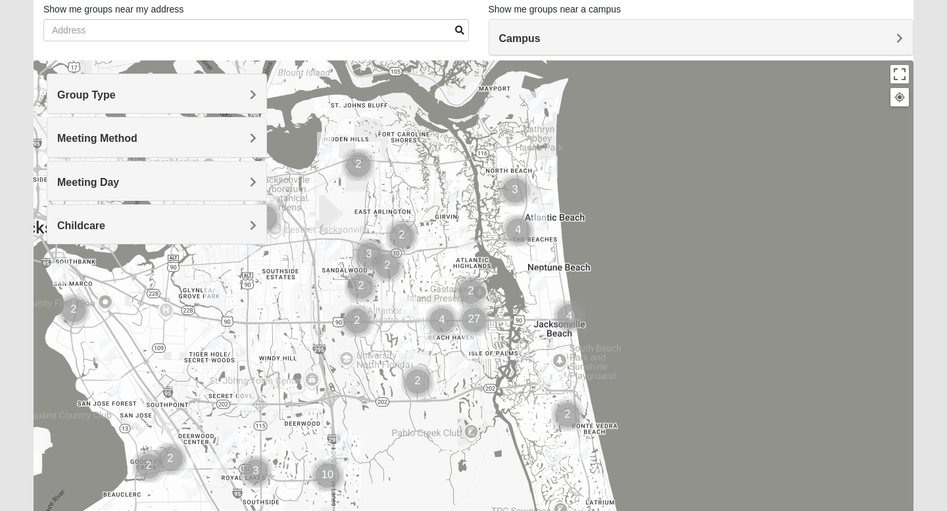
click at [455, 196] on img "Mens Fuller 32225" at bounding box center [452, 190] width 16 height 22
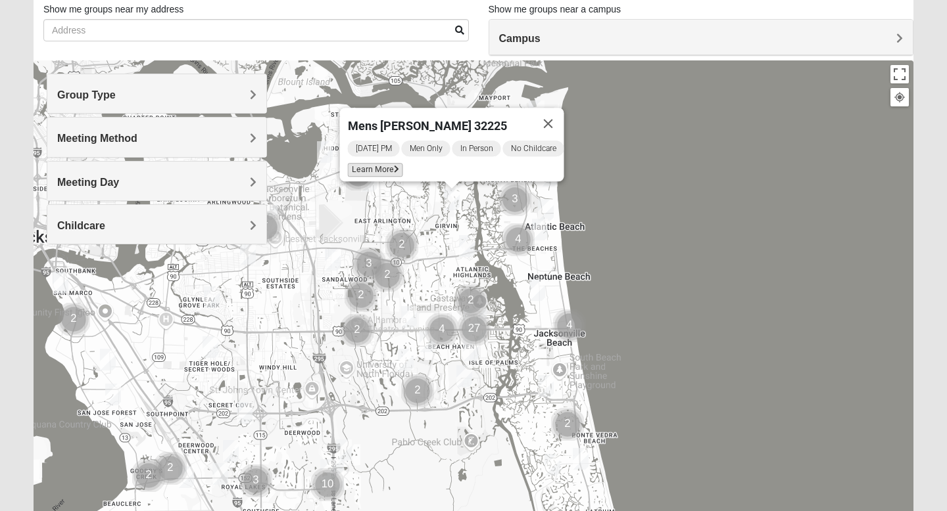
click at [365, 164] on span "Learn More" at bounding box center [375, 170] width 55 height 14
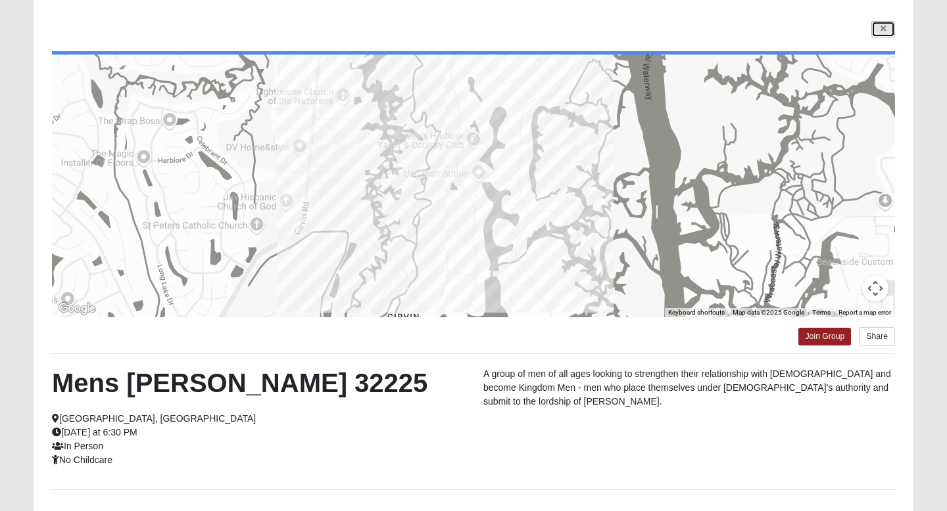
click at [885, 30] on link at bounding box center [883, 29] width 24 height 16
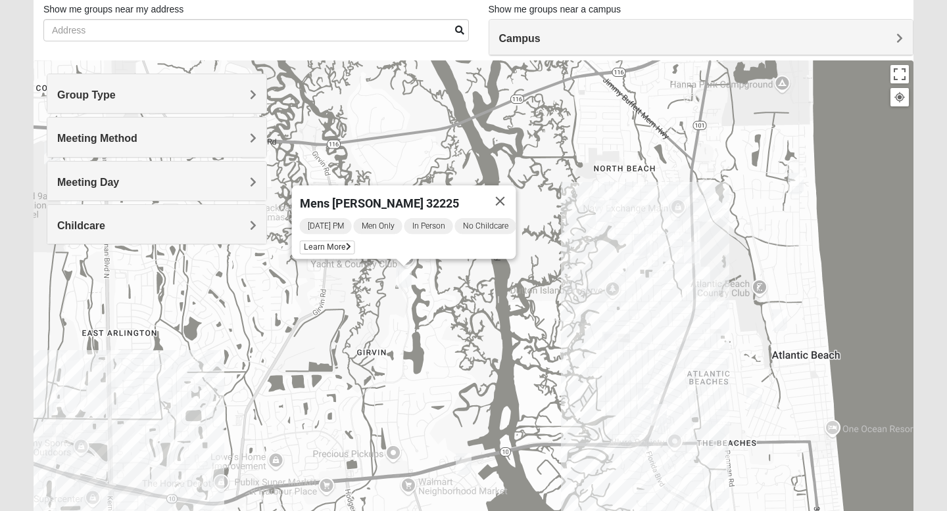
drag, startPoint x: 320, startPoint y: 278, endPoint x: 797, endPoint y: 511, distance: 530.3
click at [797, 511] on div "Mens [PERSON_NAME] 32225 [DATE] PM Men Only In Person No Childcare Learn More" at bounding box center [473, 323] width 879 height 526
click at [797, 184] on img "Mixed Lammie 32233" at bounding box center [796, 184] width 16 height 22
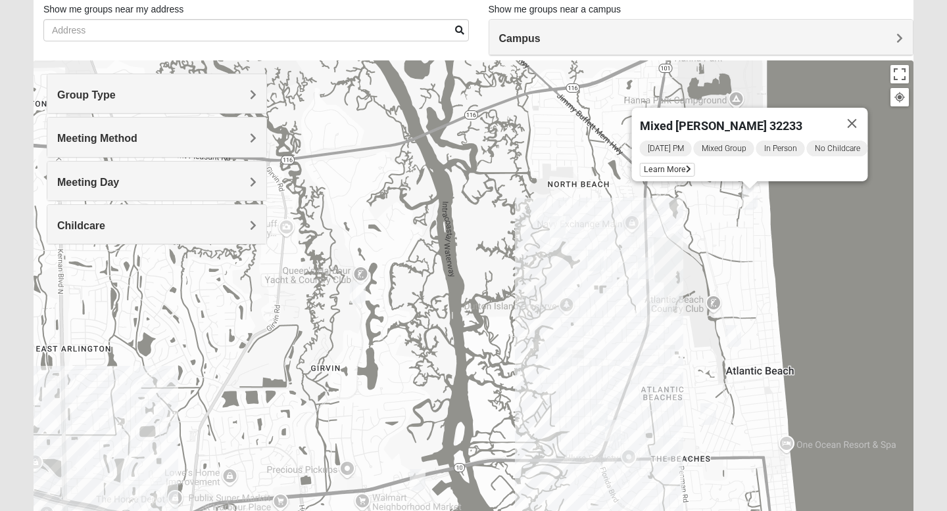
click at [736, 338] on img "Mens Militello 32233" at bounding box center [733, 336] width 16 height 22
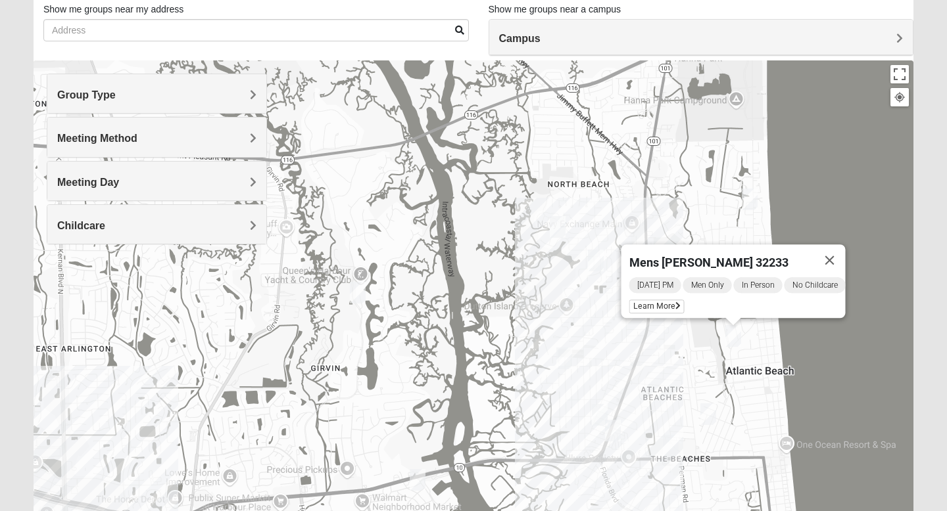
click at [711, 415] on img "Mixed Dennis 32233" at bounding box center [708, 415] width 16 height 22
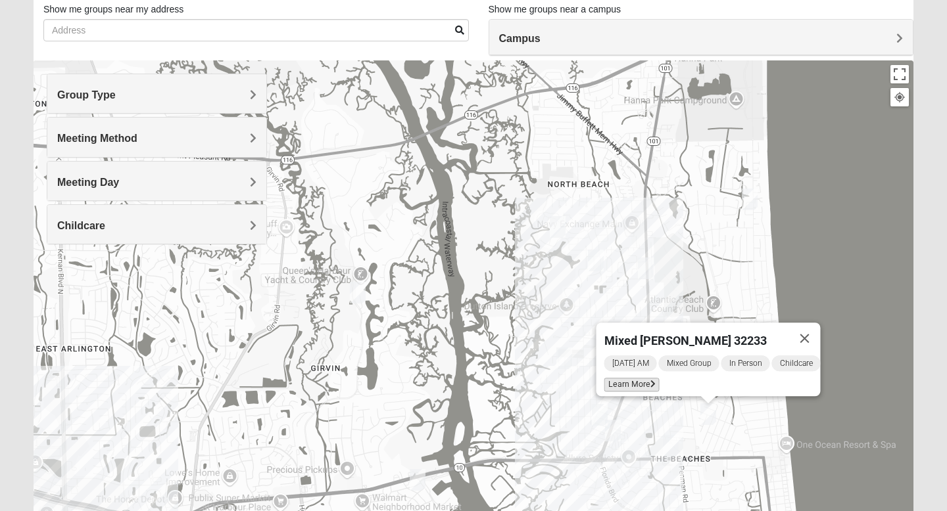
click at [630, 378] on span "Learn More" at bounding box center [631, 385] width 55 height 14
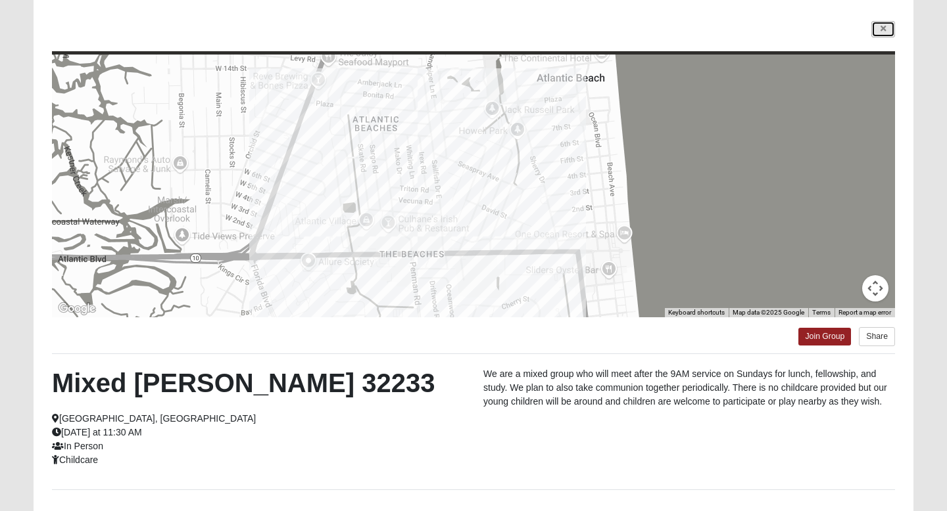
click at [879, 34] on link at bounding box center [883, 29] width 24 height 16
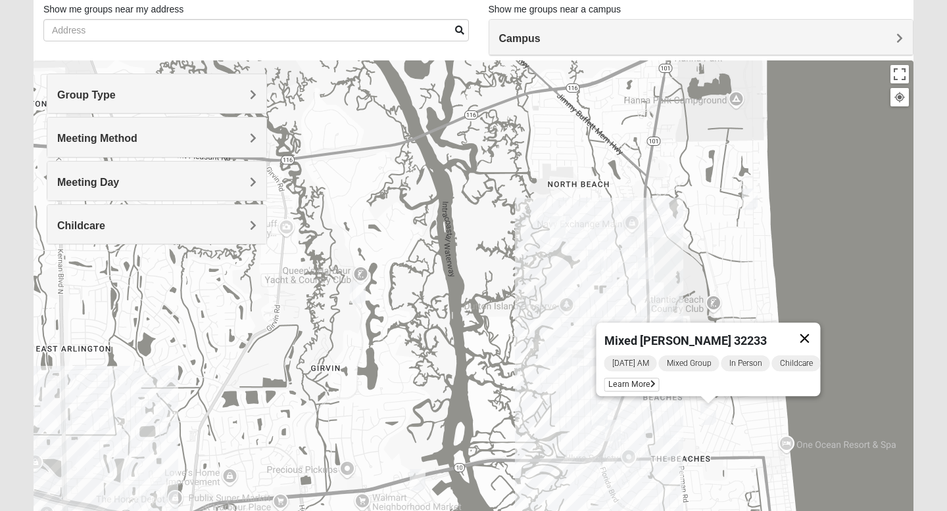
click at [812, 330] on button "Close" at bounding box center [805, 339] width 32 height 32
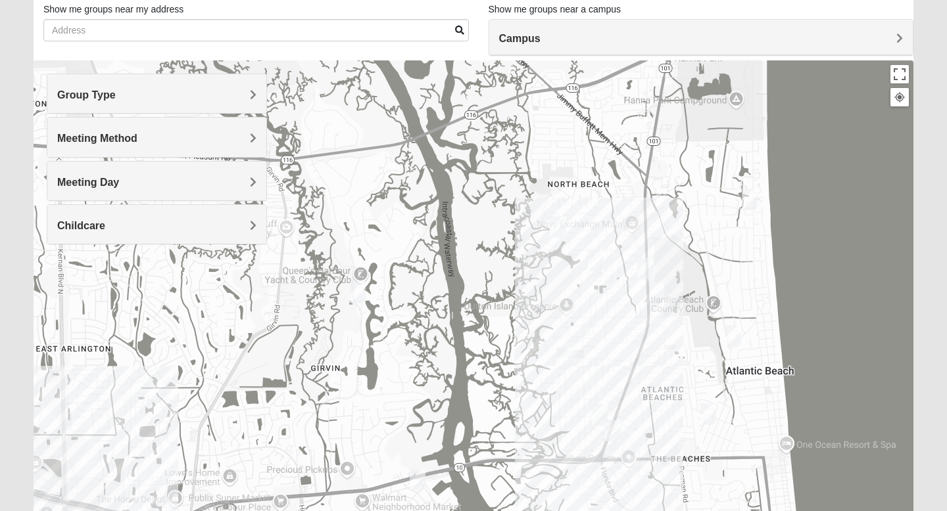
click at [710, 417] on img "Mixed Dennis 32233" at bounding box center [708, 415] width 16 height 22
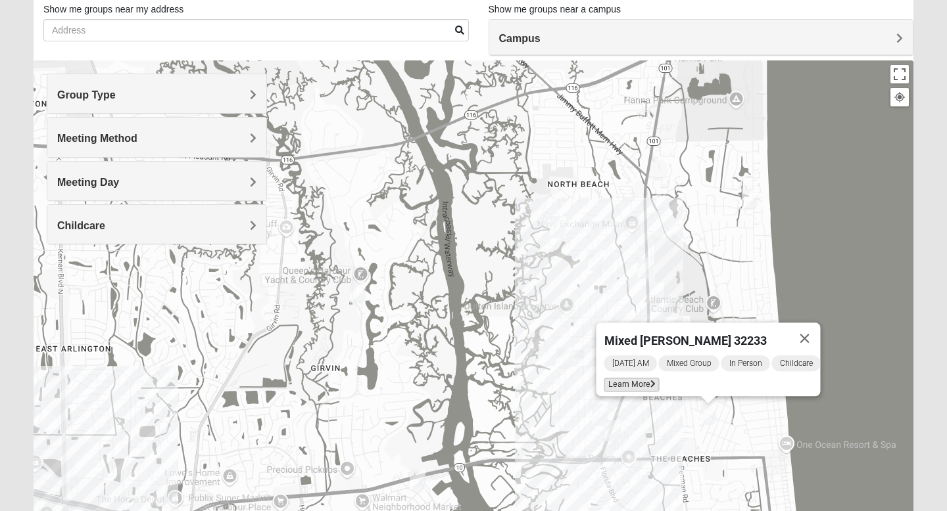
click at [629, 378] on span "Learn More" at bounding box center [631, 385] width 55 height 14
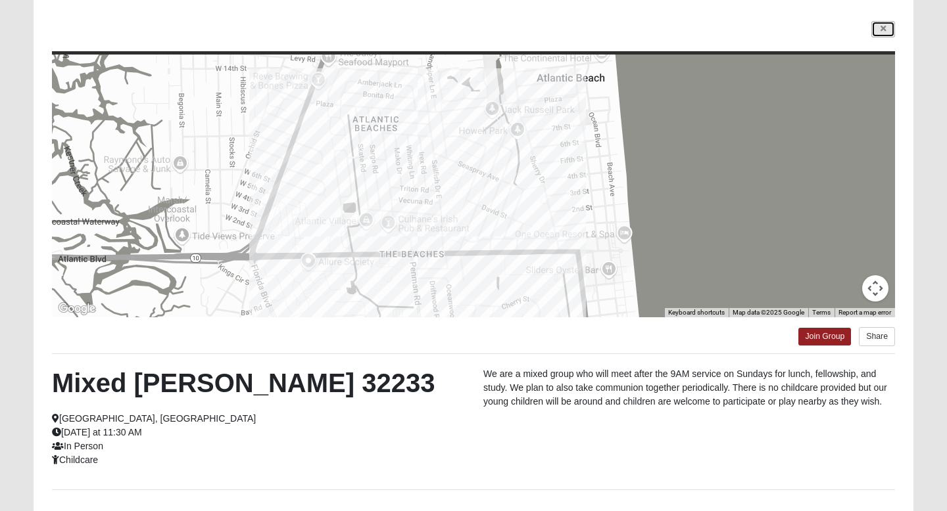
click at [881, 28] on icon at bounding box center [882, 29] width 5 height 8
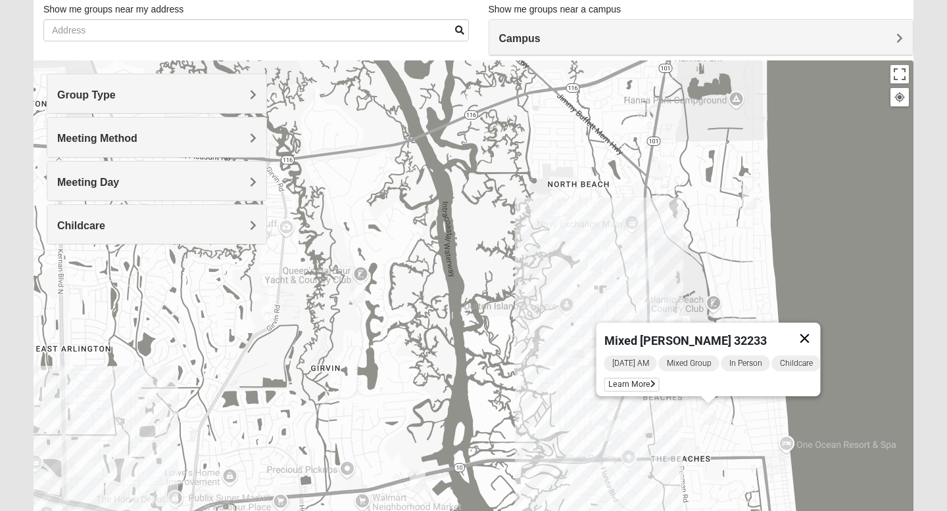
click at [808, 330] on button "Close" at bounding box center [805, 339] width 32 height 32
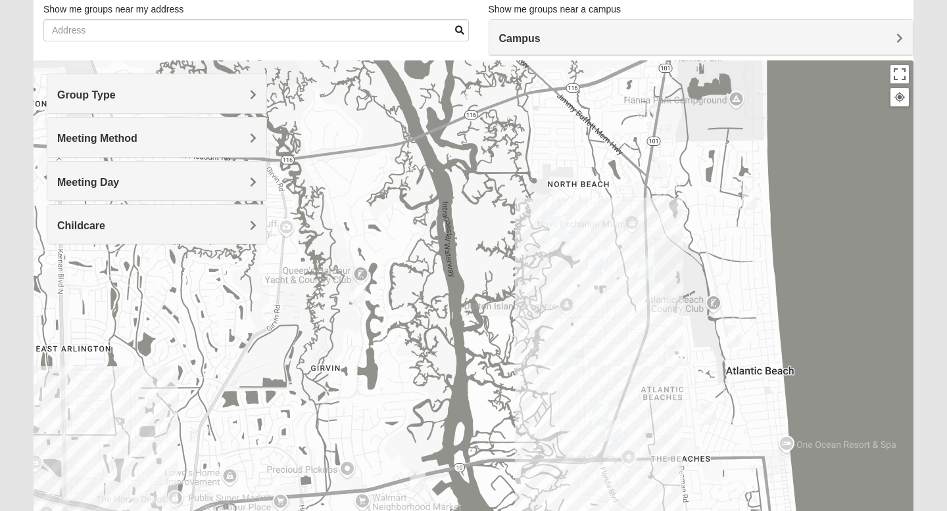
click at [669, 443] on img "Womens Foran 32233" at bounding box center [671, 446] width 16 height 22
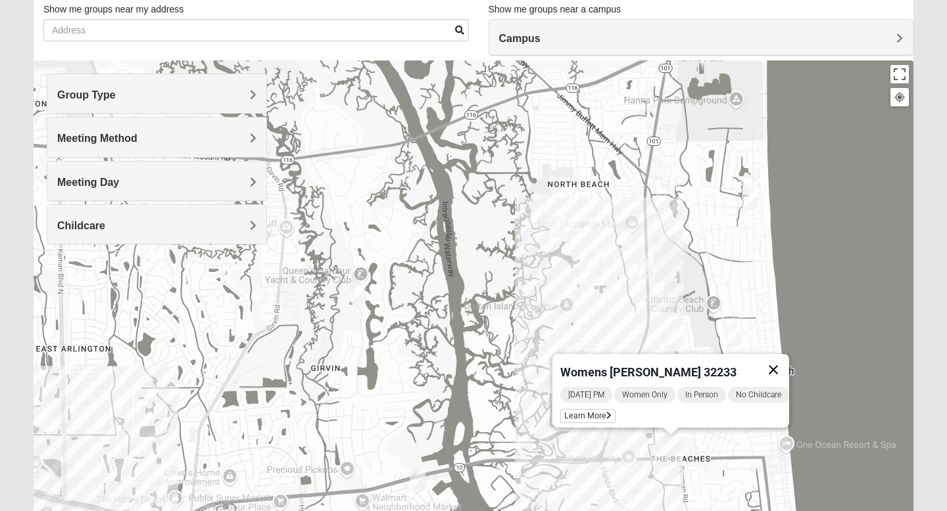
click at [789, 358] on button "Close" at bounding box center [773, 370] width 32 height 32
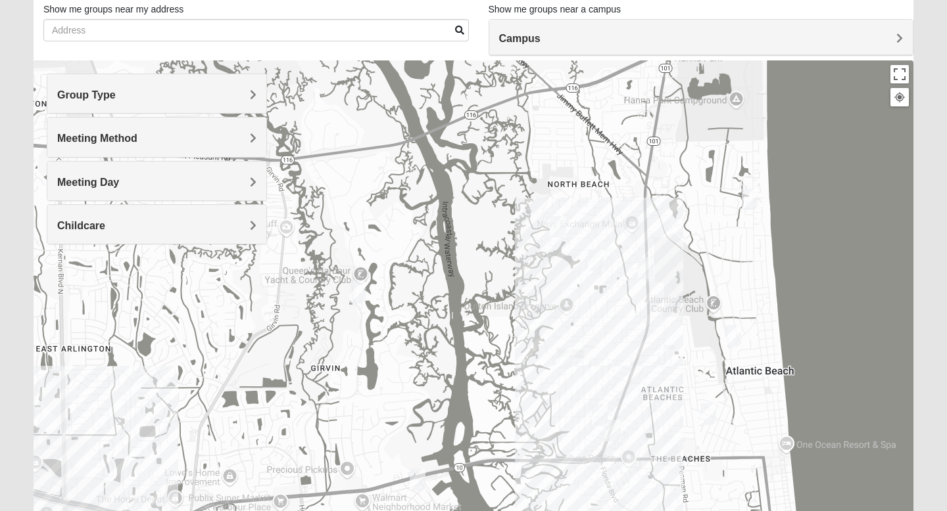
click at [609, 430] on img "1825 Mixed Arola 32233" at bounding box center [613, 431] width 16 height 22
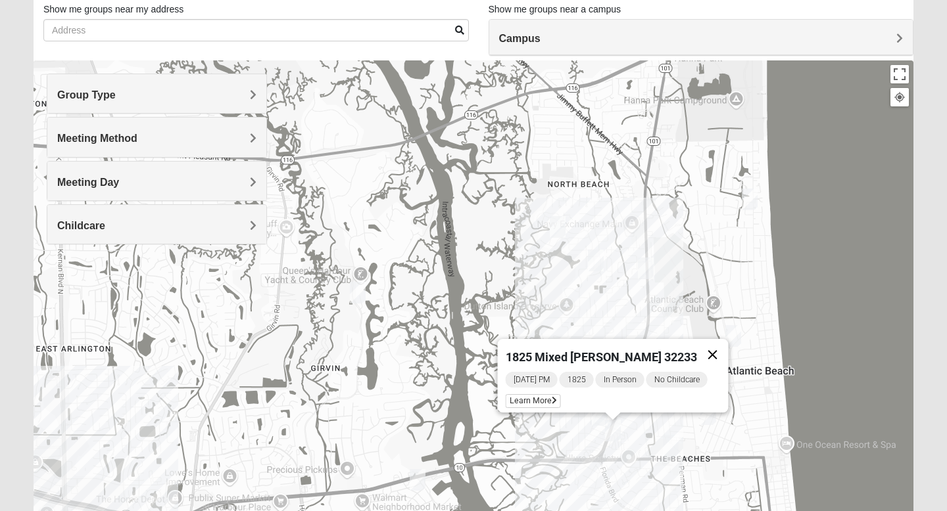
click at [711, 344] on button "Close" at bounding box center [713, 355] width 32 height 32
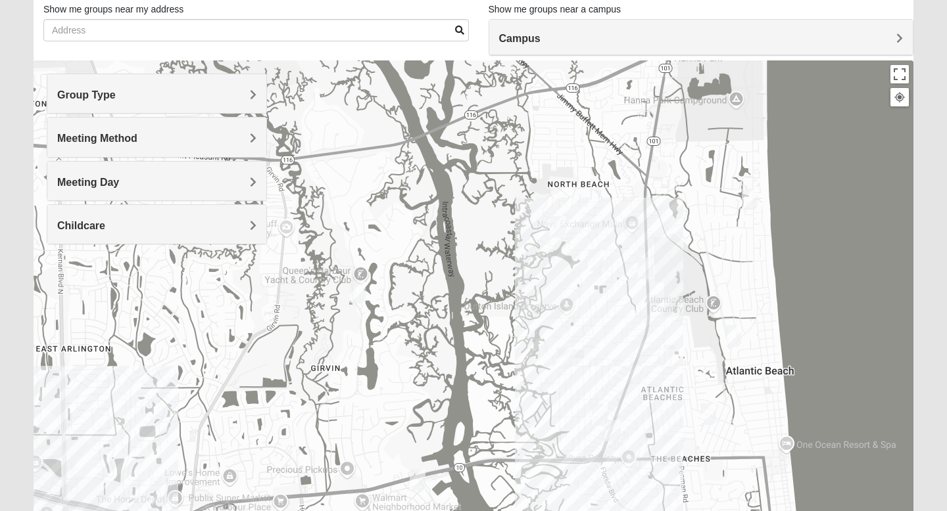
click at [596, 415] on img "Mens Boboc 32233" at bounding box center [600, 415] width 16 height 22
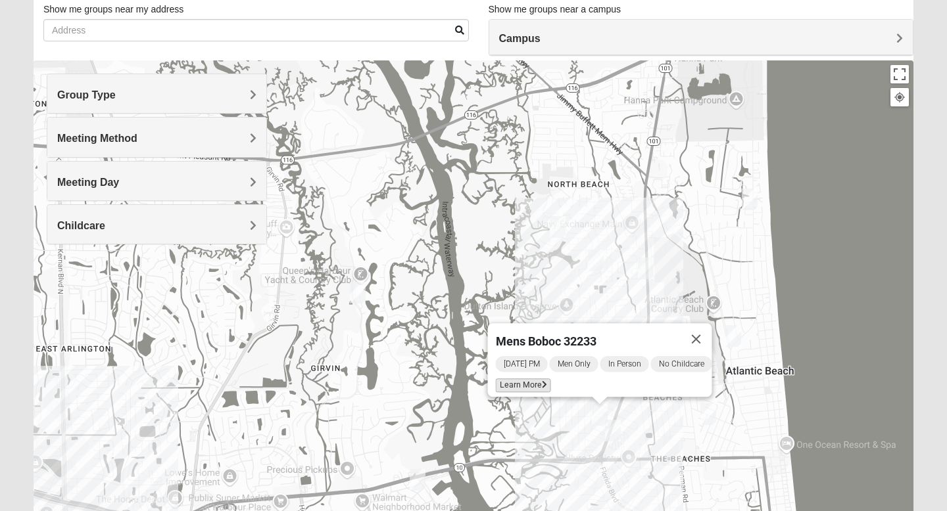
click at [514, 383] on span "Learn More" at bounding box center [523, 386] width 55 height 14
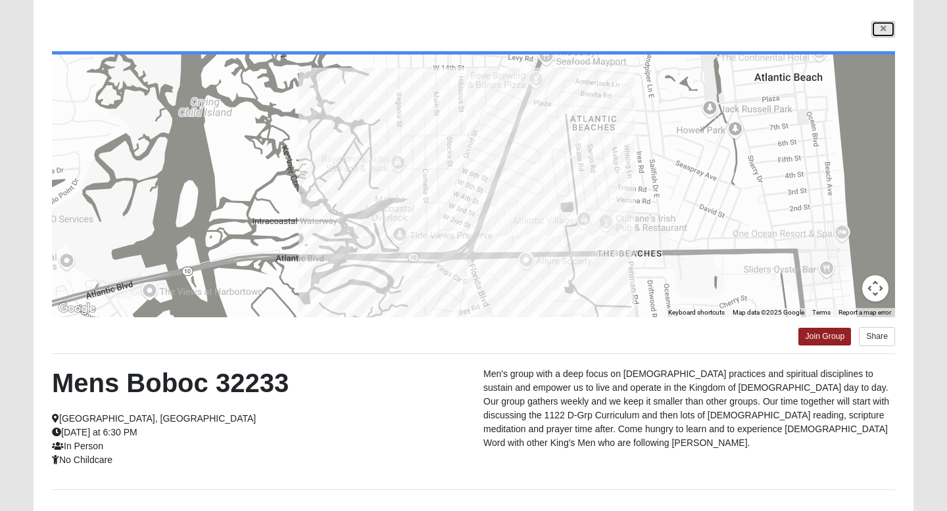
click at [881, 28] on icon at bounding box center [882, 29] width 5 height 8
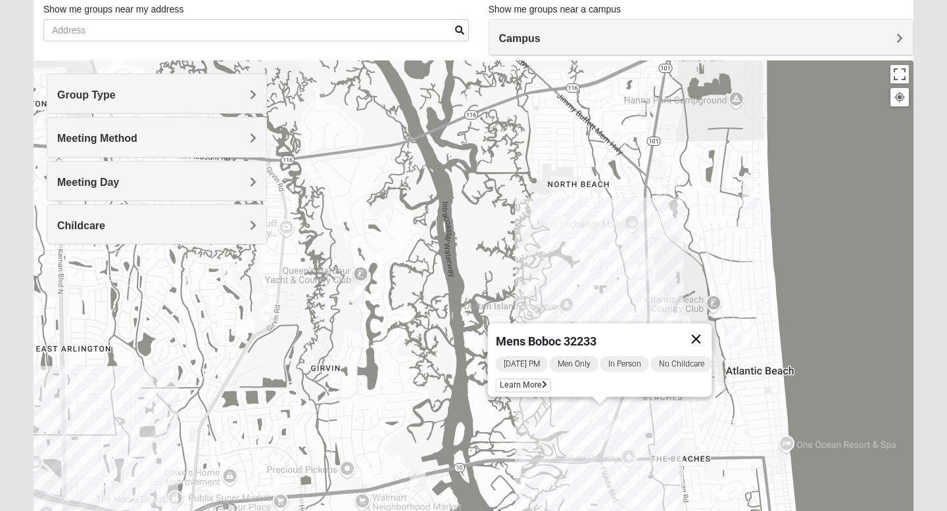
click at [711, 330] on button "Close" at bounding box center [696, 339] width 32 height 32
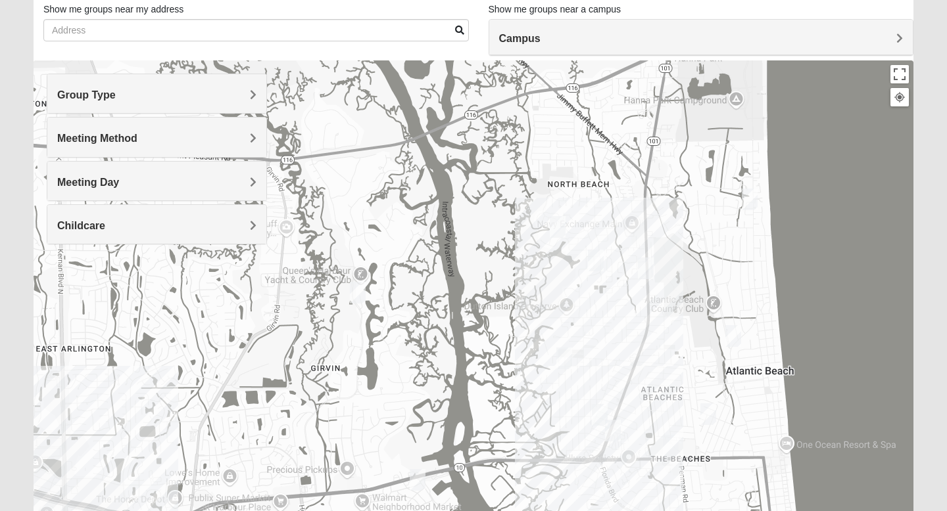
click at [562, 361] on img "Womens Simmons 32233" at bounding box center [564, 359] width 16 height 22
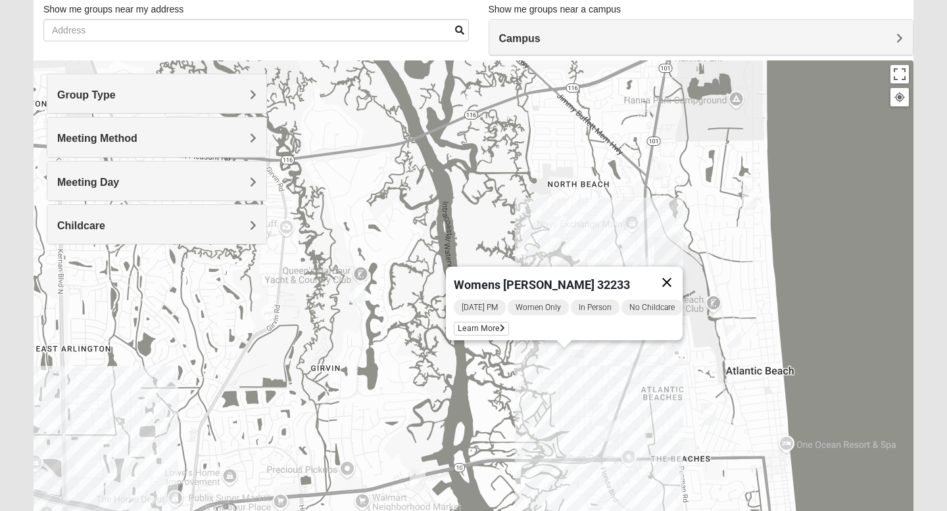
click at [677, 274] on button "Close" at bounding box center [667, 283] width 32 height 32
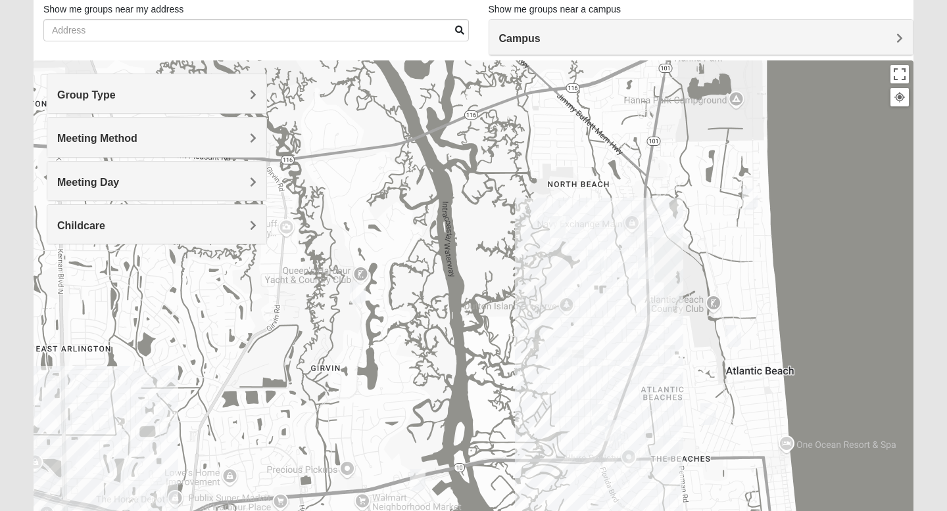
click at [648, 271] on img "Mens McCann 32233" at bounding box center [646, 269] width 16 height 22
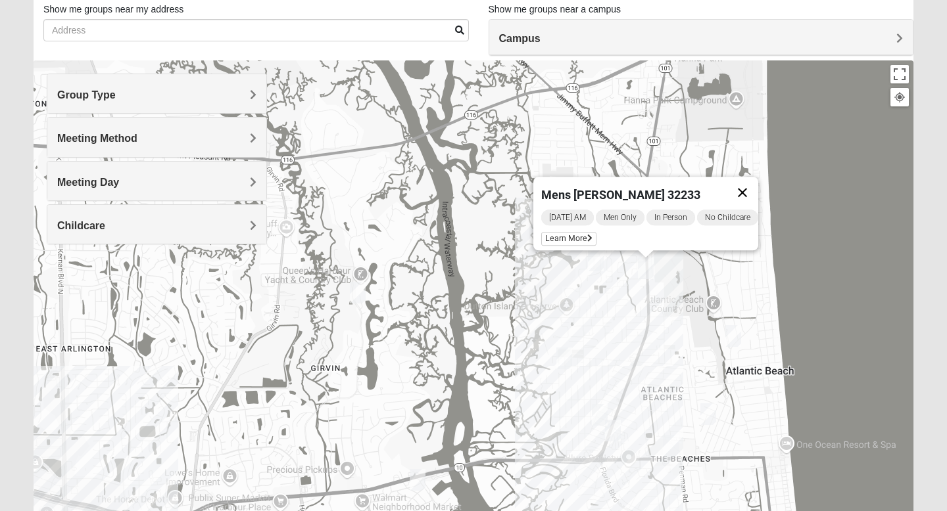
click at [753, 179] on button "Close" at bounding box center [742, 193] width 32 height 32
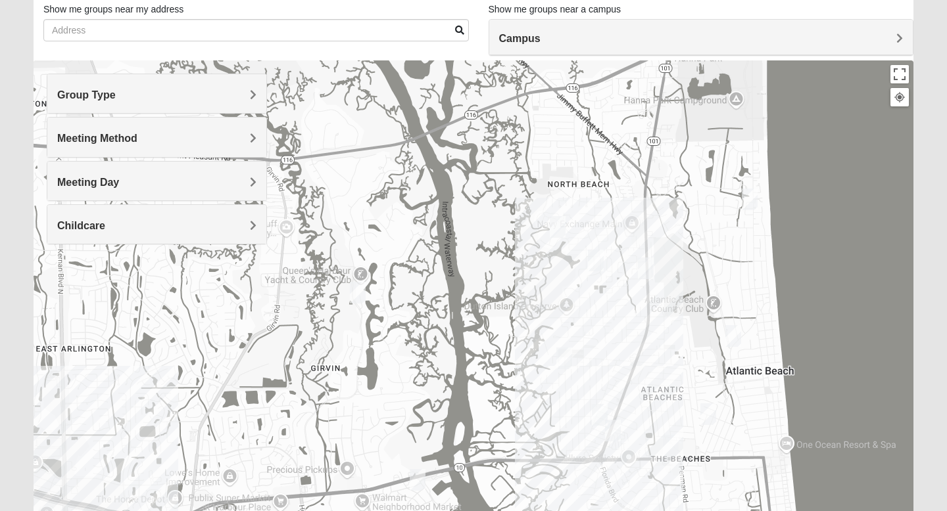
click at [559, 230] on img "1825 Mixed Curry 32233" at bounding box center [558, 227] width 16 height 22
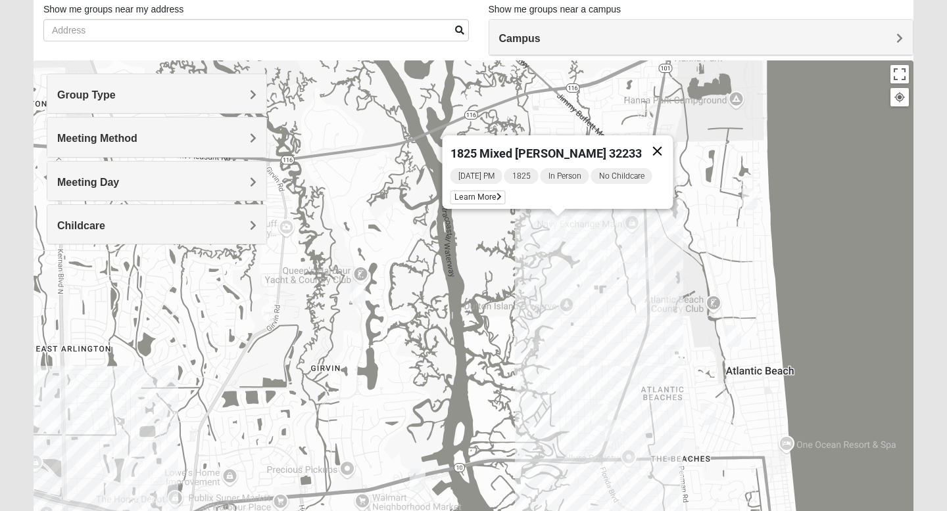
click at [654, 142] on button "Close" at bounding box center [658, 151] width 32 height 32
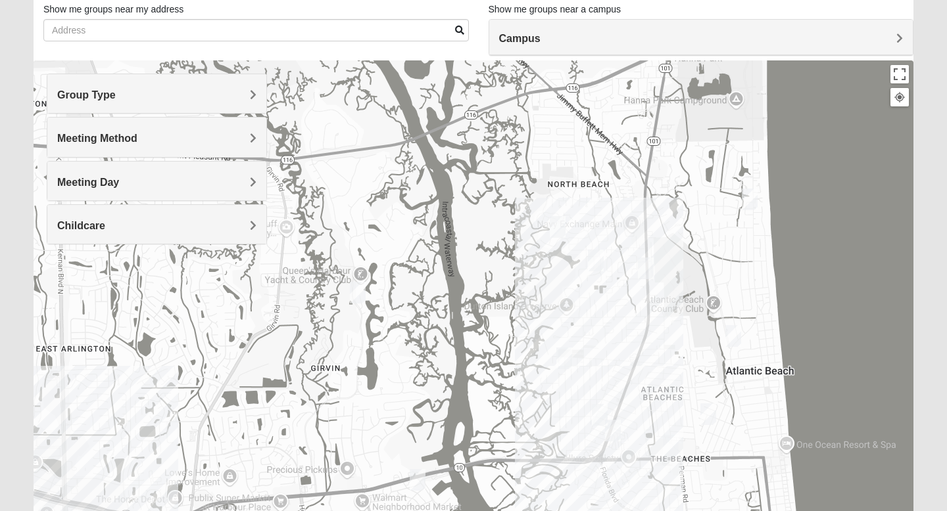
click at [649, 269] on img "Mens McCann 32233" at bounding box center [646, 269] width 16 height 22
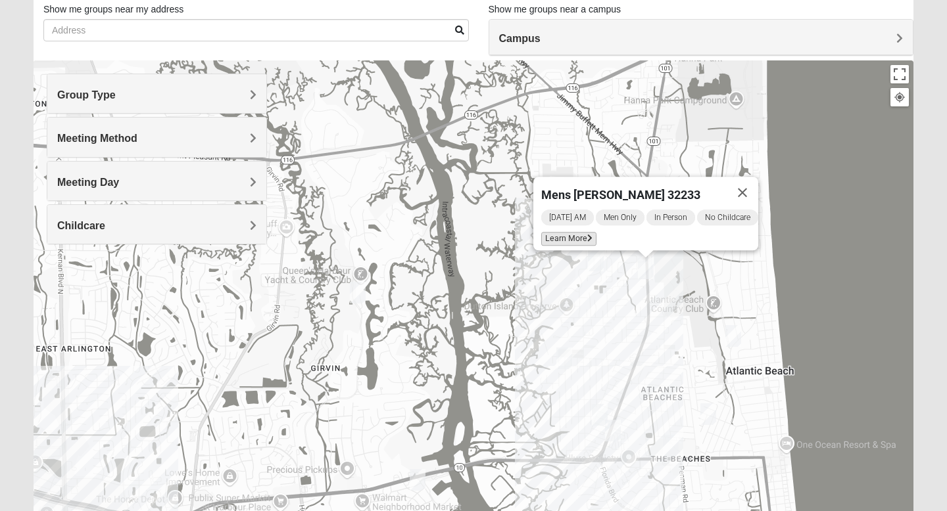
click at [567, 237] on span "Learn More" at bounding box center [568, 239] width 55 height 14
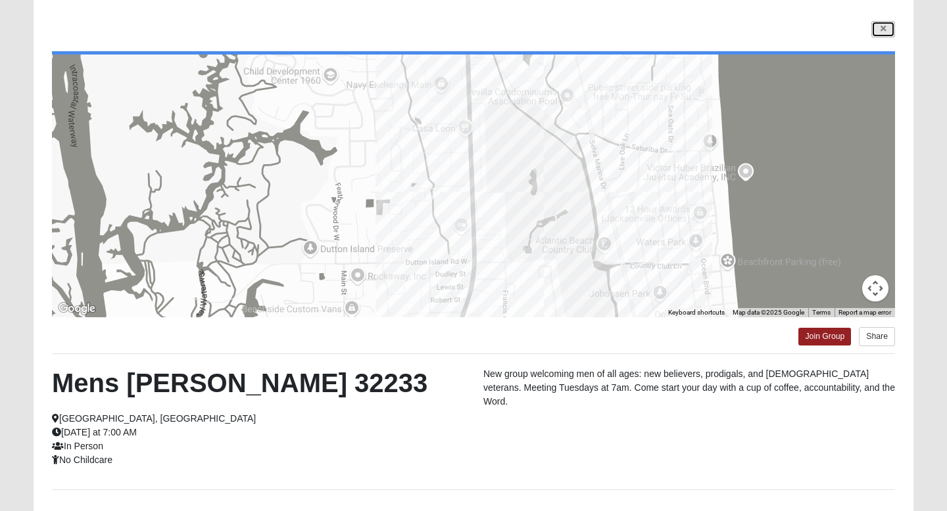
click at [881, 28] on icon at bounding box center [882, 29] width 5 height 8
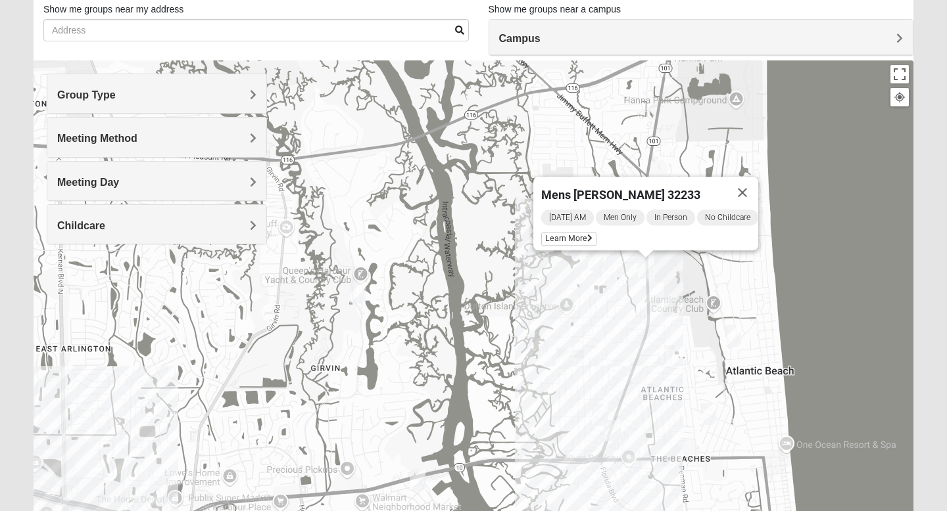
click at [360, 289] on img "Mens Fuller 32225" at bounding box center [358, 293] width 16 height 22
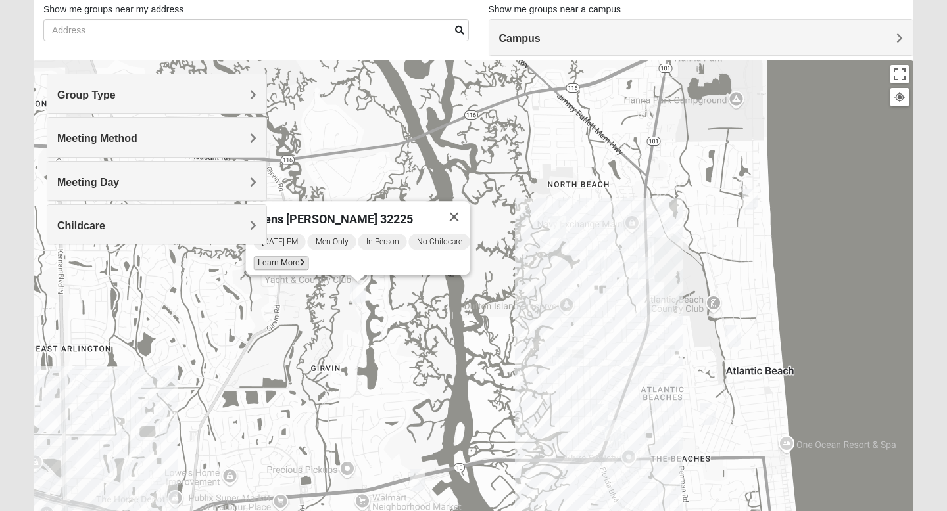
click at [289, 259] on span "Learn More" at bounding box center [281, 263] width 55 height 14
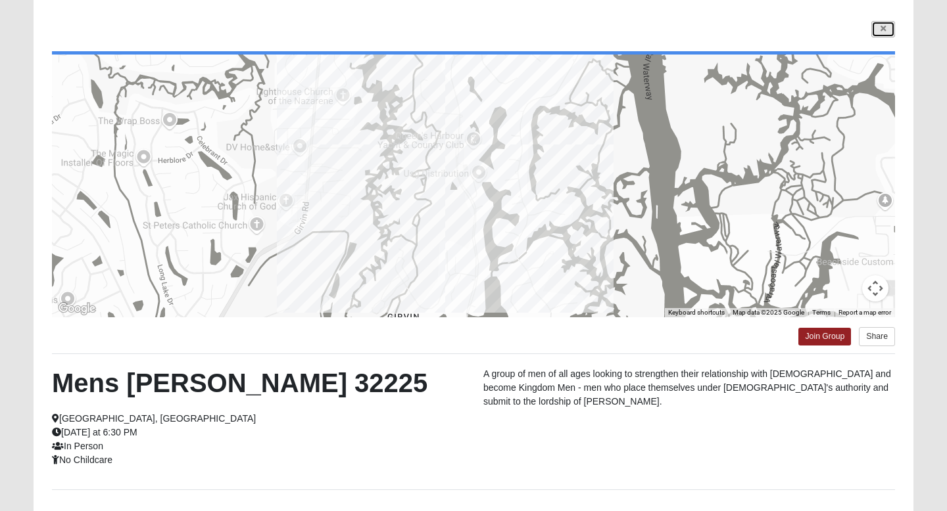
click at [885, 32] on icon at bounding box center [882, 29] width 5 height 8
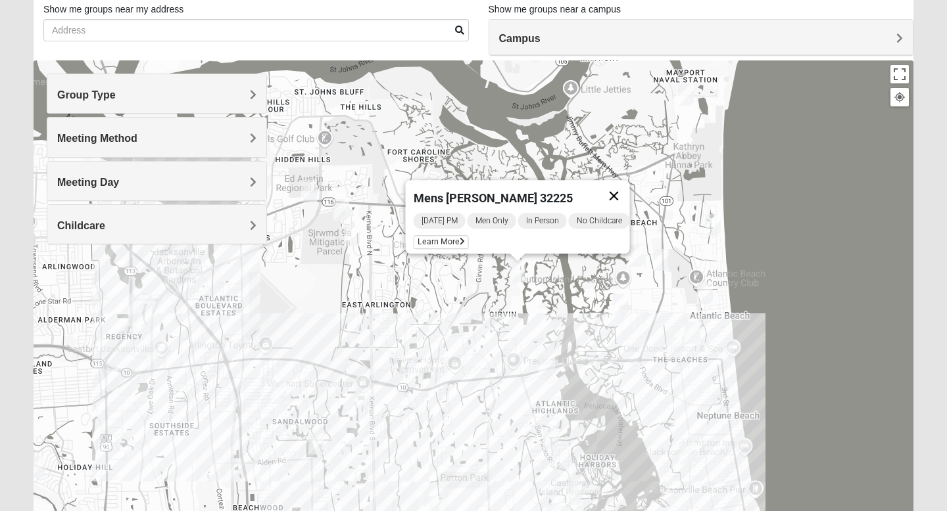
click at [628, 186] on button "Close" at bounding box center [614, 196] width 32 height 32
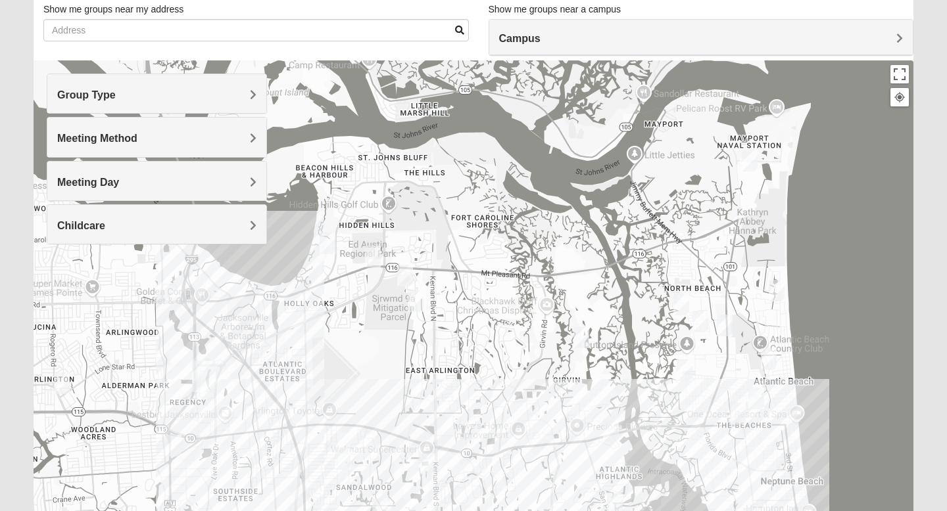
drag, startPoint x: 571, startPoint y: 213, endPoint x: 637, endPoint y: 279, distance: 93.4
click at [637, 279] on div at bounding box center [473, 323] width 879 height 526
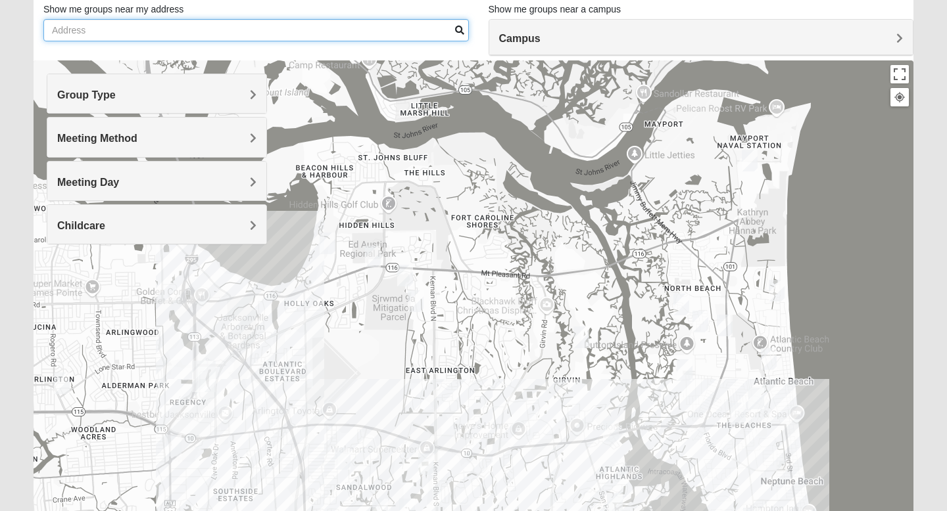
click at [312, 26] on input "Show me groups near my address" at bounding box center [255, 30] width 425 height 22
type input "[STREET_ADDRESS][PERSON_NAME]"
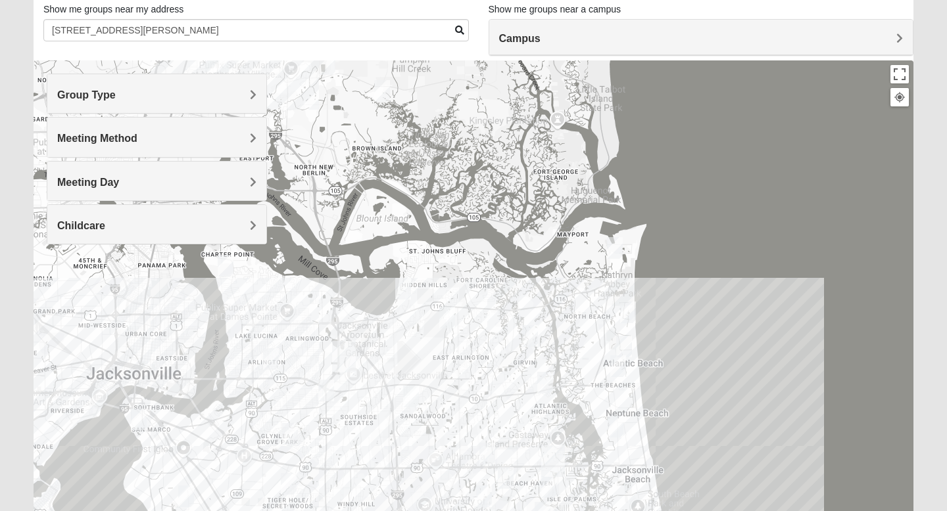
click at [447, 321] on img "Womens Beattie 32225" at bounding box center [447, 318] width 16 height 22
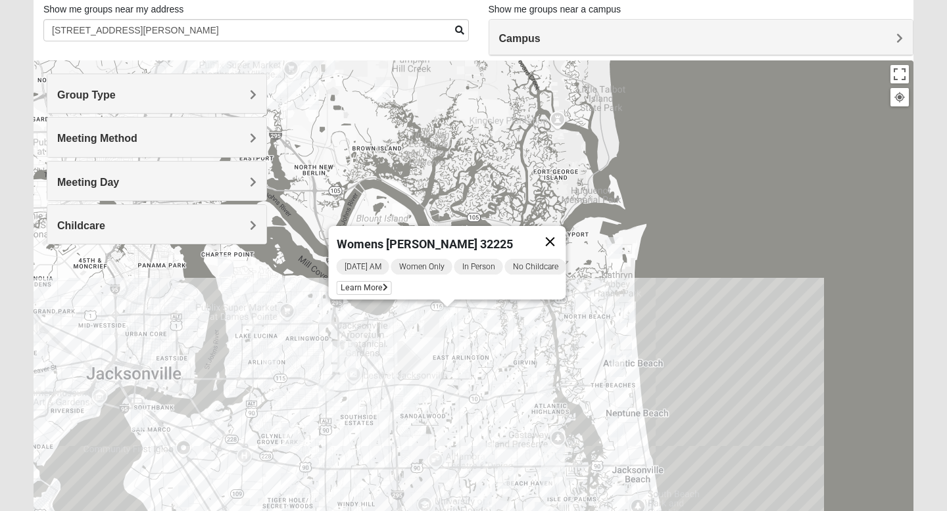
click at [559, 231] on button "Close" at bounding box center [550, 242] width 32 height 32
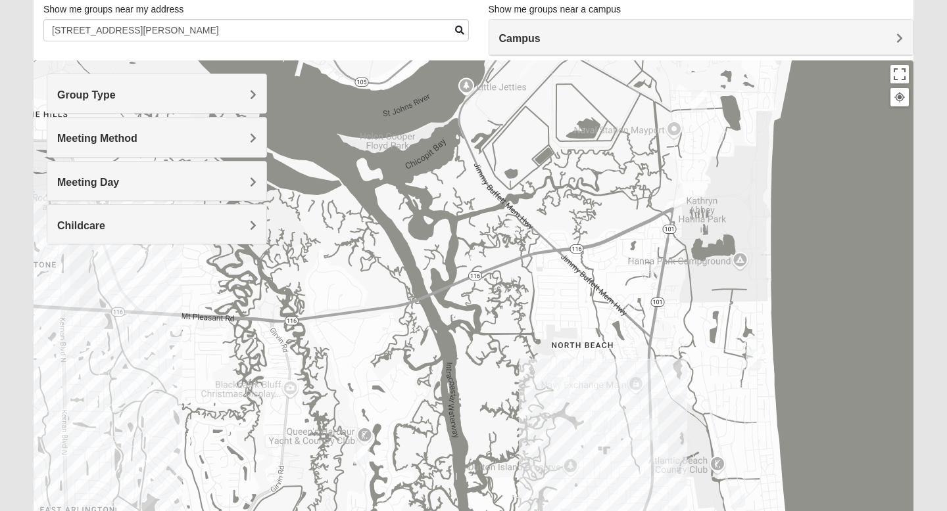
click at [662, 310] on div "To navigate, press the arrow keys." at bounding box center [473, 323] width 879 height 526
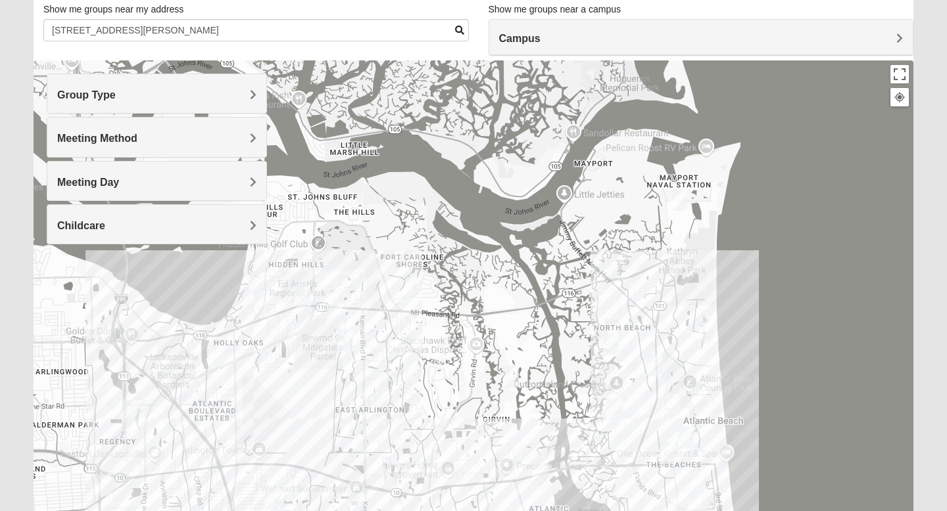
click at [103, 485] on img "Mens Gornoski 32225" at bounding box center [103, 486] width 16 height 22
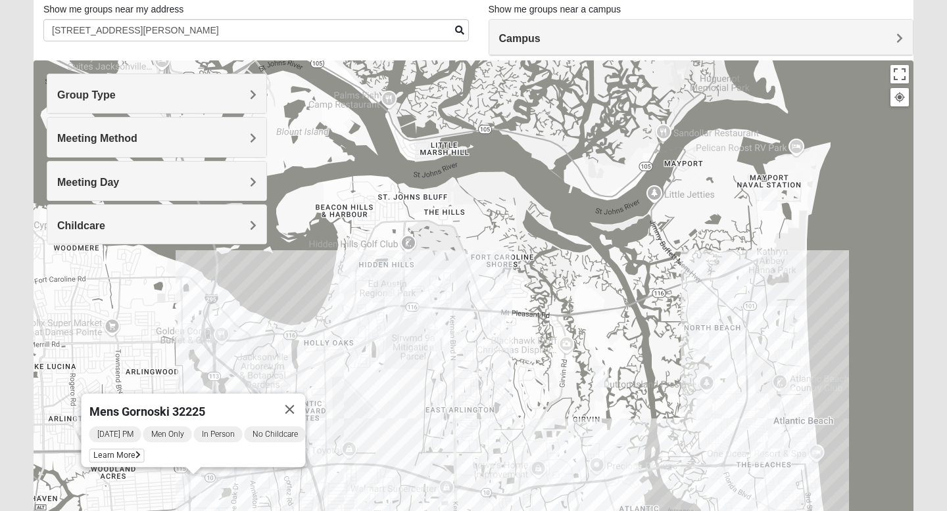
click at [113, 456] on div "[DATE] PM Men Only In Person No Childcare Learn More" at bounding box center [197, 446] width 216 height 42
click at [115, 449] on span "Learn More" at bounding box center [116, 456] width 55 height 14
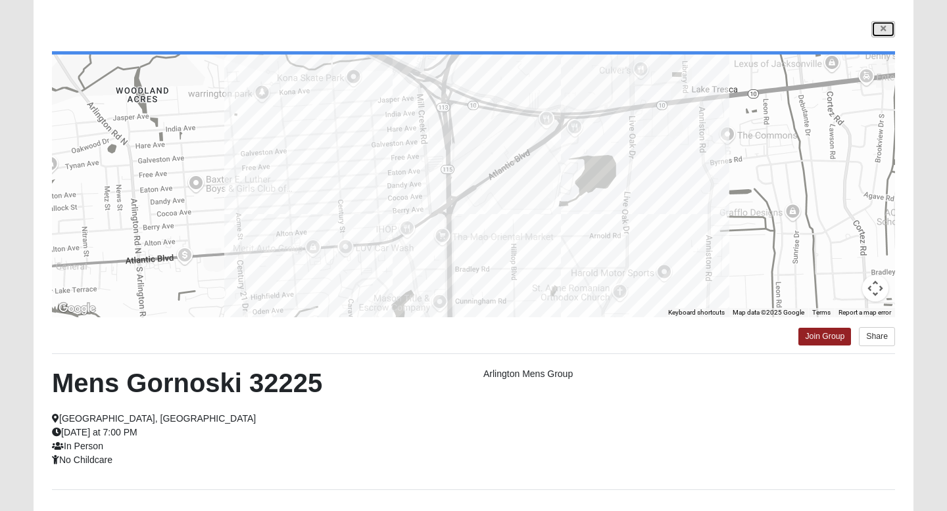
click at [884, 28] on icon at bounding box center [882, 29] width 5 height 8
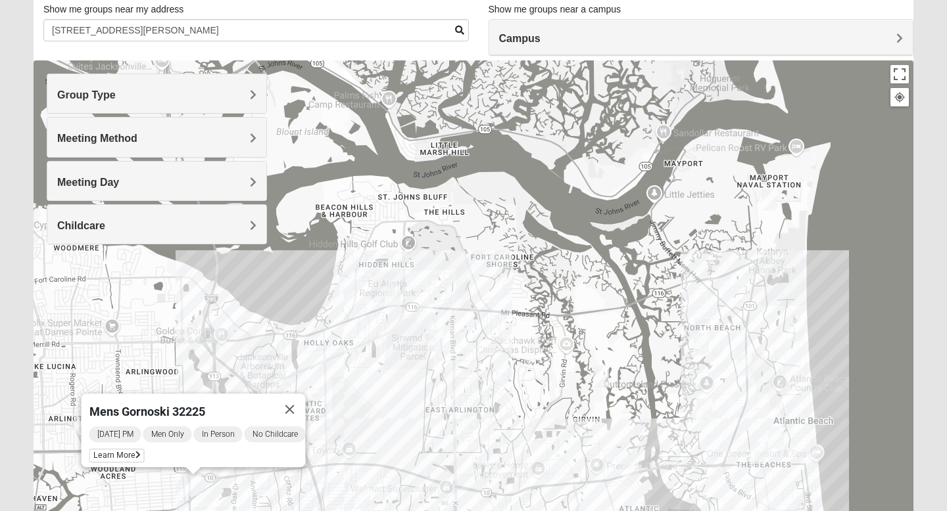
click at [789, 396] on img "Mens Militello 32233" at bounding box center [788, 399] width 16 height 22
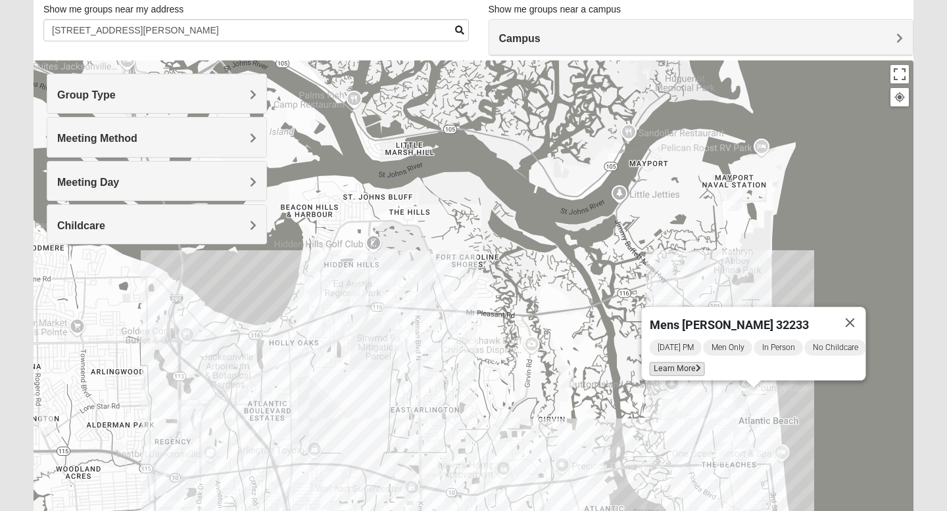
click at [667, 363] on span "Learn More" at bounding box center [676, 369] width 55 height 14
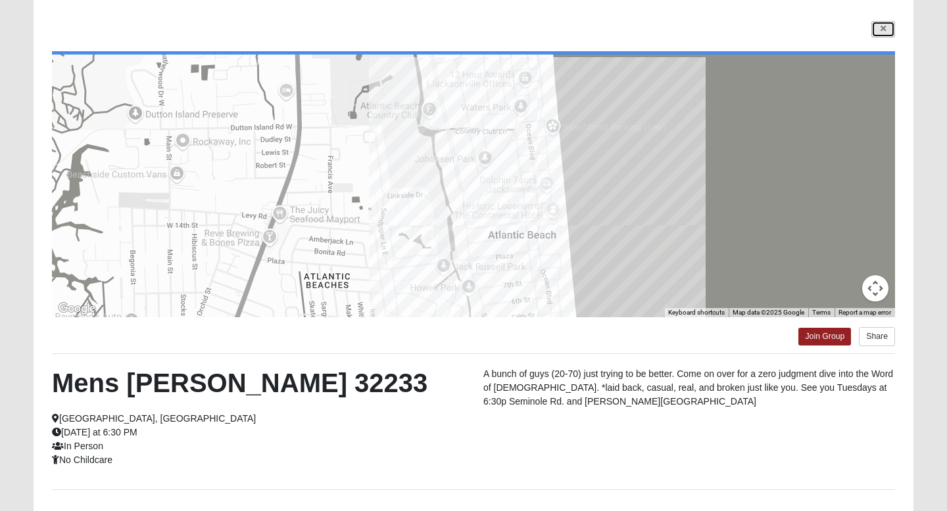
click at [884, 28] on icon at bounding box center [882, 29] width 5 height 8
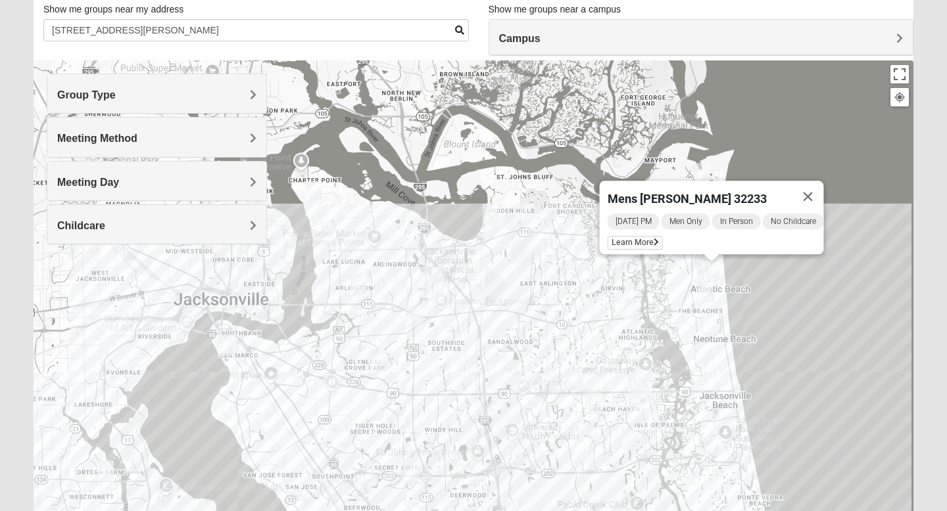
click at [705, 353] on img "Mens Crytzer/Siemion 32250" at bounding box center [703, 353] width 16 height 22
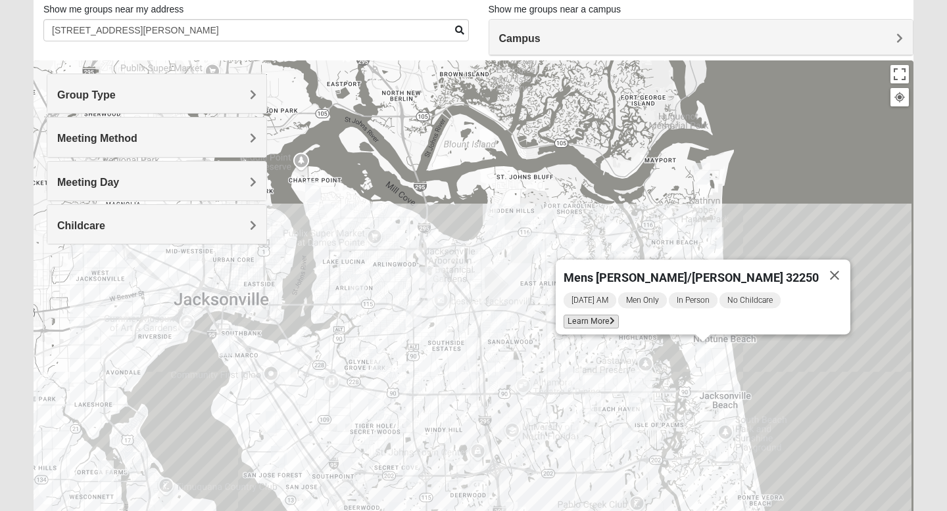
click at [611, 315] on span "Learn More" at bounding box center [590, 322] width 55 height 14
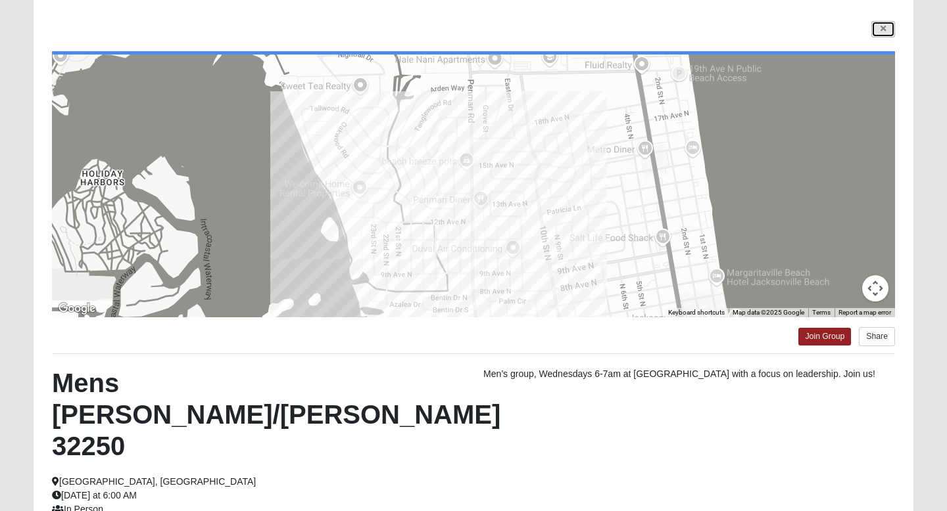
click at [881, 33] on icon at bounding box center [882, 29] width 5 height 8
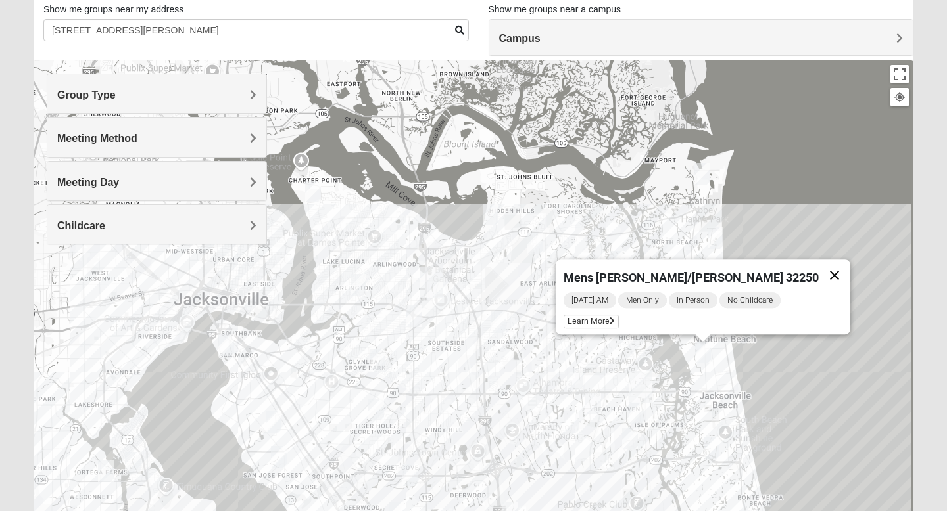
click at [818, 265] on button "Close" at bounding box center [834, 276] width 32 height 32
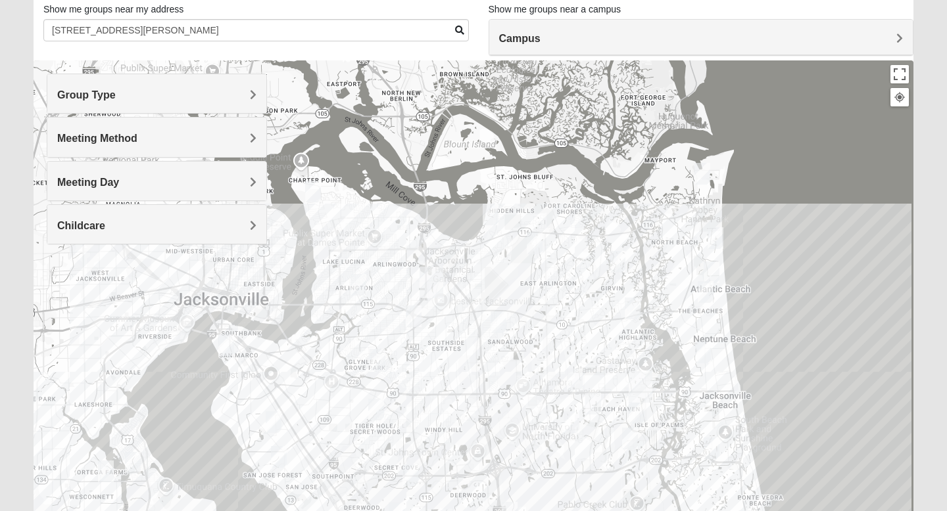
click at [574, 377] on img "Mens Hamilton 32250" at bounding box center [575, 380] width 16 height 22
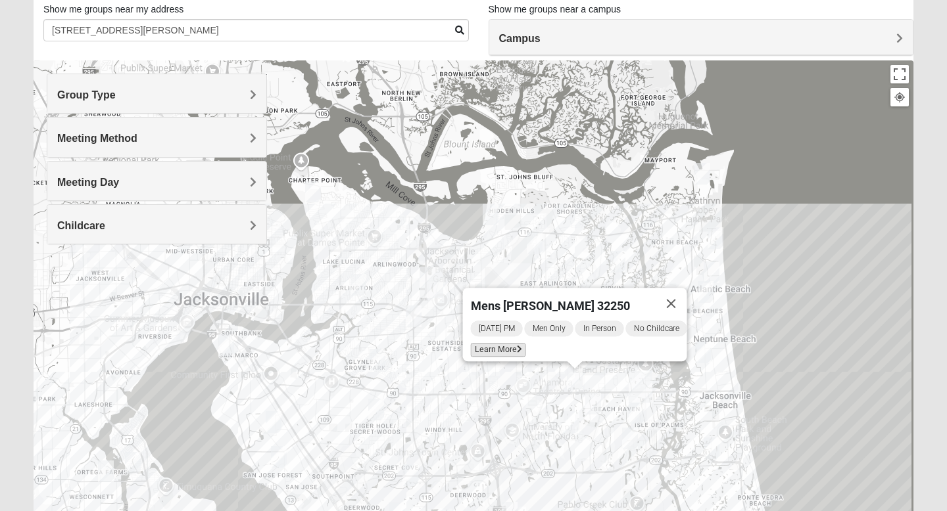
click at [498, 343] on span "Learn More" at bounding box center [498, 350] width 55 height 14
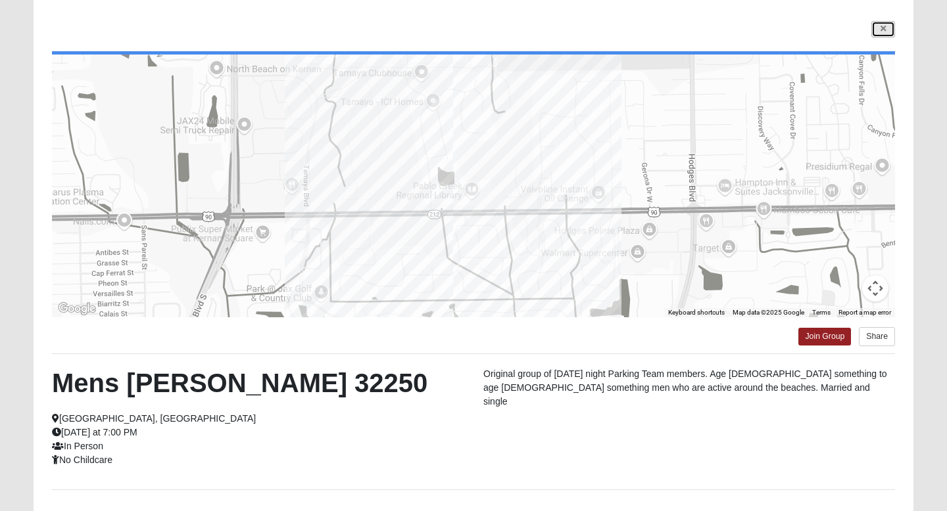
click at [878, 25] on link at bounding box center [883, 29] width 24 height 16
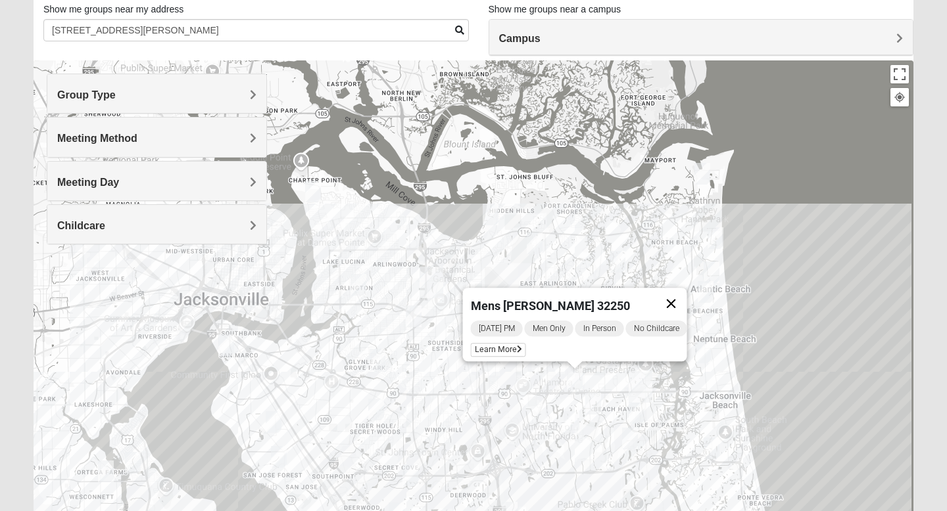
click at [683, 289] on button "Close" at bounding box center [671, 304] width 32 height 32
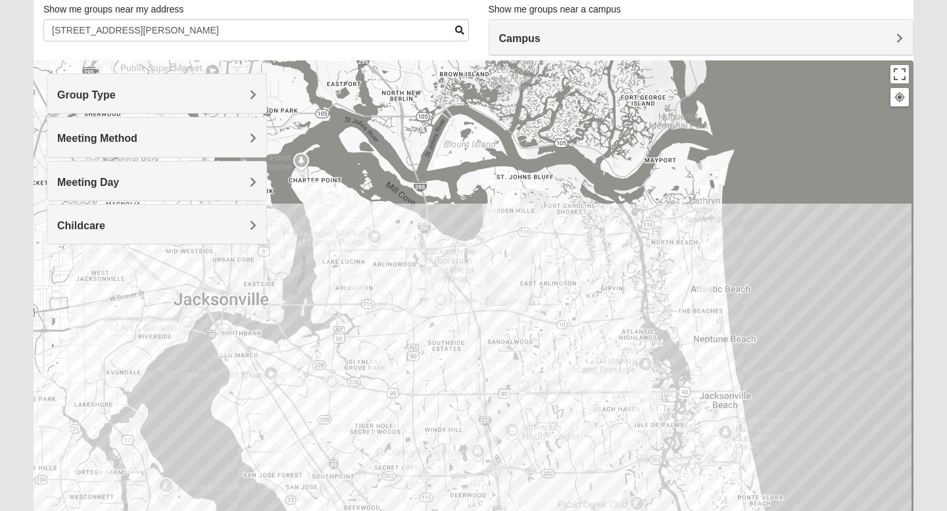
click at [415, 317] on img "Mens Gornoski 32225" at bounding box center [414, 317] width 16 height 22
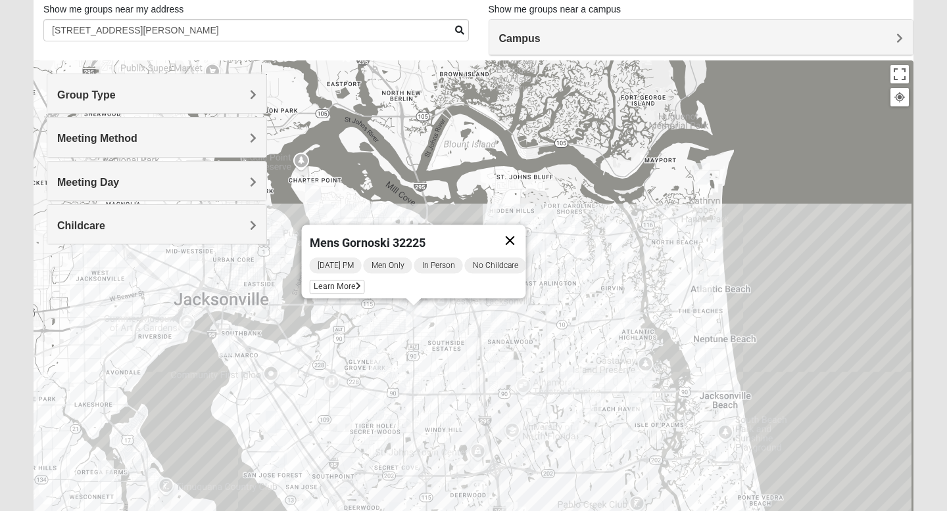
click at [518, 227] on button "Close" at bounding box center [510, 241] width 32 height 32
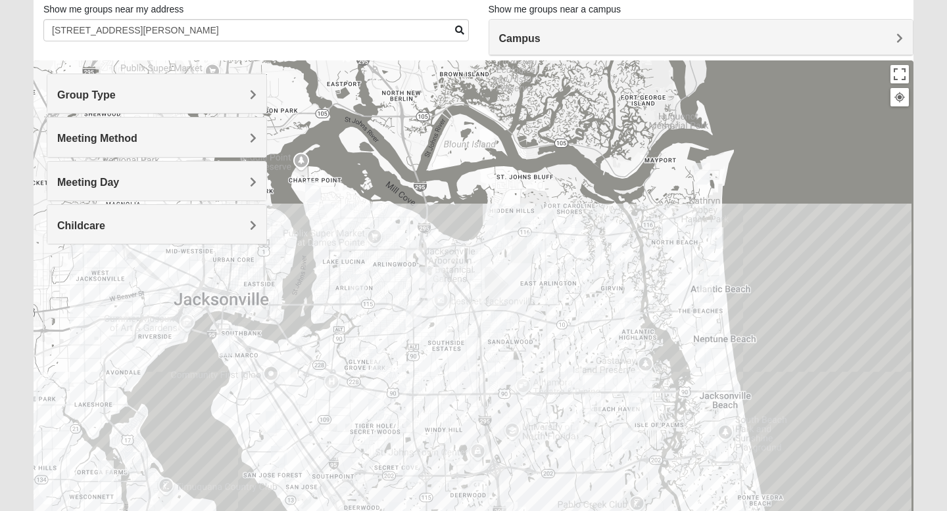
click at [361, 281] on img "Mens Smith/McGhee 32277" at bounding box center [358, 285] width 16 height 22
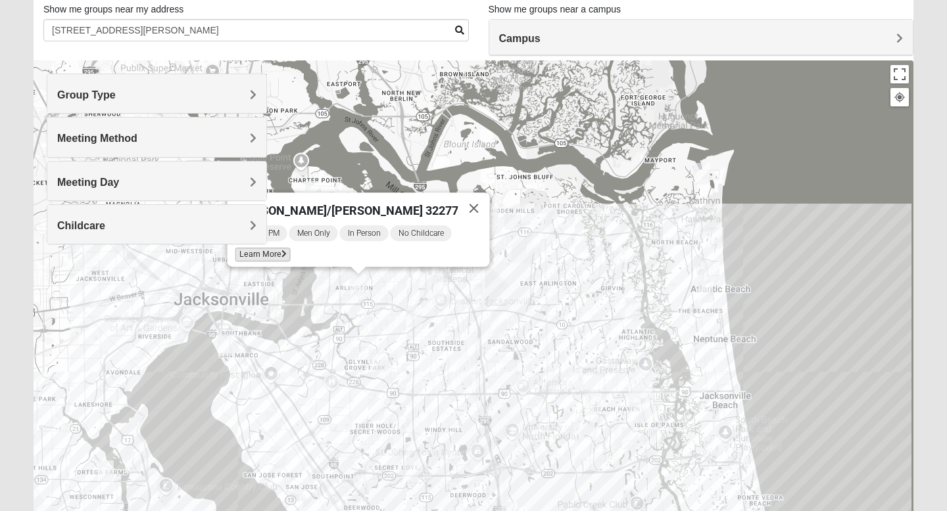
click at [289, 253] on span "Learn More" at bounding box center [262, 255] width 55 height 14
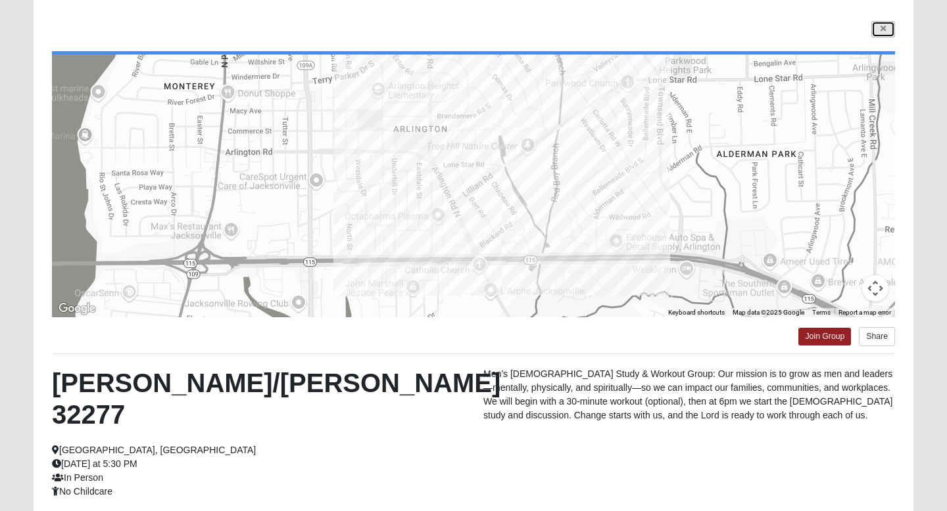
click at [887, 28] on link at bounding box center [883, 29] width 24 height 16
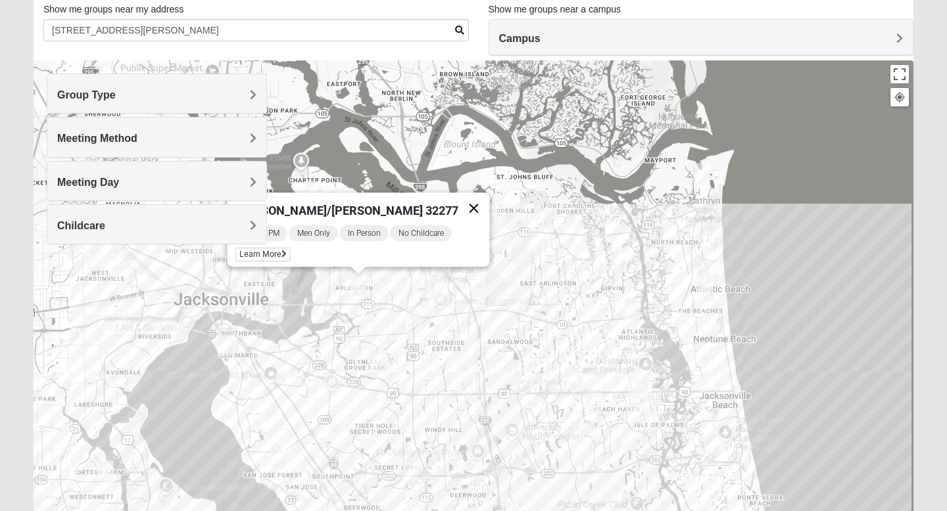
click at [460, 202] on button "Close" at bounding box center [474, 209] width 32 height 32
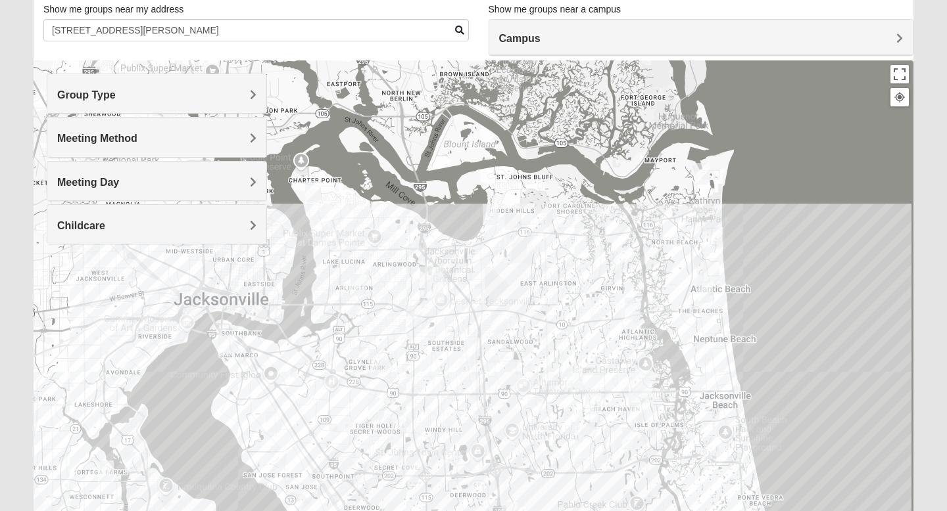
click at [572, 418] on img "Mens Johnson 32224" at bounding box center [571, 422] width 16 height 22
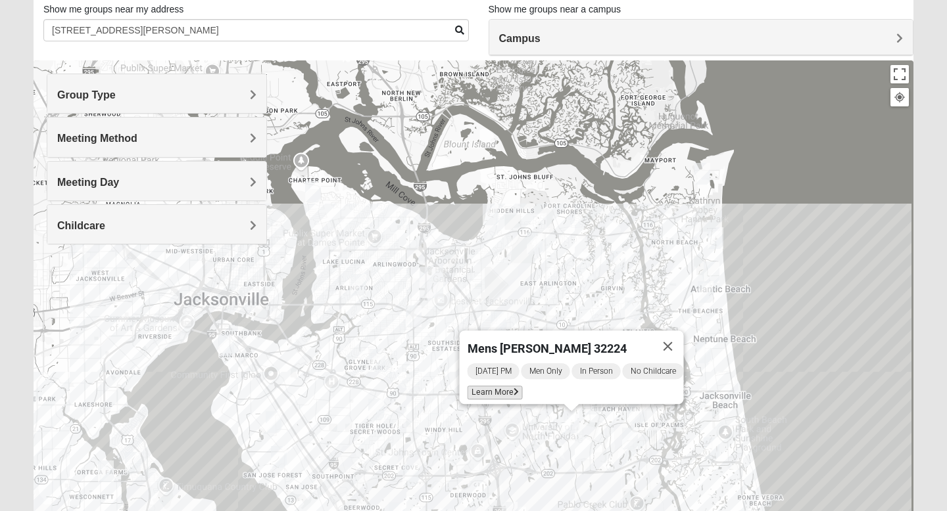
click at [491, 386] on span "Learn More" at bounding box center [494, 393] width 55 height 14
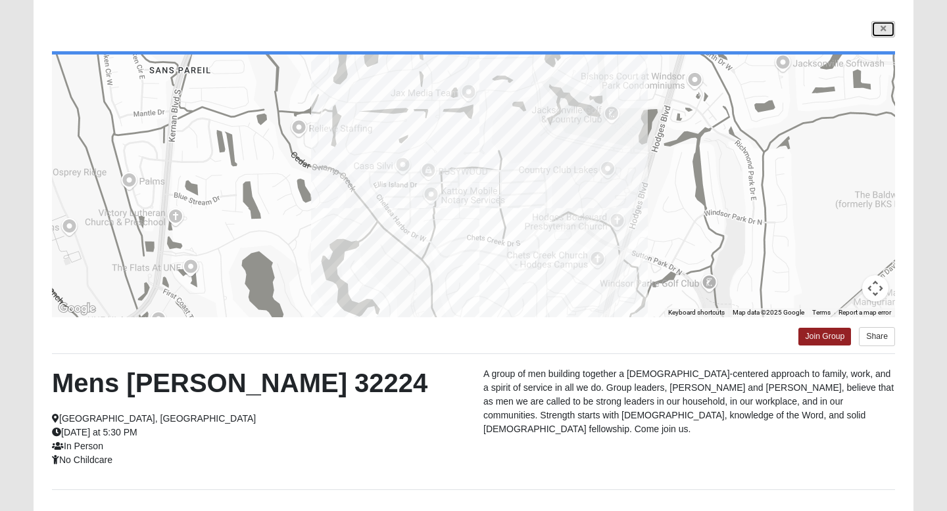
click at [881, 36] on link at bounding box center [883, 29] width 24 height 16
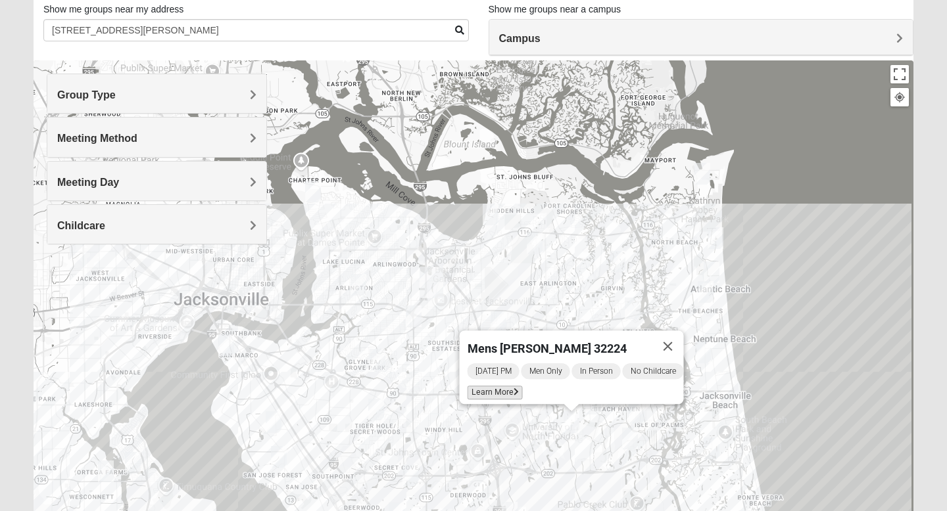
click at [486, 388] on span "Learn More" at bounding box center [494, 393] width 55 height 14
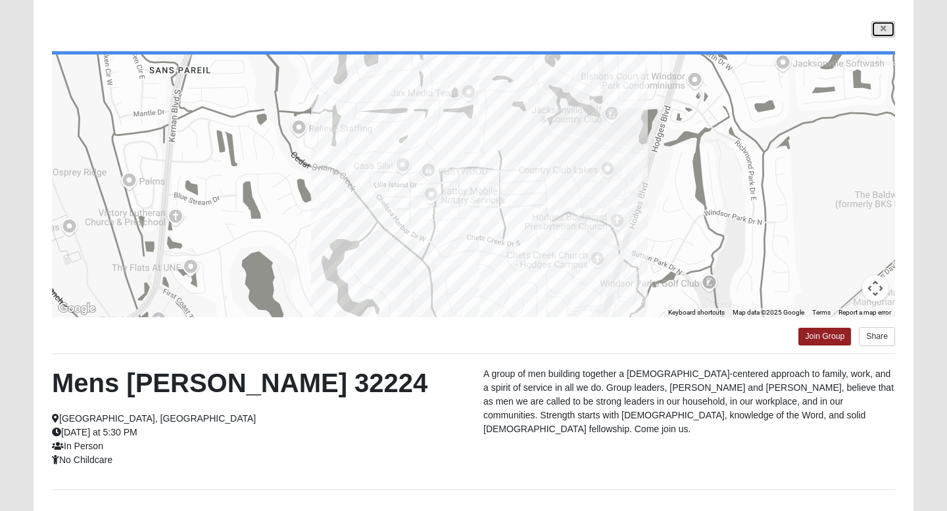
click at [883, 32] on icon at bounding box center [882, 29] width 5 height 8
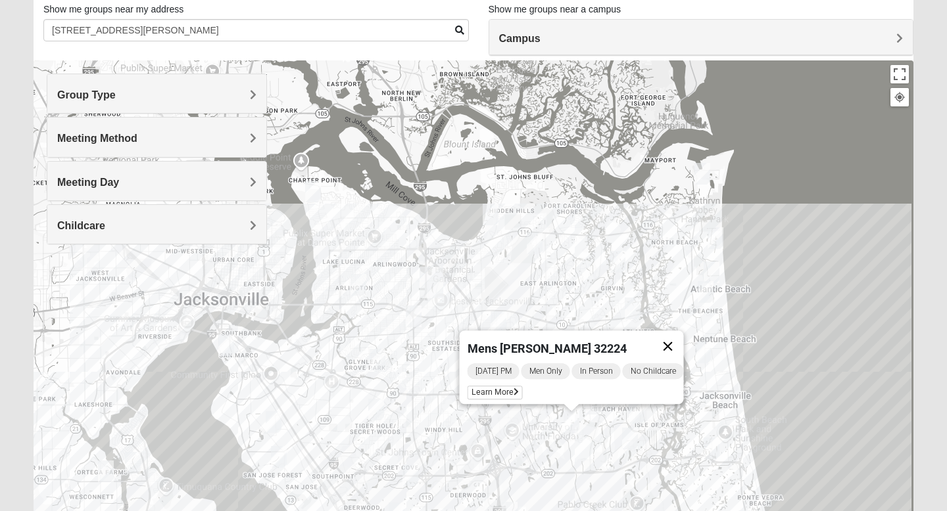
click at [675, 337] on button "Close" at bounding box center [668, 347] width 32 height 32
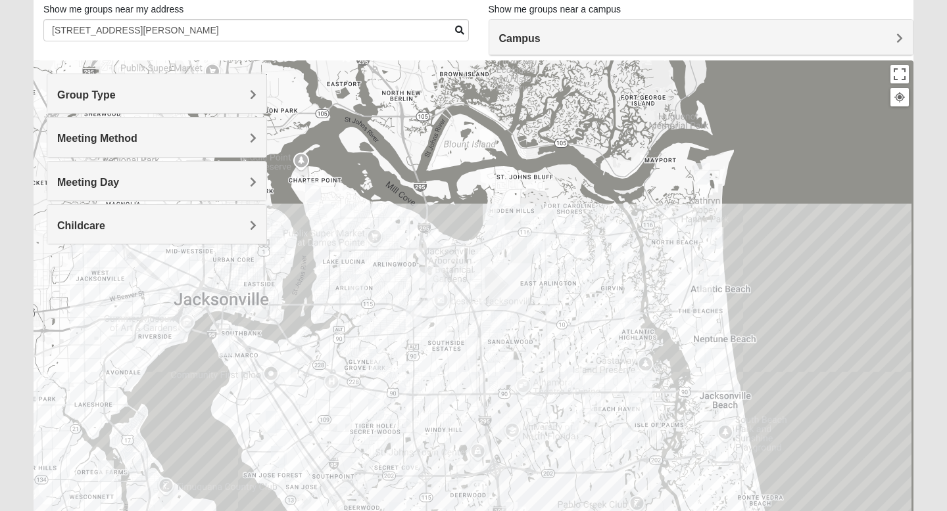
click at [630, 445] on img "Mens Schell 32224" at bounding box center [630, 439] width 16 height 22
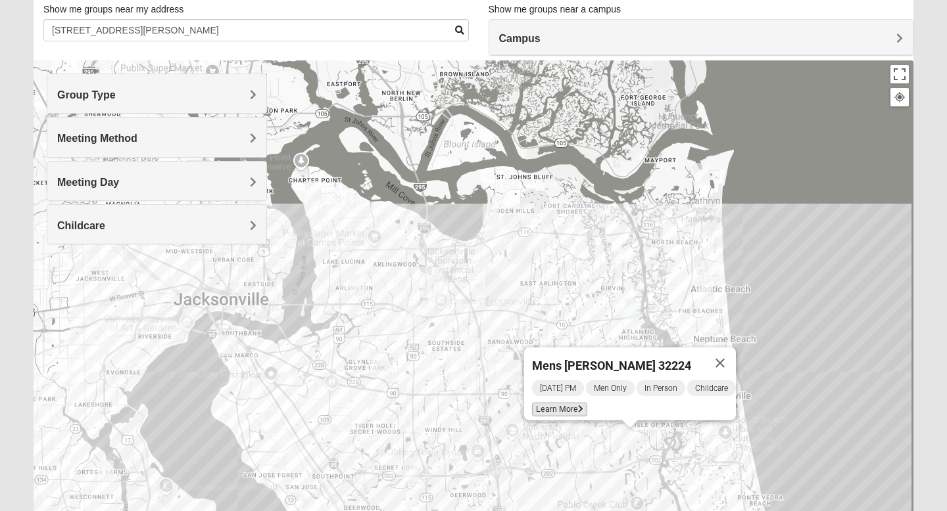
click at [569, 408] on span "Learn More" at bounding box center [559, 410] width 55 height 14
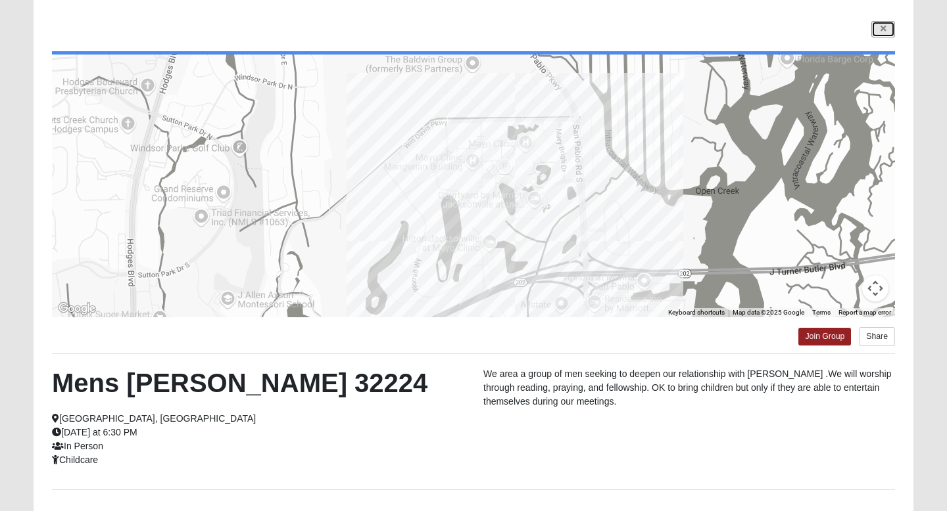
click at [883, 28] on icon at bounding box center [882, 29] width 5 height 8
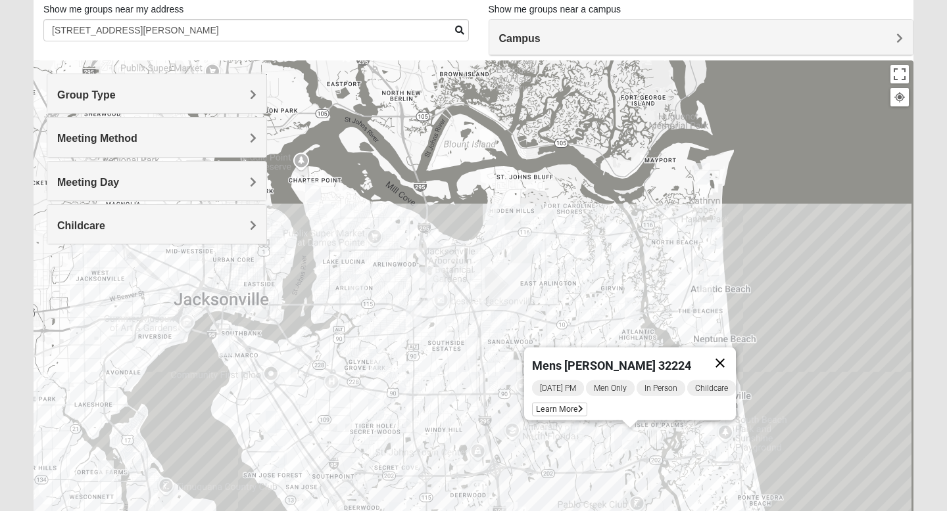
click at [728, 354] on button "Close" at bounding box center [720, 364] width 32 height 32
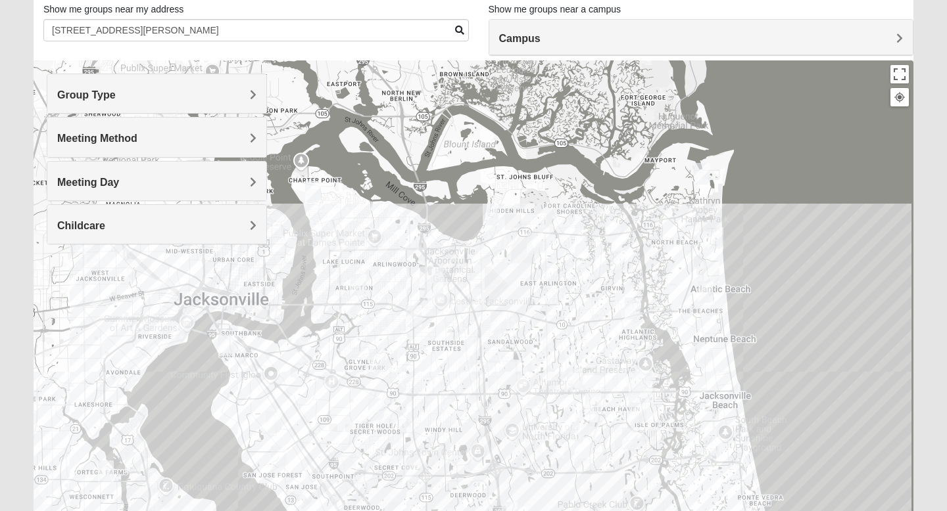
click at [415, 319] on img "Mens Gornoski 32225" at bounding box center [414, 317] width 16 height 22
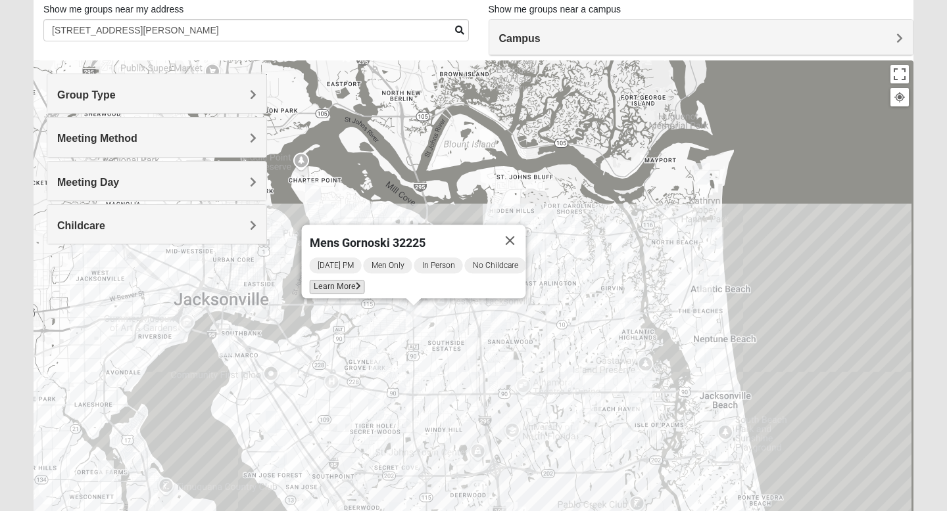
click at [316, 280] on span "Learn More" at bounding box center [337, 287] width 55 height 14
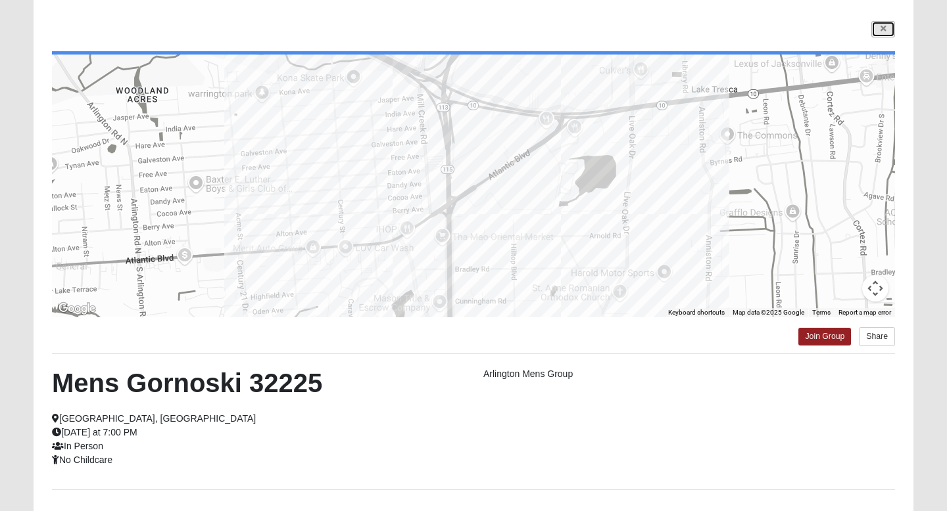
click at [882, 33] on link at bounding box center [883, 29] width 24 height 16
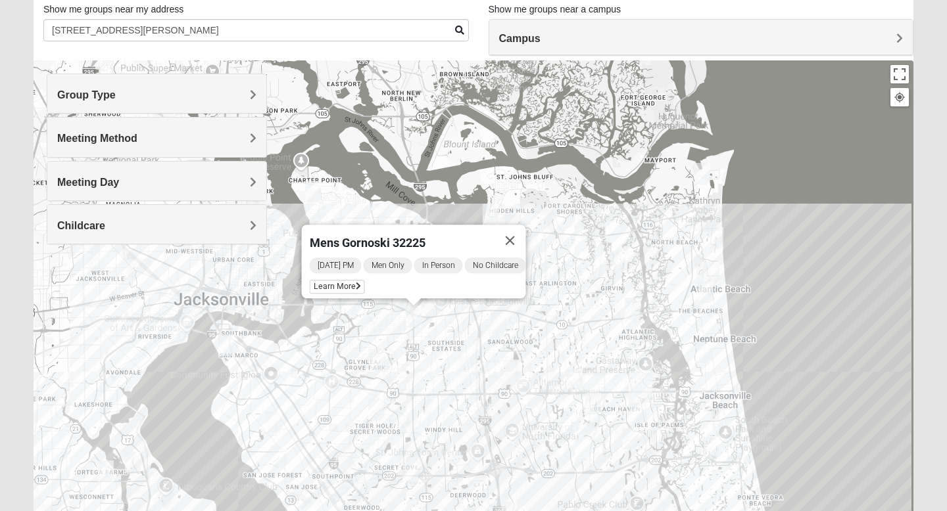
click at [412, 473] on img "Mens Bailey" at bounding box center [410, 476] width 16 height 22
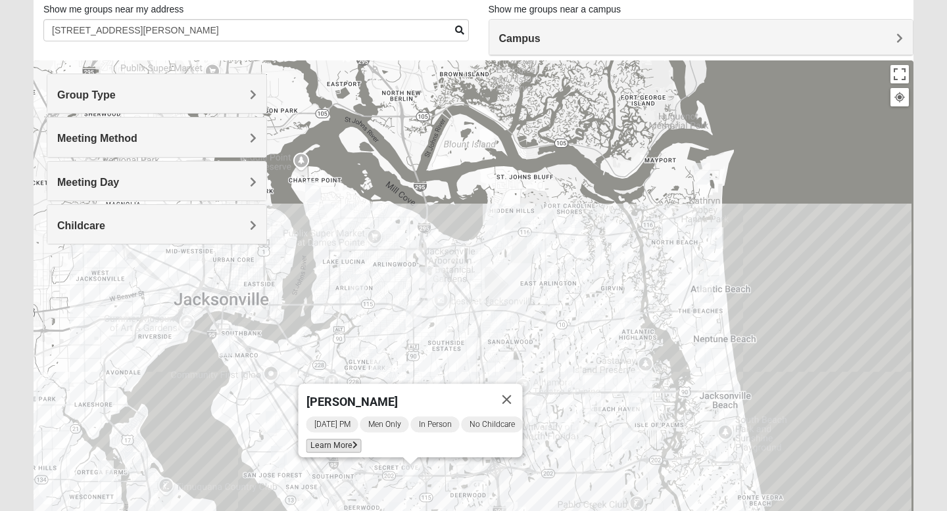
click at [335, 439] on span "Learn More" at bounding box center [333, 446] width 55 height 14
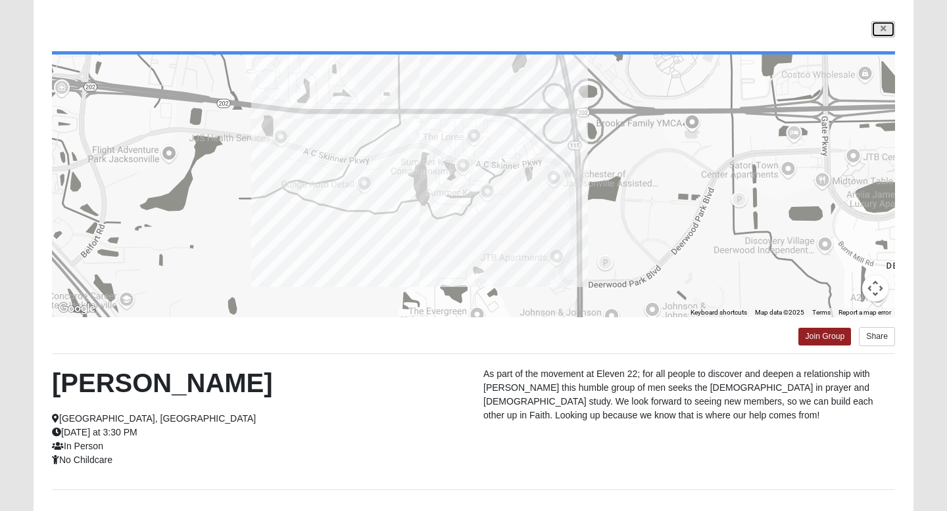
click at [879, 34] on link at bounding box center [883, 29] width 24 height 16
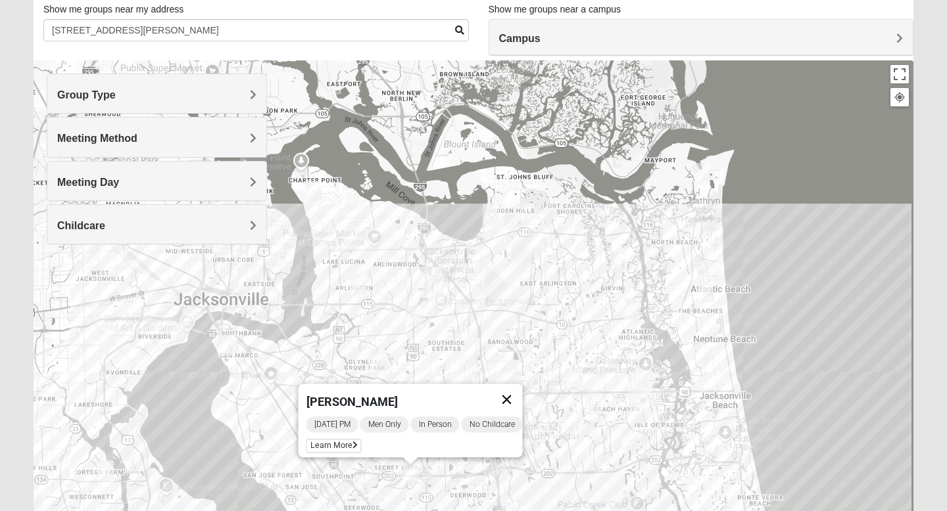
click at [516, 394] on button "Close" at bounding box center [507, 400] width 32 height 32
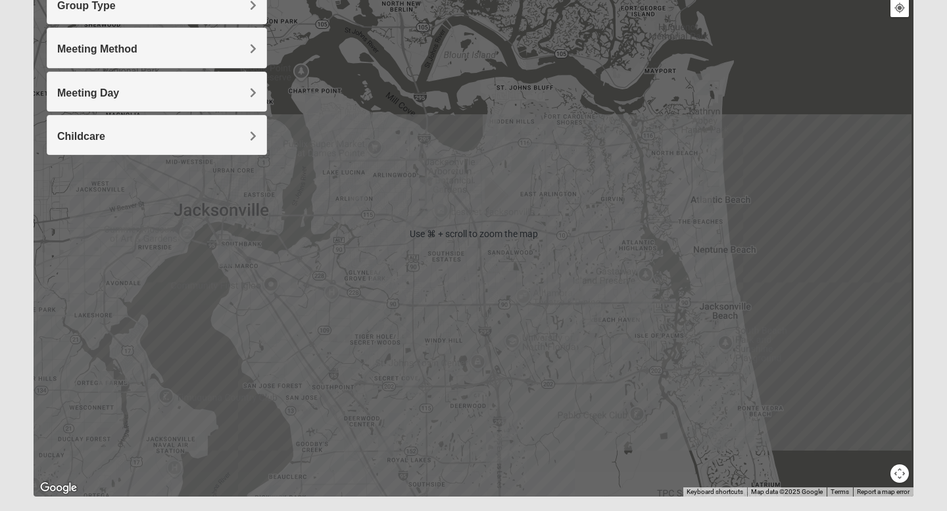
scroll to position [187, 0]
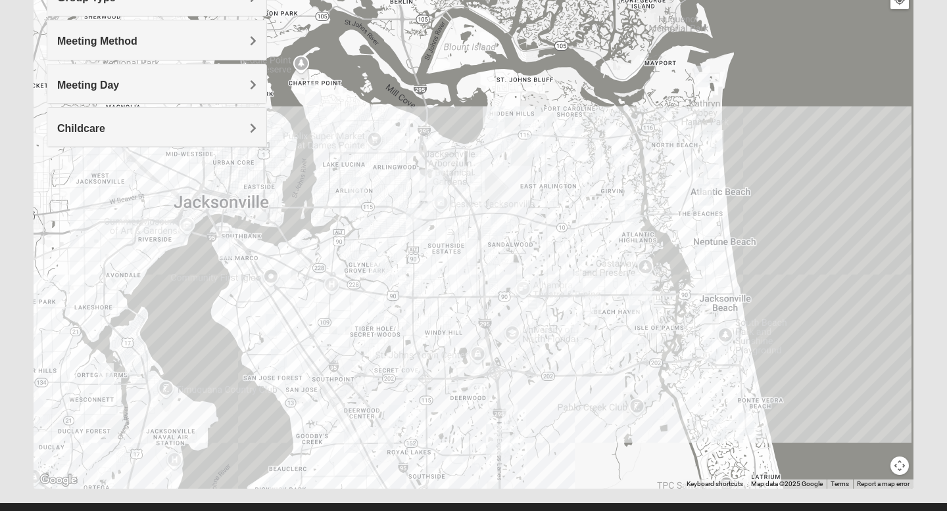
click at [743, 421] on img "Mens Conway 32082" at bounding box center [746, 424] width 16 height 22
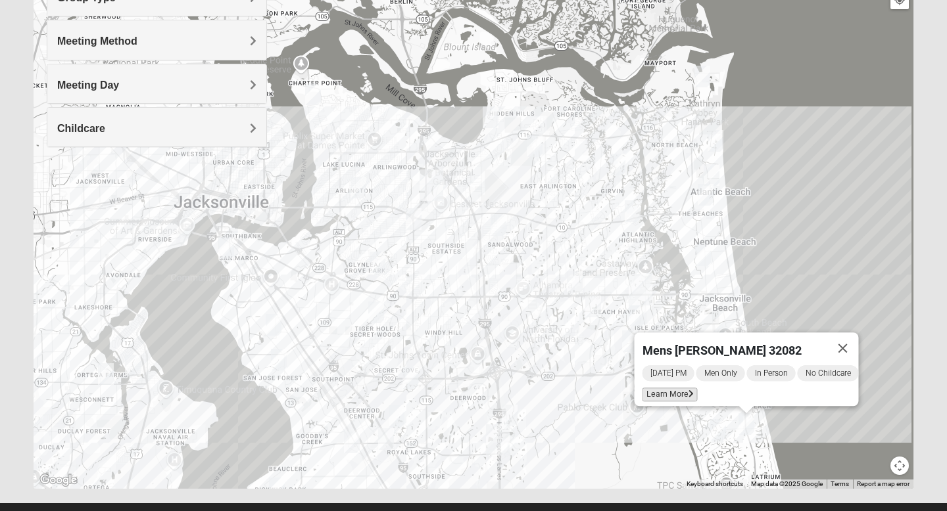
click at [653, 390] on span "Learn More" at bounding box center [669, 395] width 55 height 14
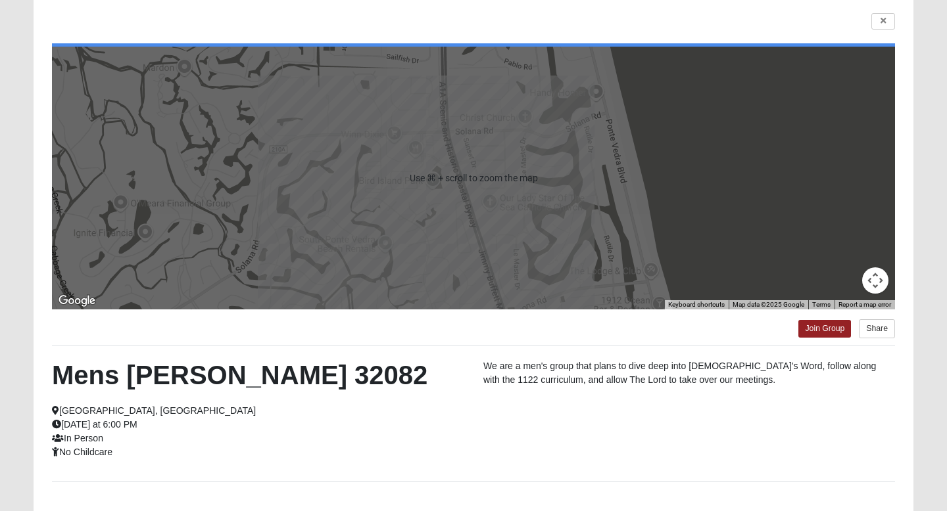
scroll to position [104, 0]
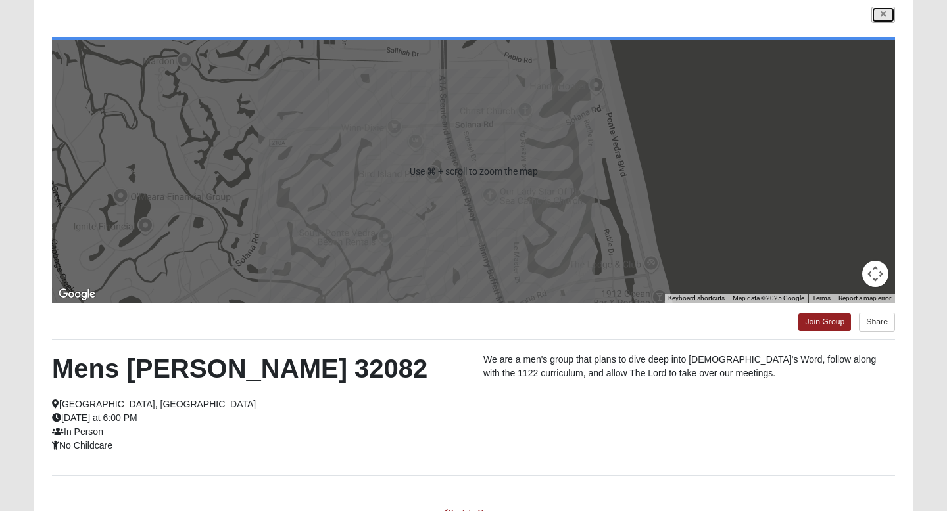
click at [881, 16] on icon at bounding box center [882, 15] width 5 height 8
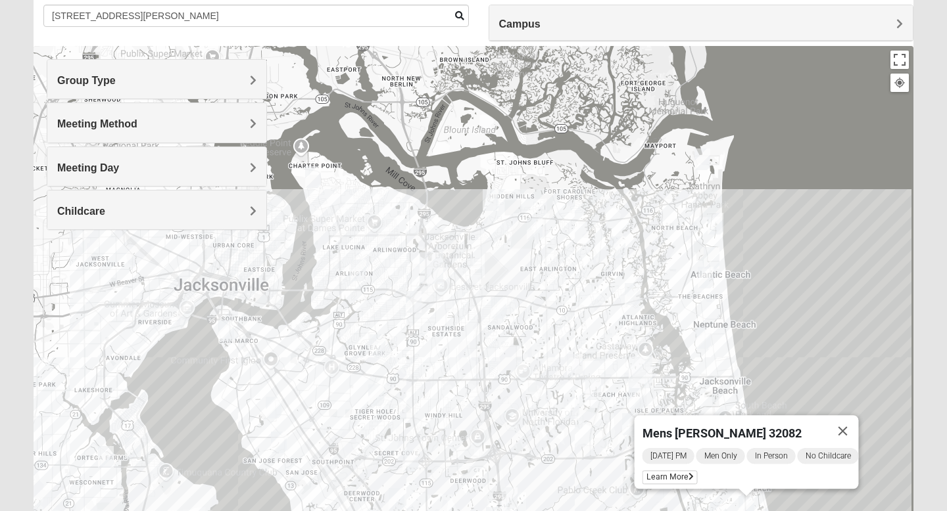
click at [711, 254] on img "Mens Militello 32233" at bounding box center [711, 258] width 16 height 22
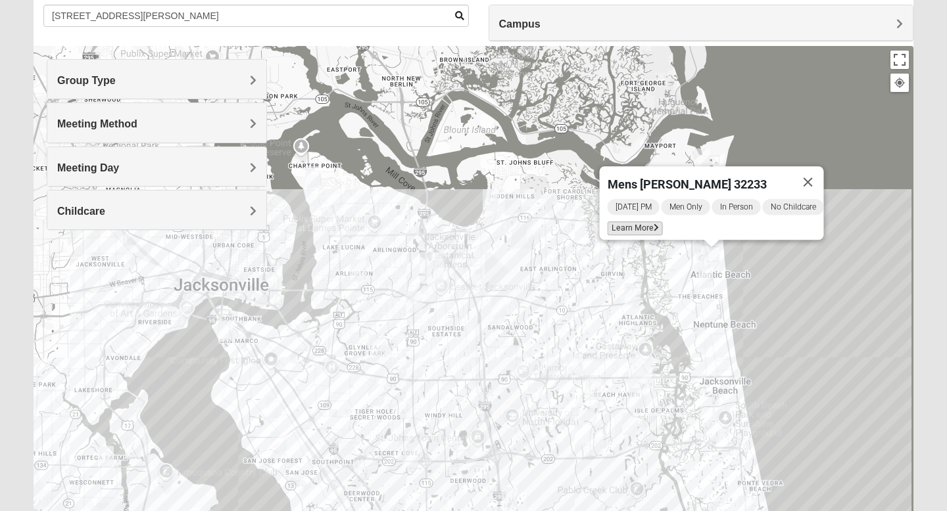
click at [631, 222] on span "Learn More" at bounding box center [634, 229] width 55 height 14
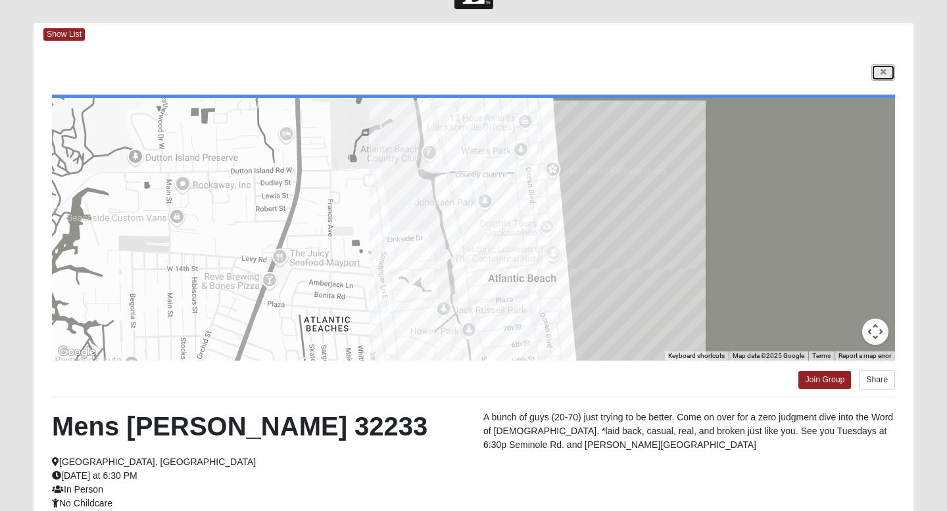
click at [884, 70] on icon at bounding box center [882, 72] width 5 height 8
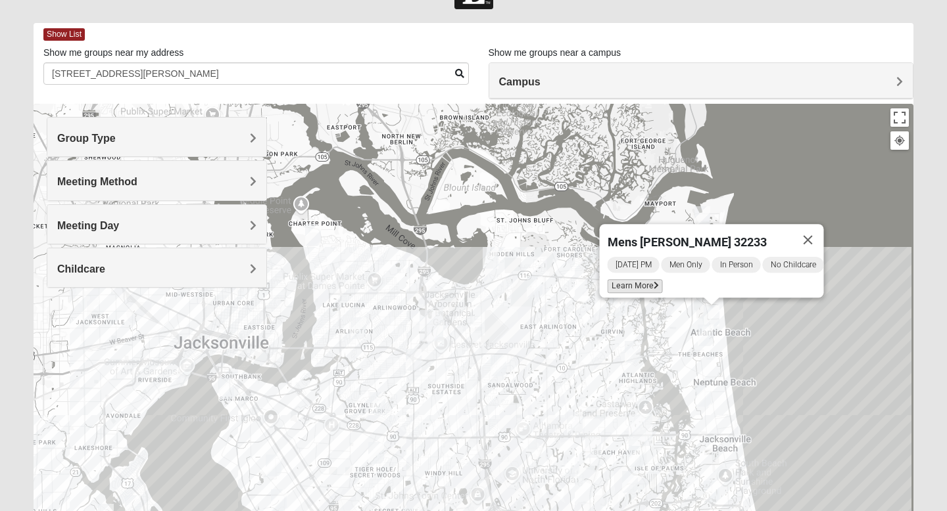
click at [636, 279] on span "Learn More" at bounding box center [634, 286] width 55 height 14
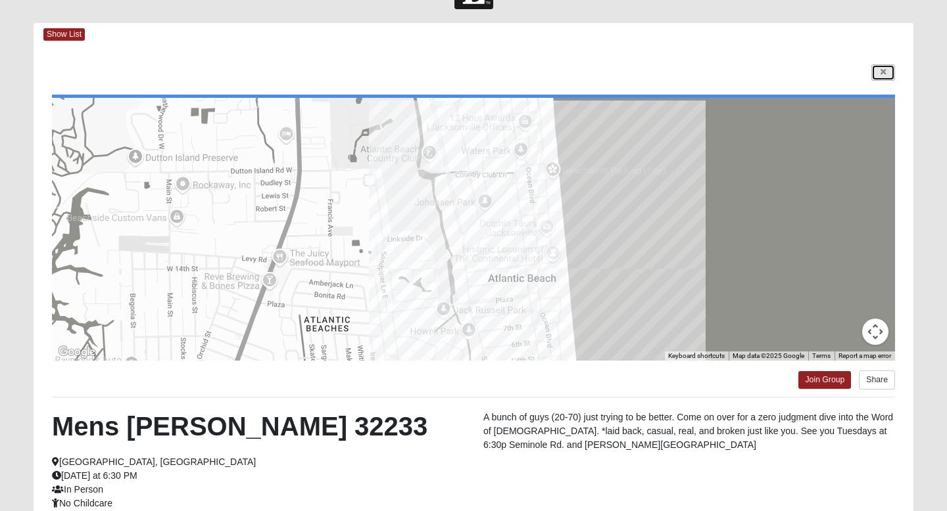
click at [882, 78] on link at bounding box center [883, 72] width 24 height 16
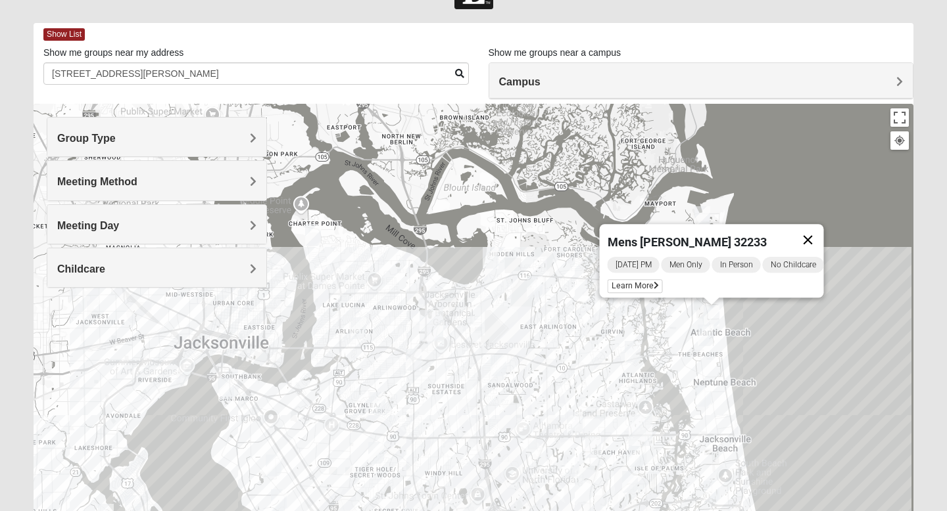
click at [817, 227] on button "Close" at bounding box center [808, 240] width 32 height 32
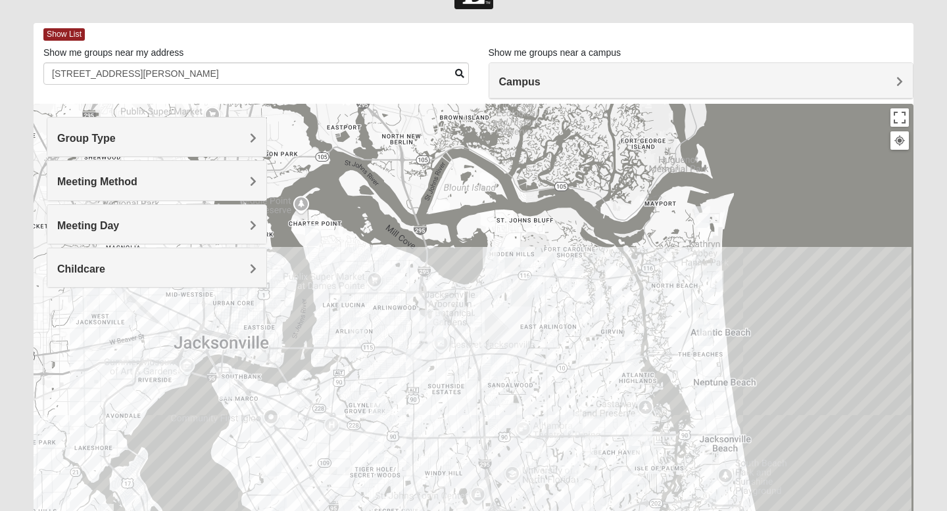
click at [715, 318] on img "Mens Militello 32233" at bounding box center [711, 316] width 16 height 22
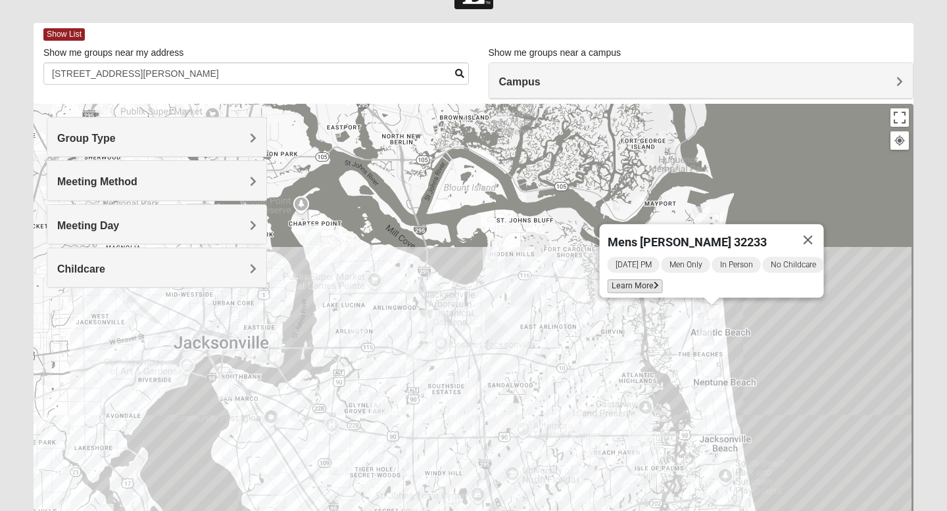
click at [637, 279] on span "Learn More" at bounding box center [634, 286] width 55 height 14
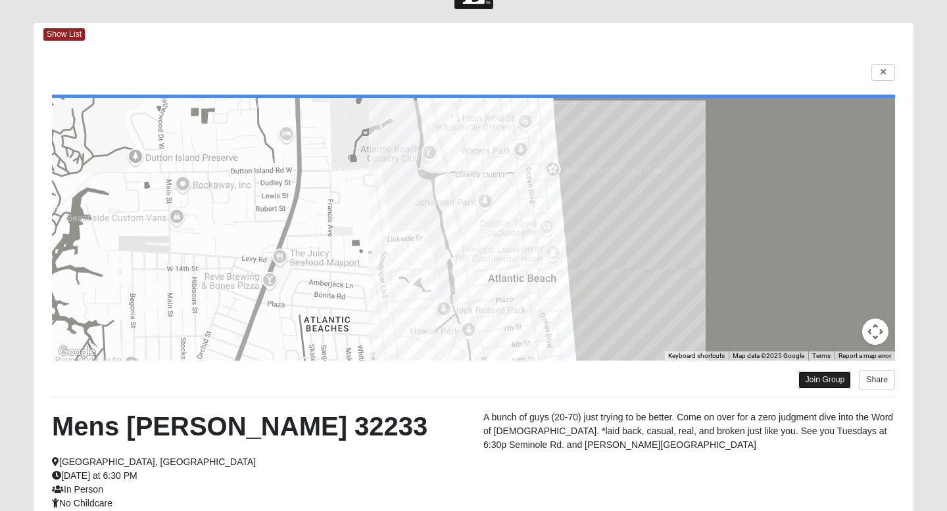
click at [828, 383] on link "Join Group" at bounding box center [824, 380] width 53 height 18
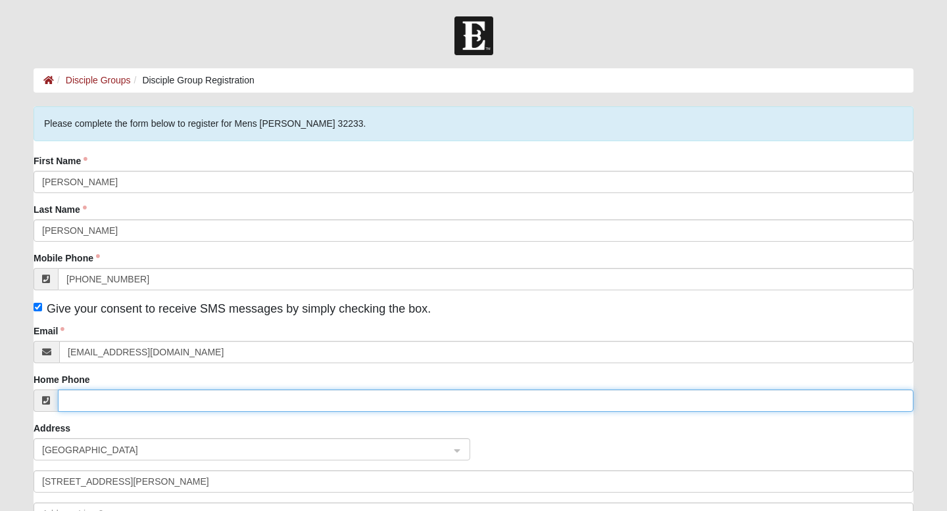
click at [172, 402] on input "Home Phone" at bounding box center [485, 401] width 855 height 22
type input "9"
type input "(904) 386-1128"
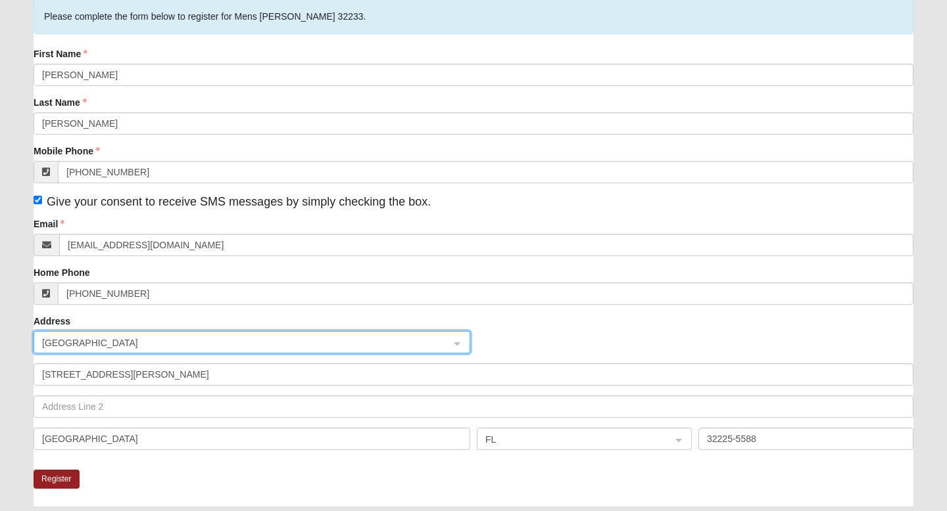
scroll to position [125, 0]
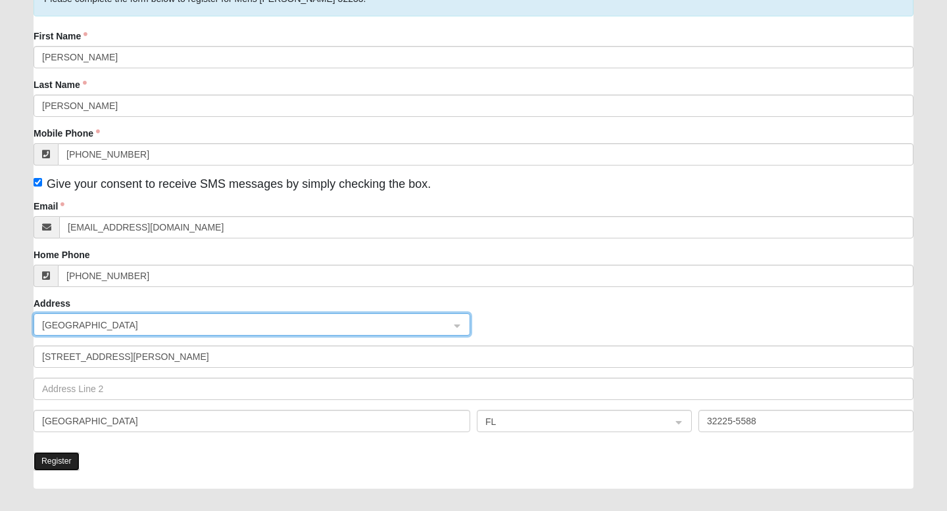
click at [55, 462] on button "Register" at bounding box center [57, 461] width 46 height 19
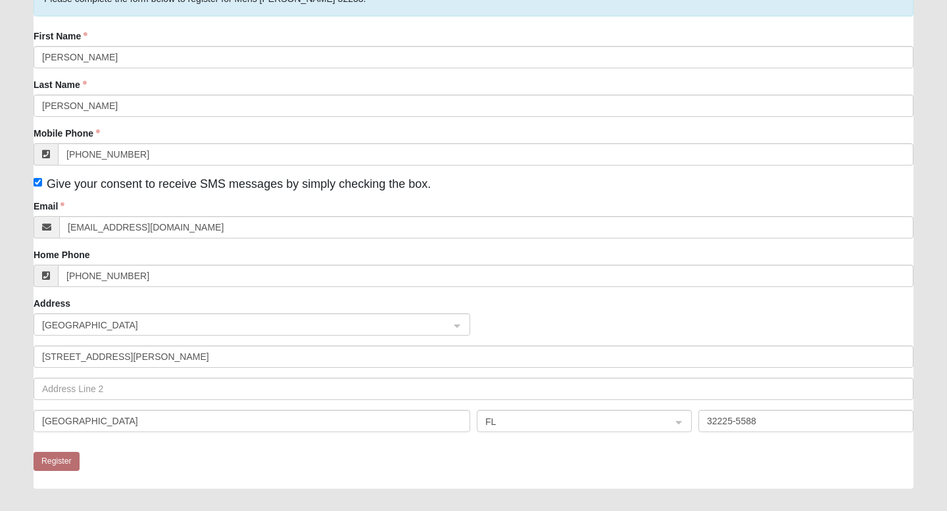
scroll to position [0, 0]
